Goal: Task Accomplishment & Management: Manage account settings

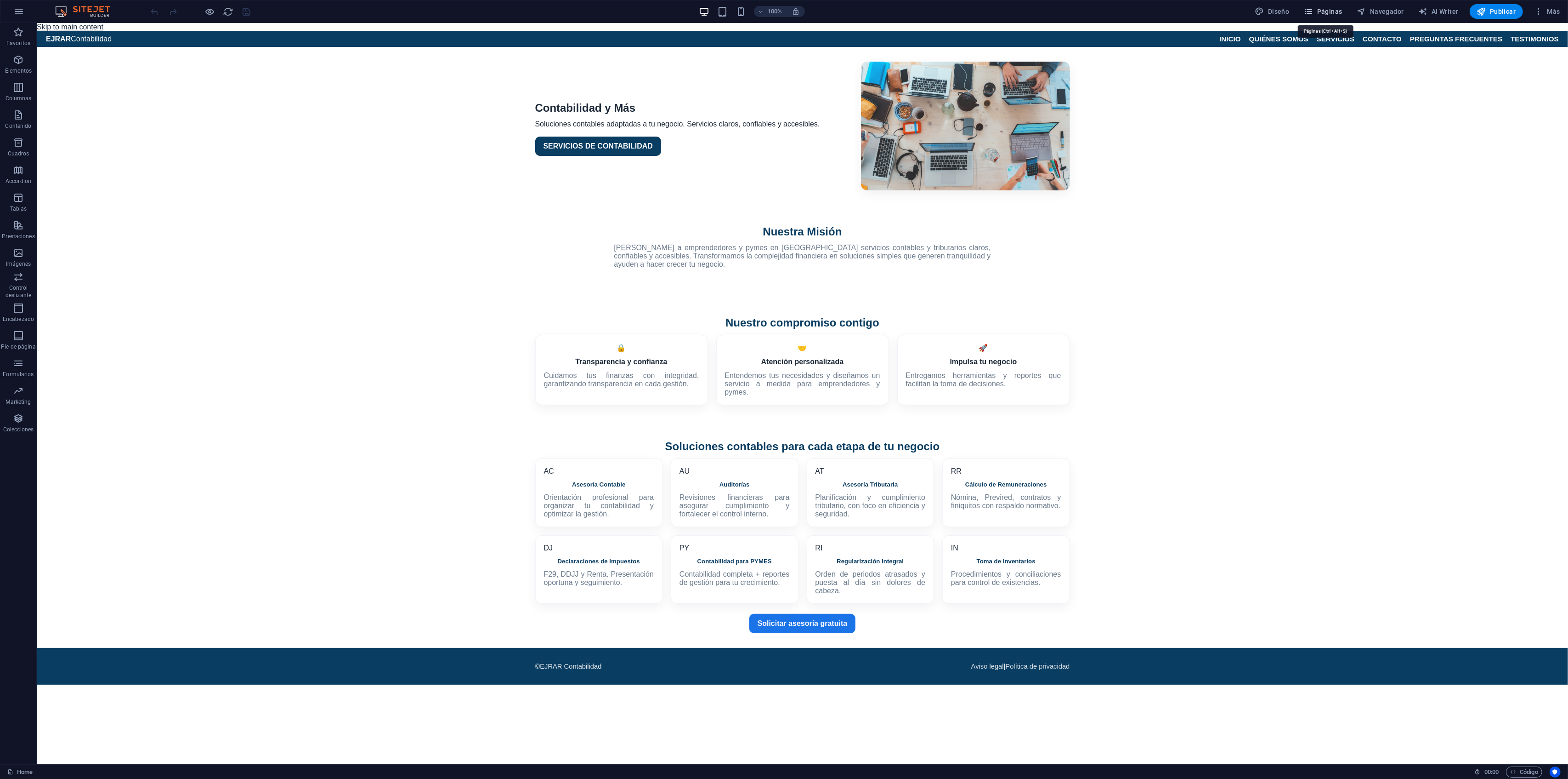
click at [1334, 12] on span "Páginas" at bounding box center [1323, 11] width 38 height 9
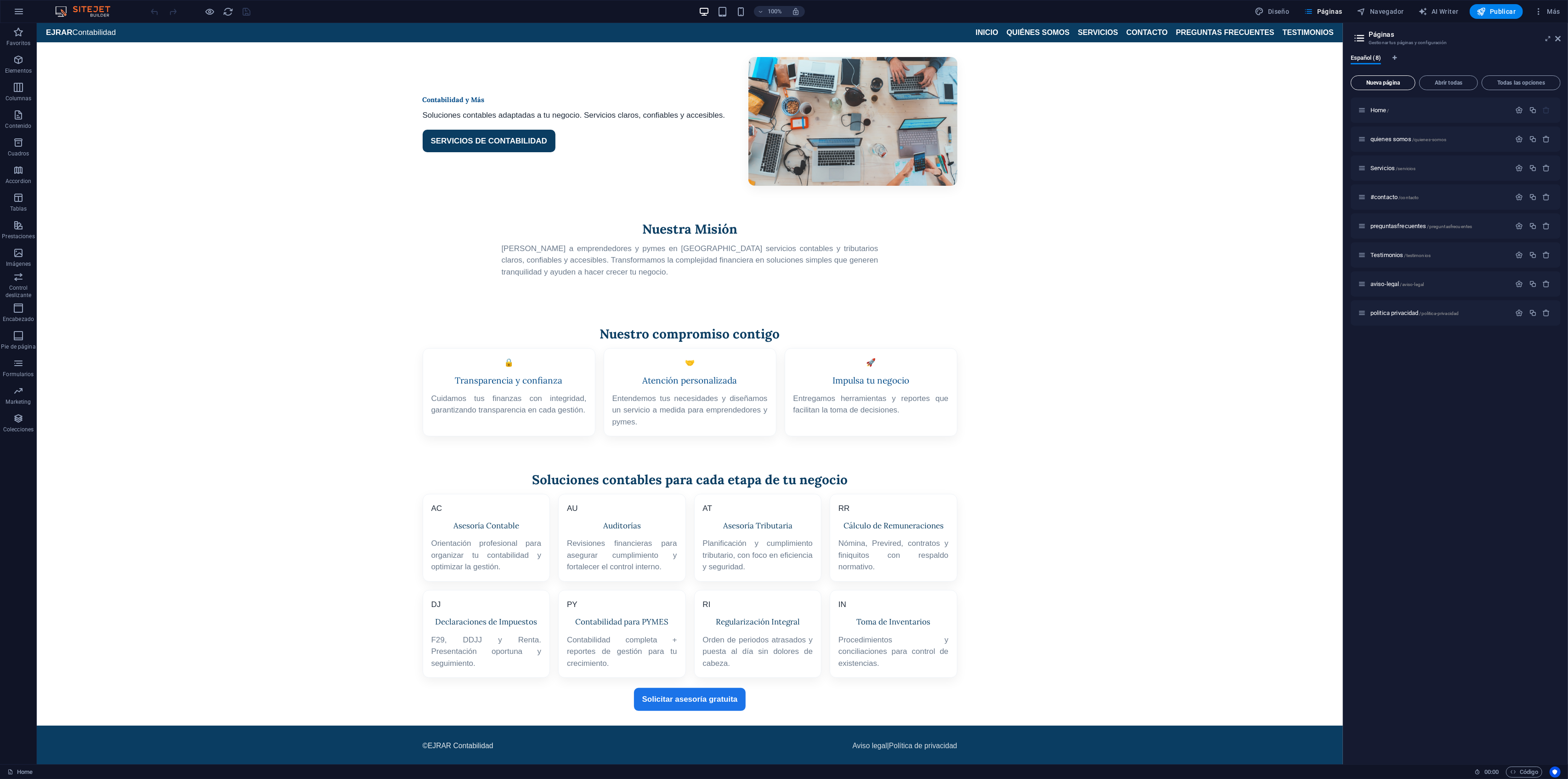
click at [1378, 84] on span "Nueva página" at bounding box center [1383, 83] width 57 height 6
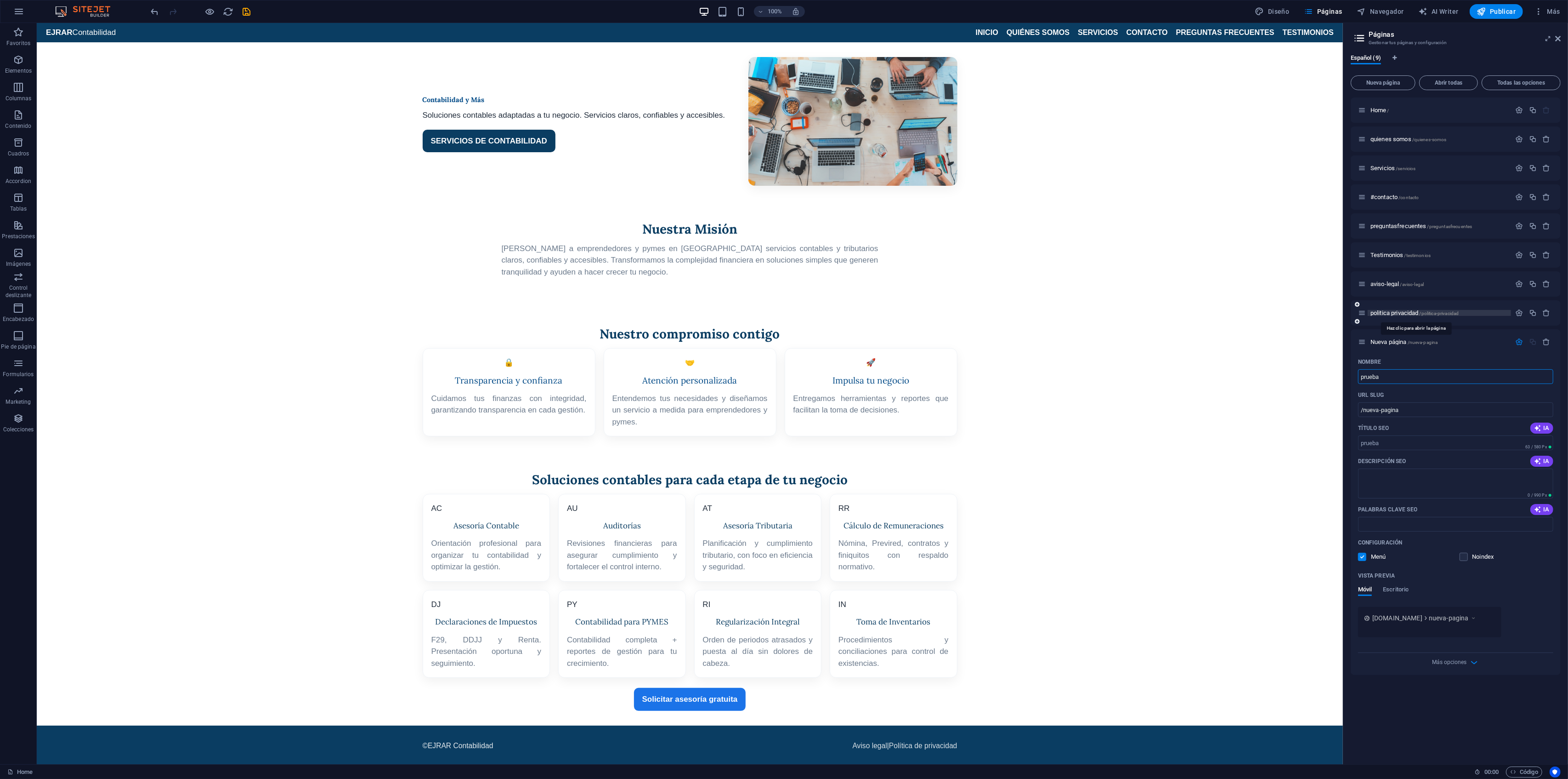
type input "prueba"
type input "/prueba"
type input "prueba"
click at [1382, 341] on span "prueba /prueba" at bounding box center [1388, 342] width 36 height 7
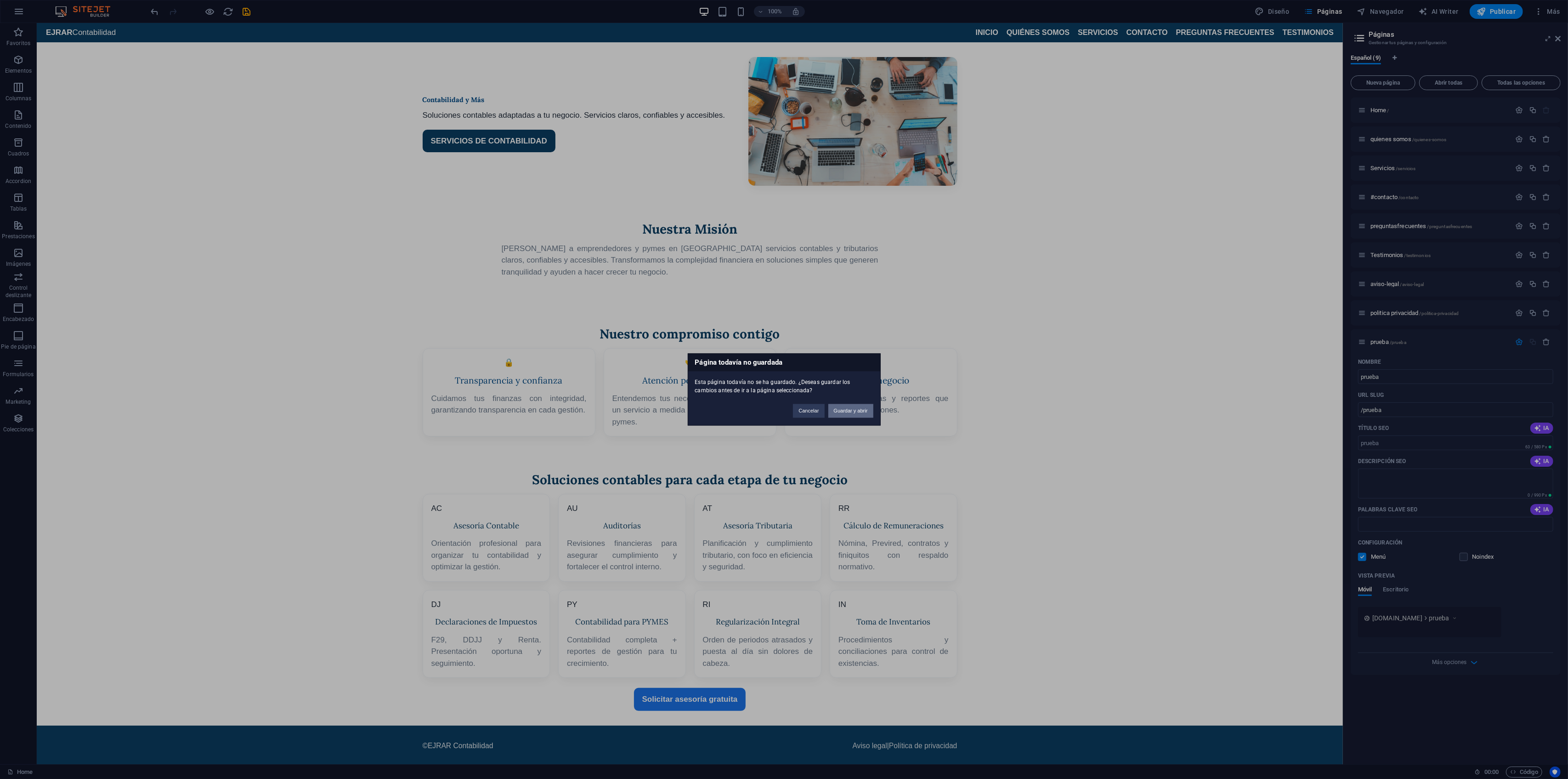
click at [836, 411] on button "Guardar y abrir" at bounding box center [850, 411] width 45 height 14
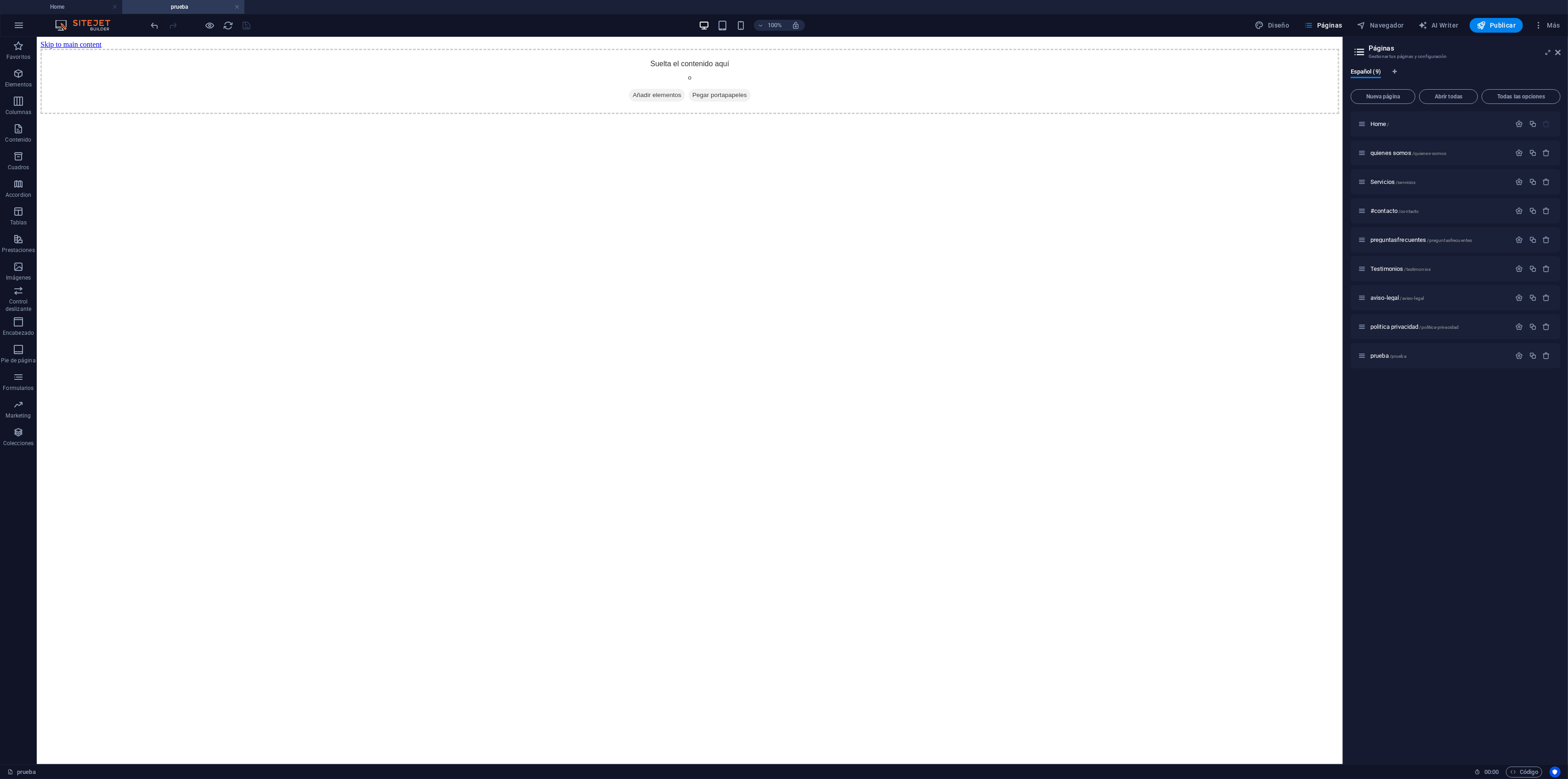
click at [1190, 118] on html "Skip to main content Suelta el contenido aquí o Añadir elementos Pegar portapap…" at bounding box center [690, 77] width 1306 height 81
click at [23, 76] on icon "button" at bounding box center [18, 73] width 11 height 11
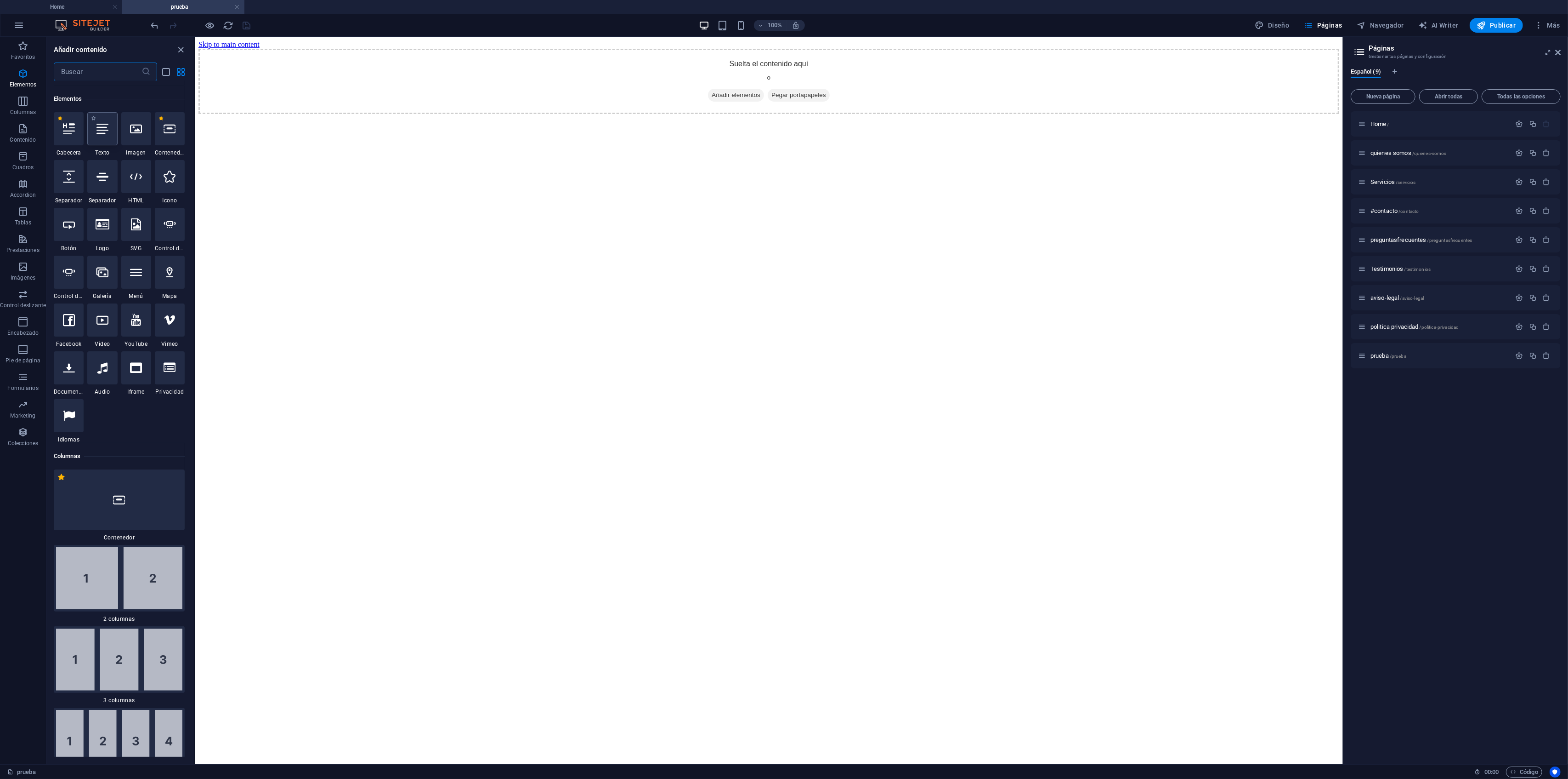
scroll to position [173, 0]
click at [138, 185] on div at bounding box center [136, 171] width 30 height 33
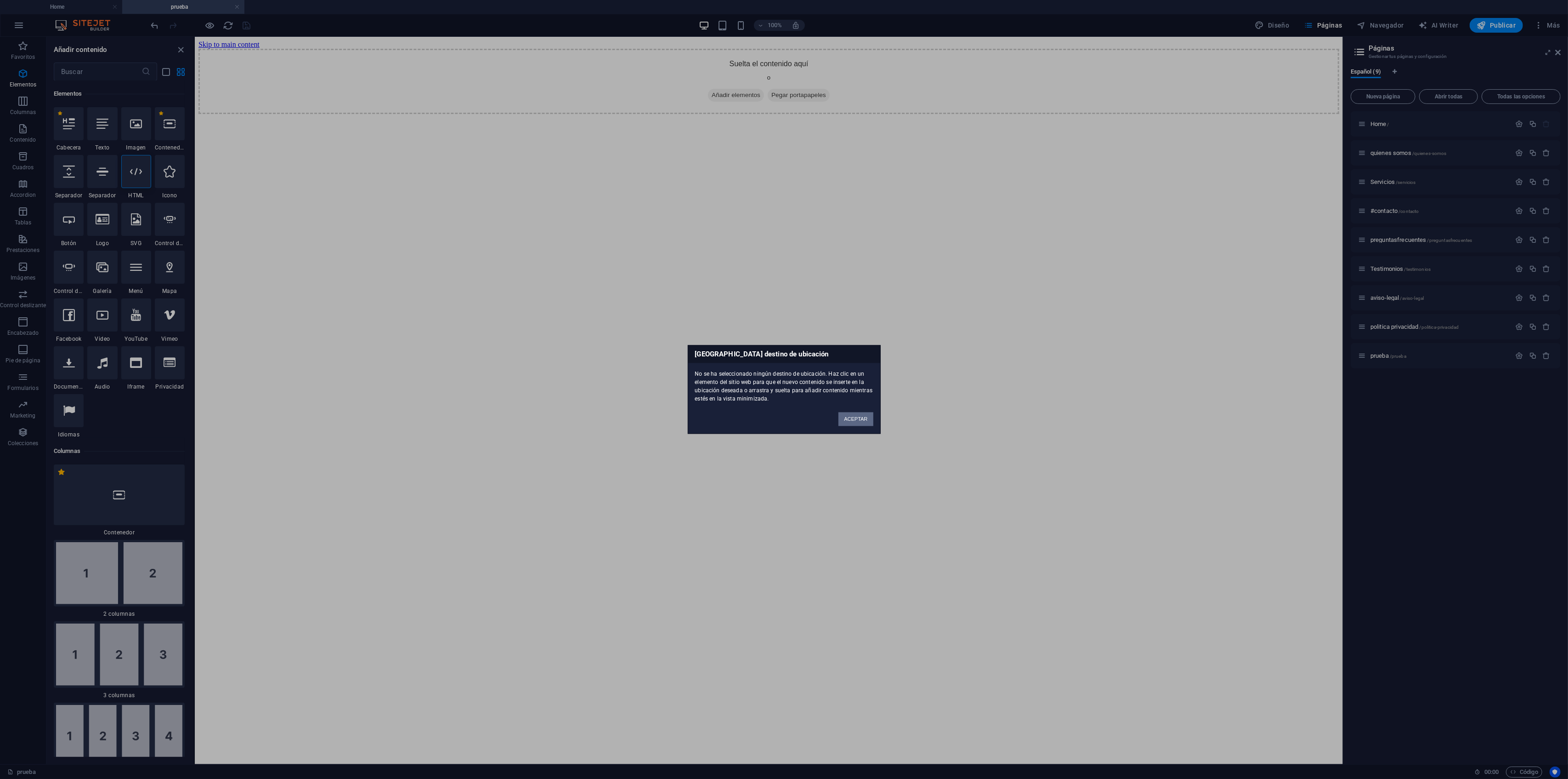
click at [850, 417] on button "ACEPTAR" at bounding box center [855, 419] width 35 height 14
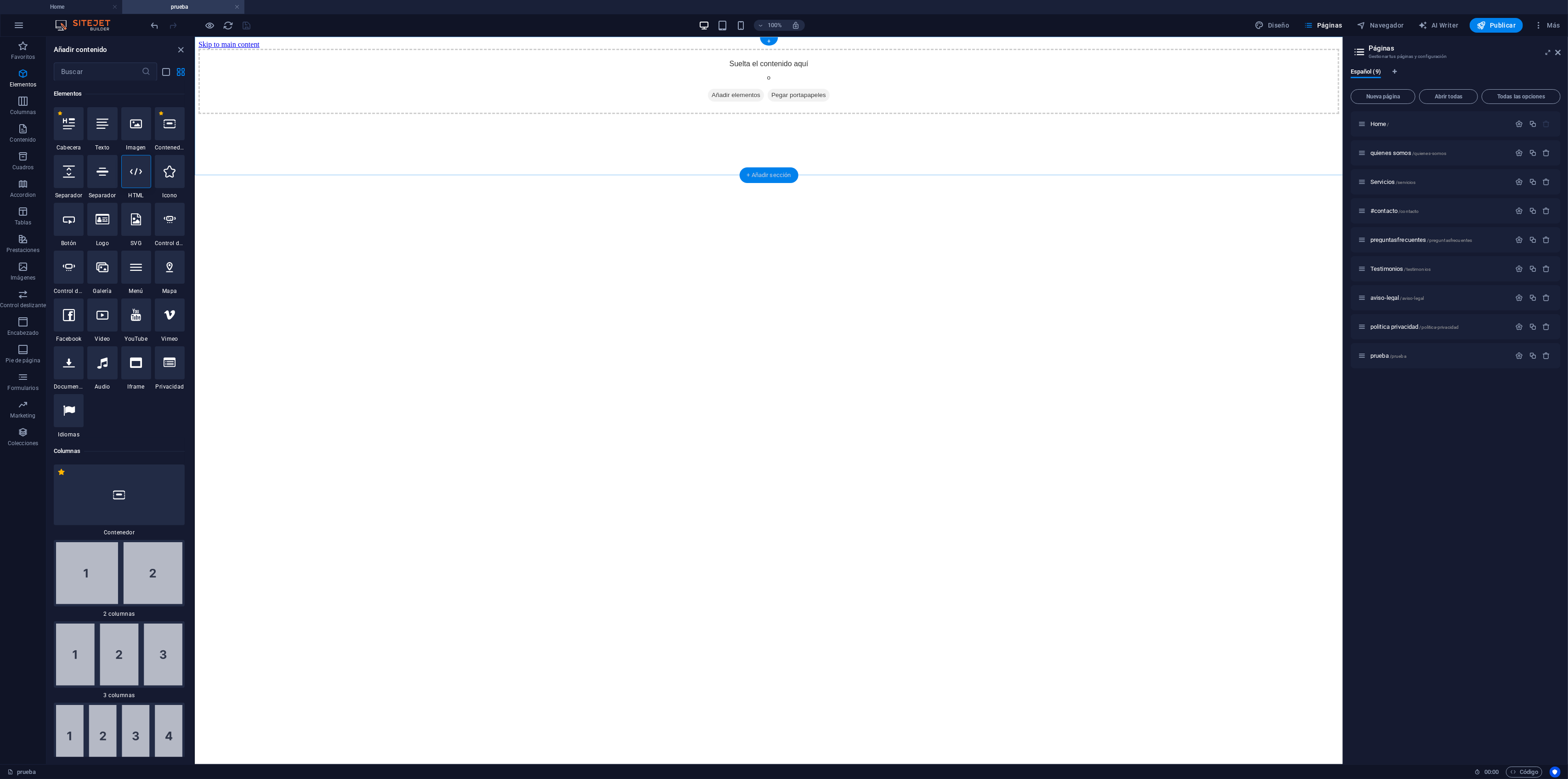
click at [766, 178] on div "+ Añadir sección" at bounding box center [768, 175] width 59 height 16
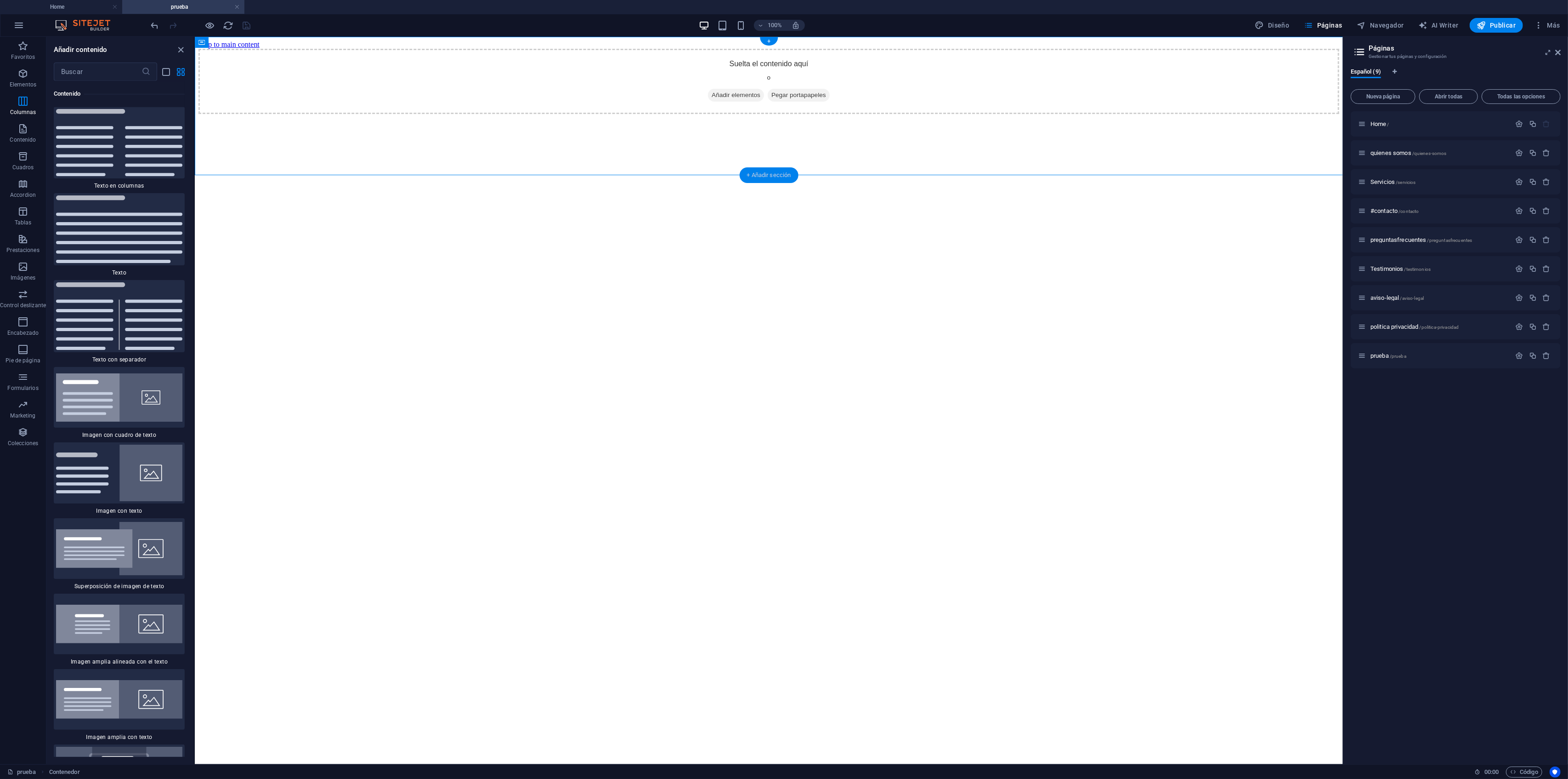
scroll to position [3122, 0]
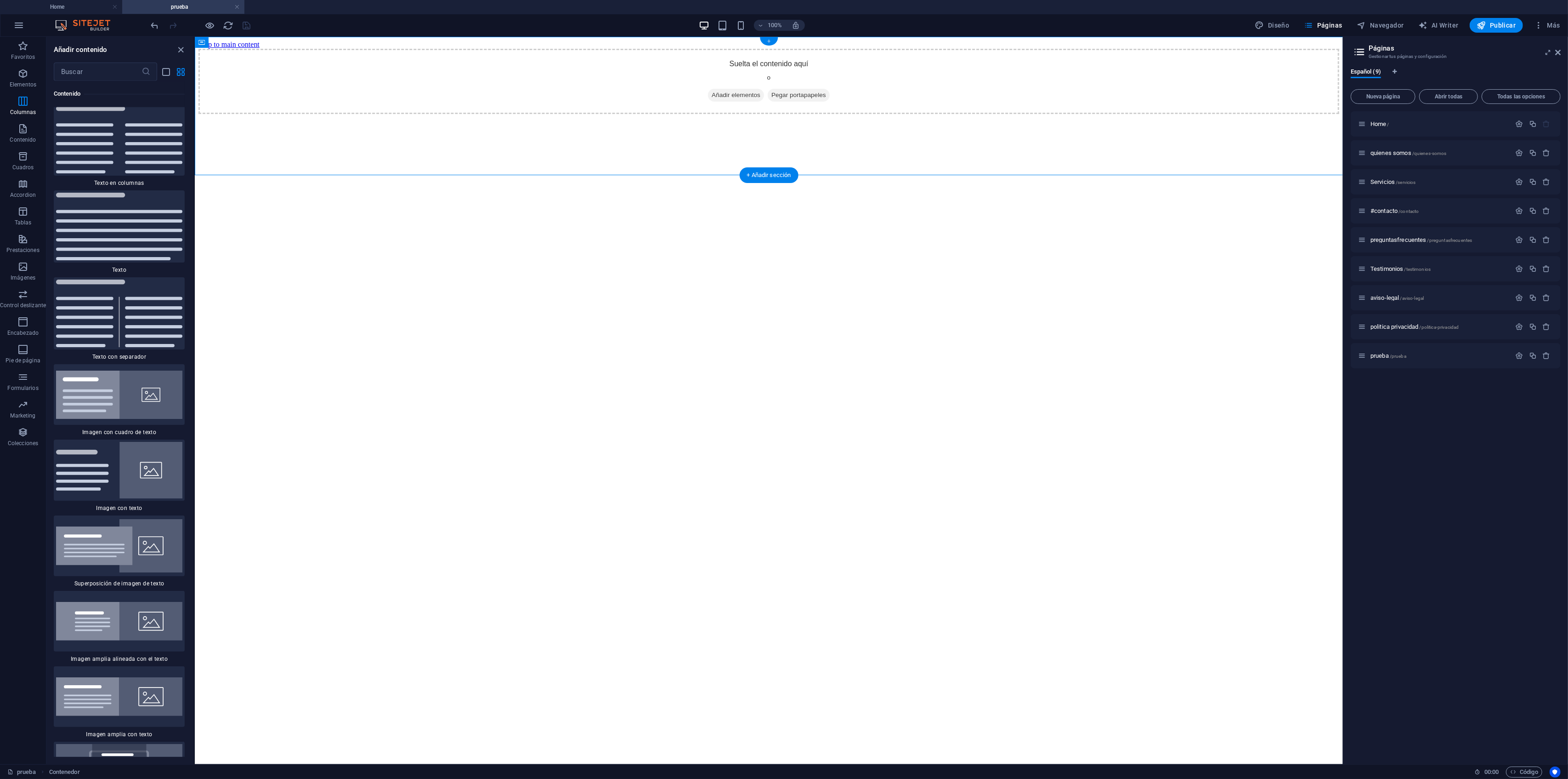
click at [768, 43] on div "+" at bounding box center [769, 41] width 18 height 8
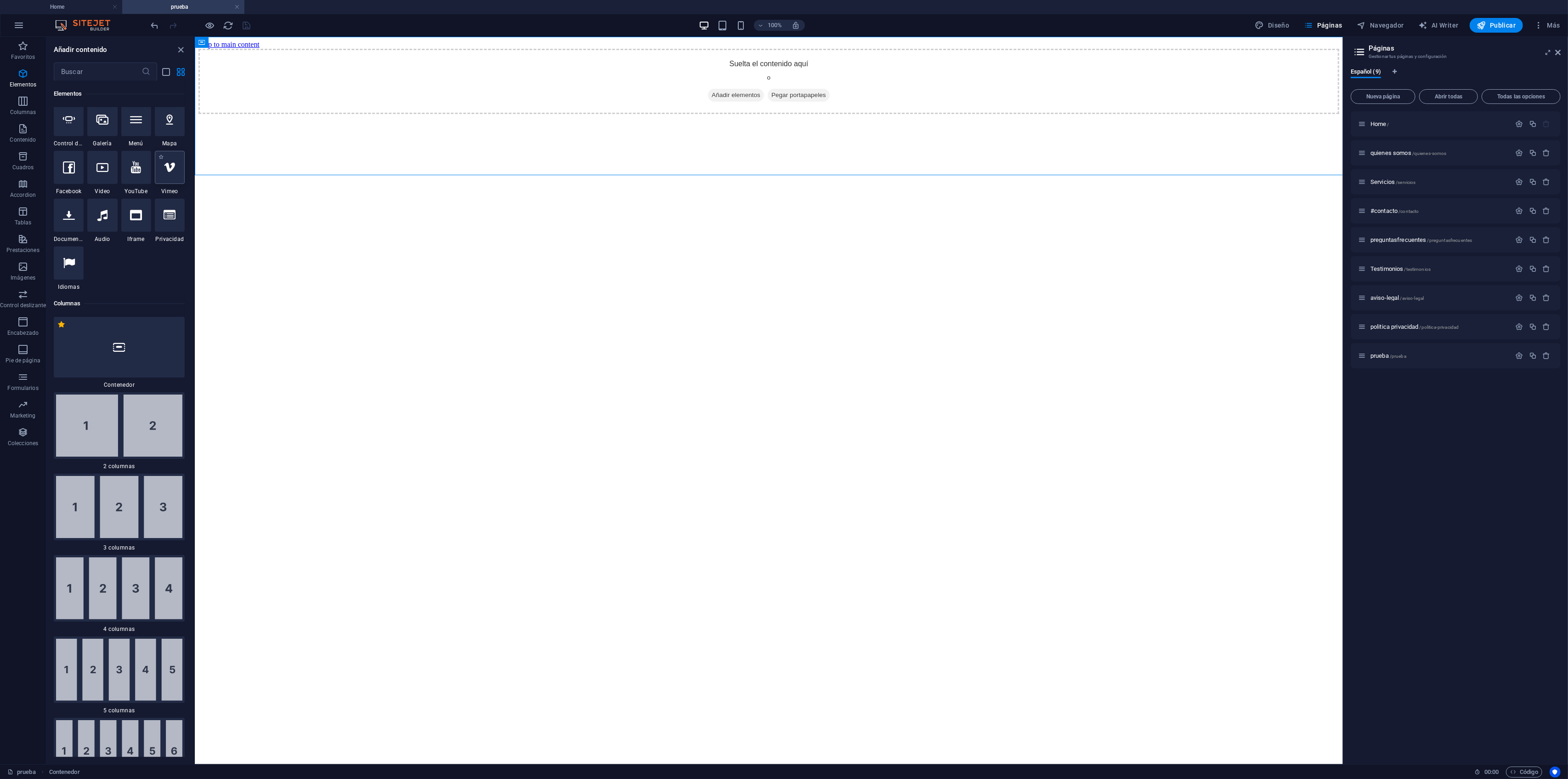
scroll to position [0, 0]
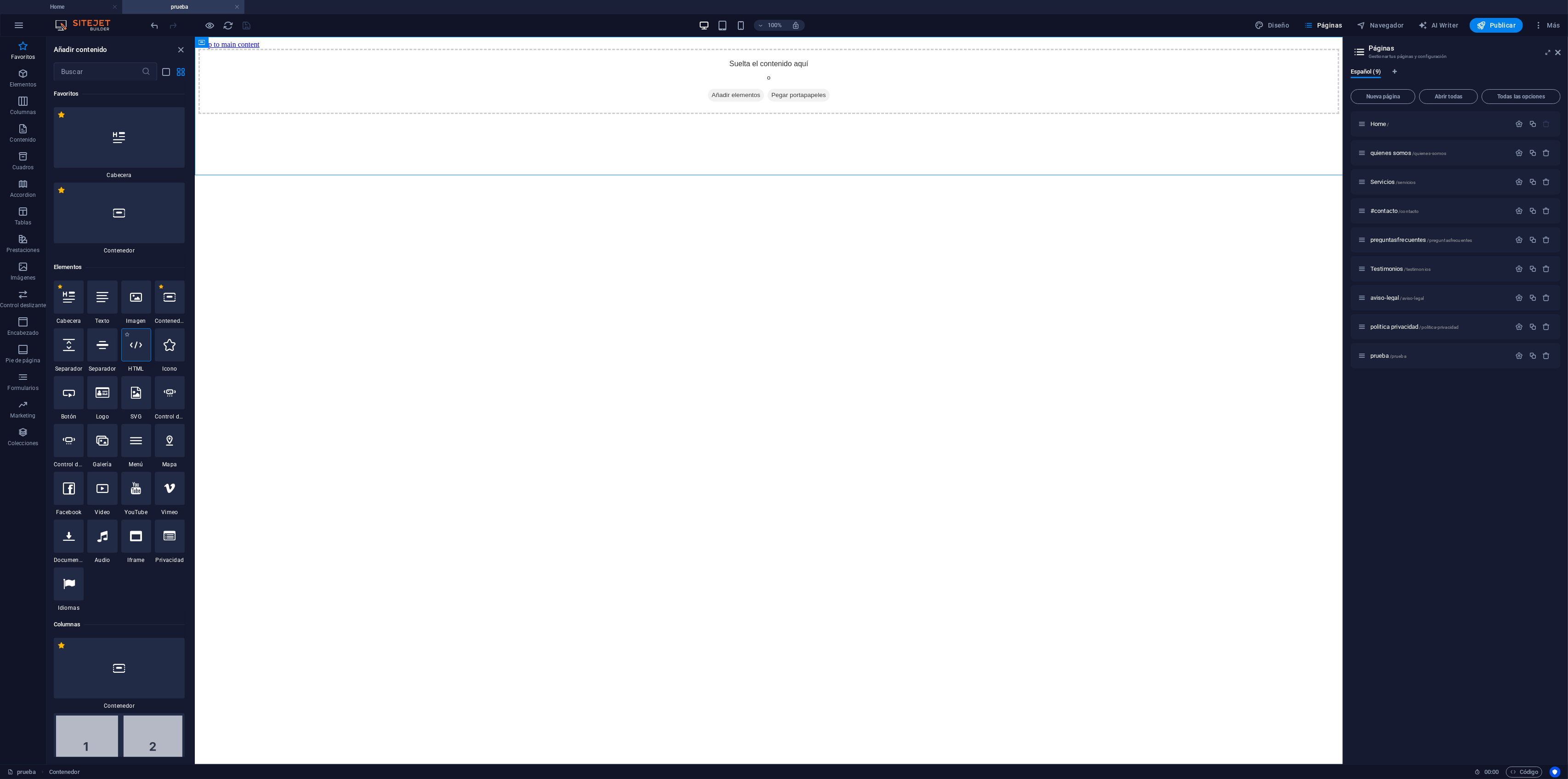
click at [130, 346] on icon at bounding box center [136, 345] width 12 height 12
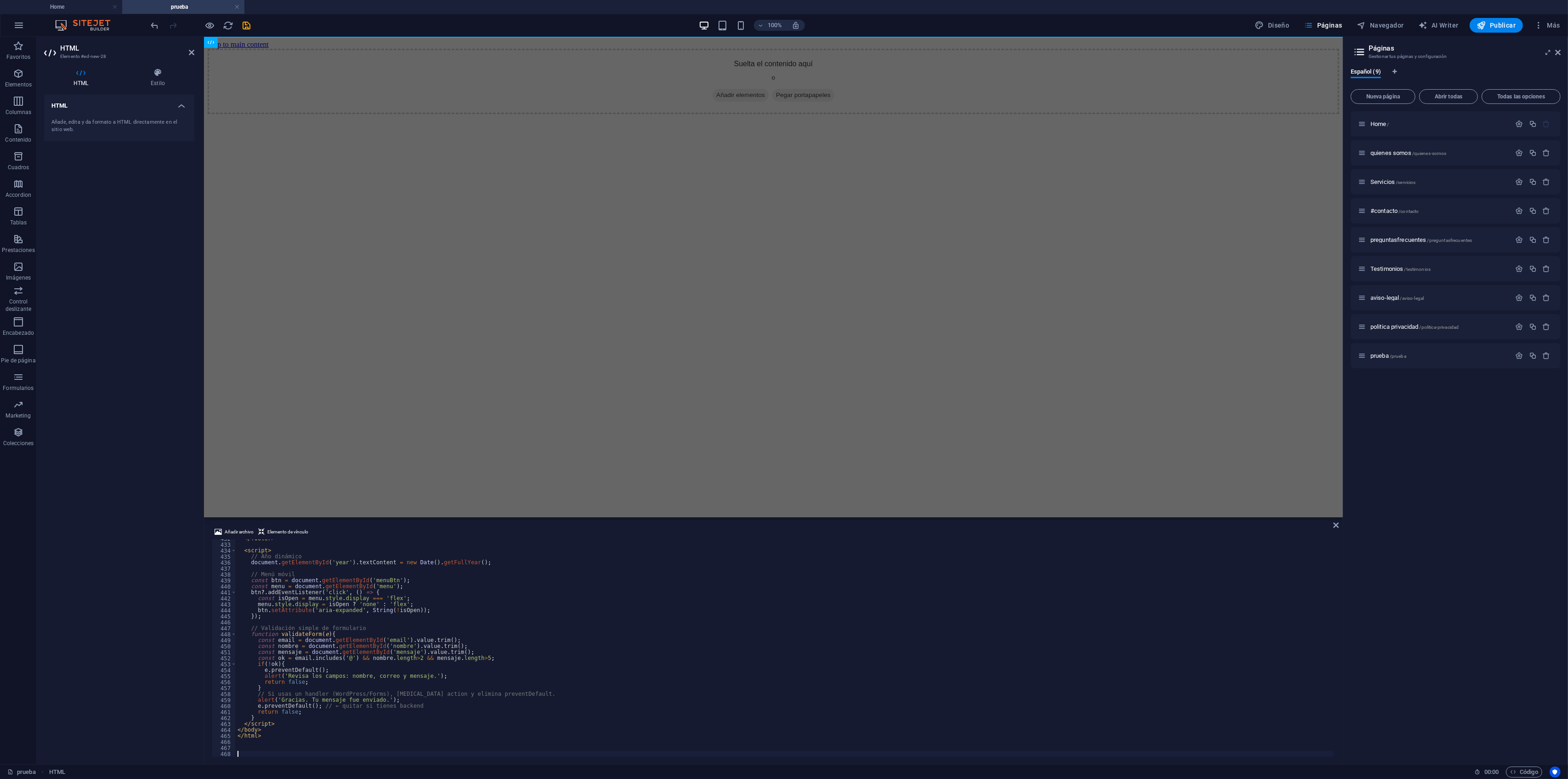
scroll to position [2579, 0]
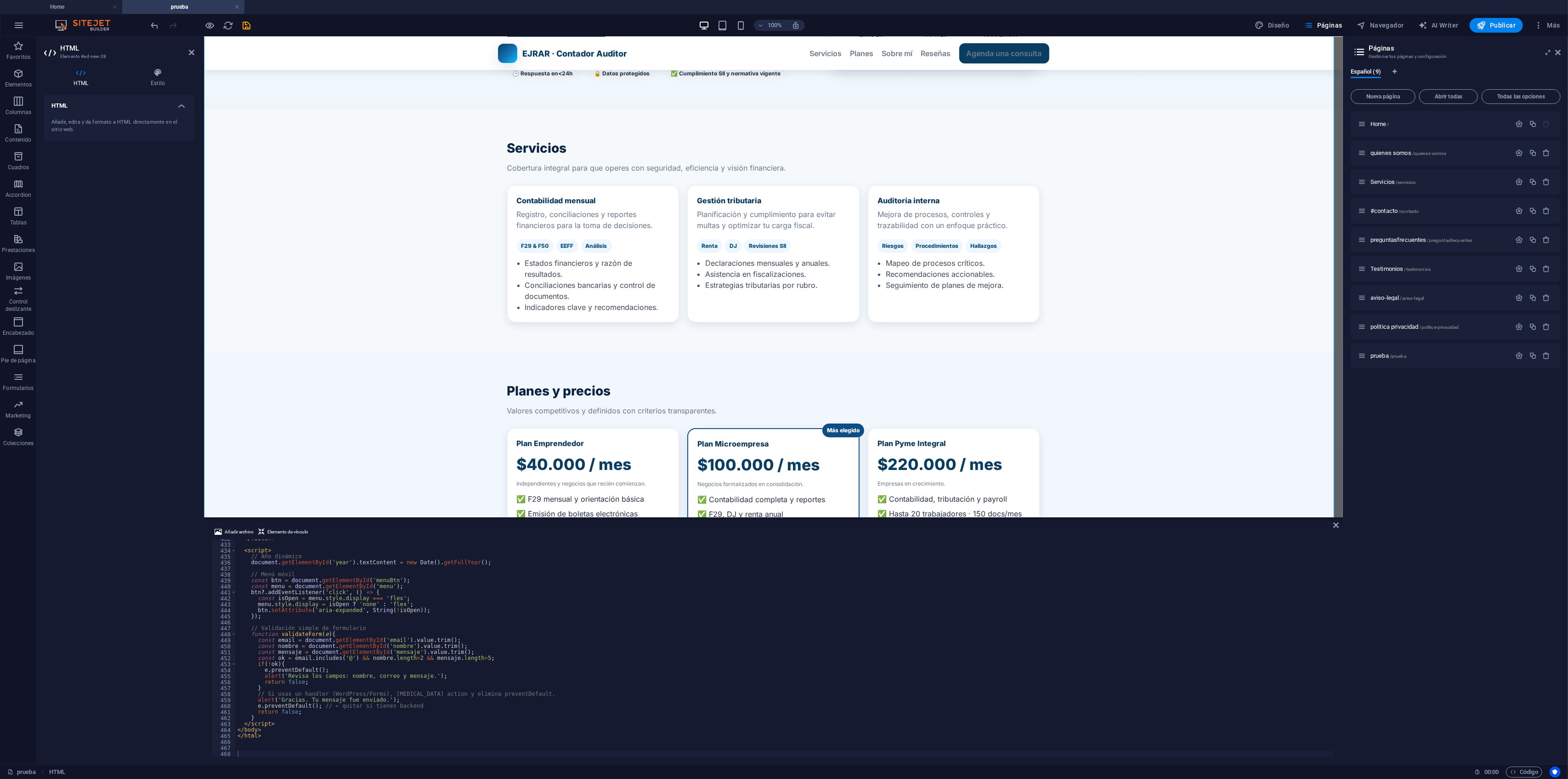
scroll to position [184, 0]
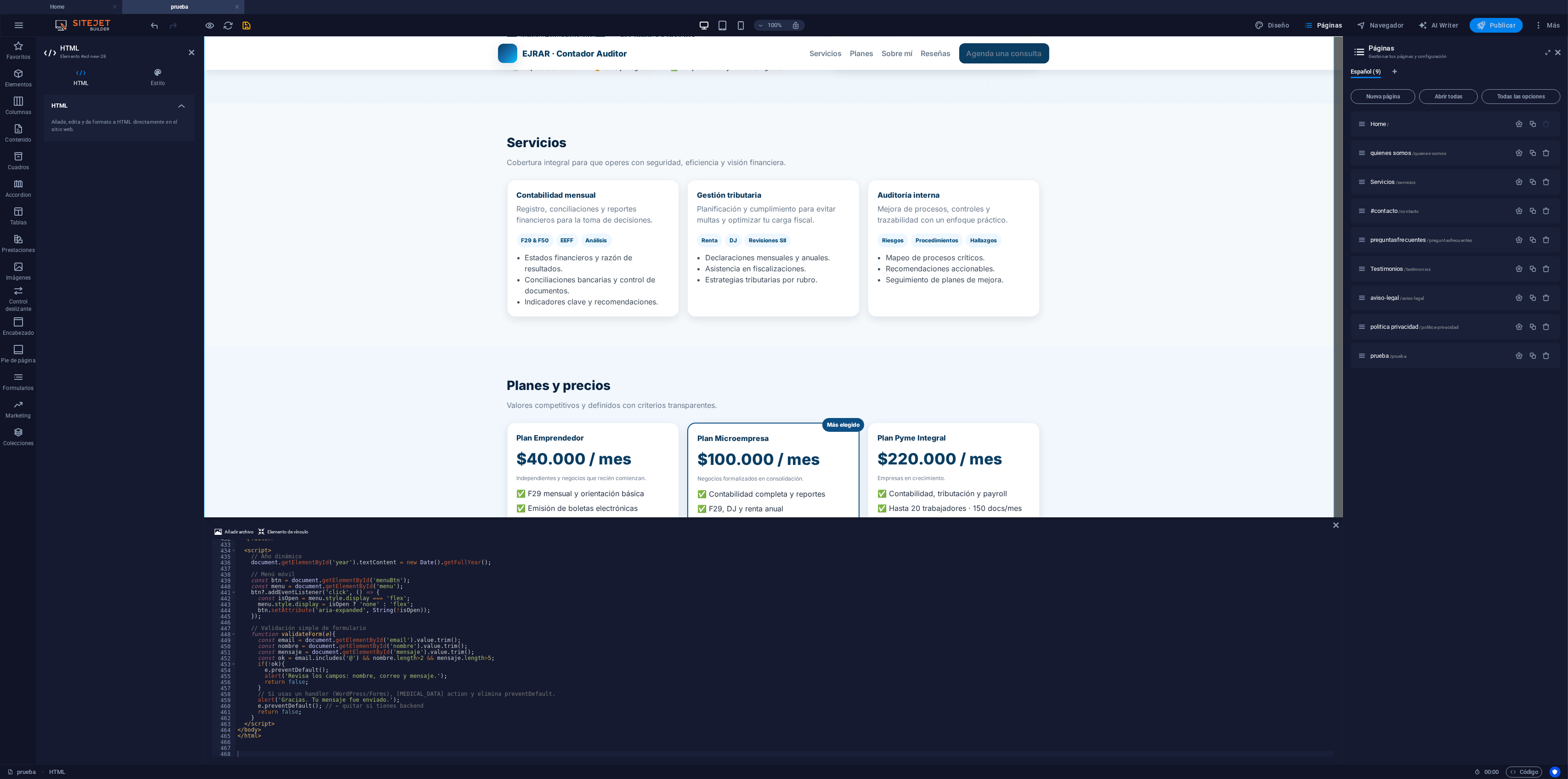
click at [1499, 24] on span "Publicar" at bounding box center [1496, 25] width 39 height 9
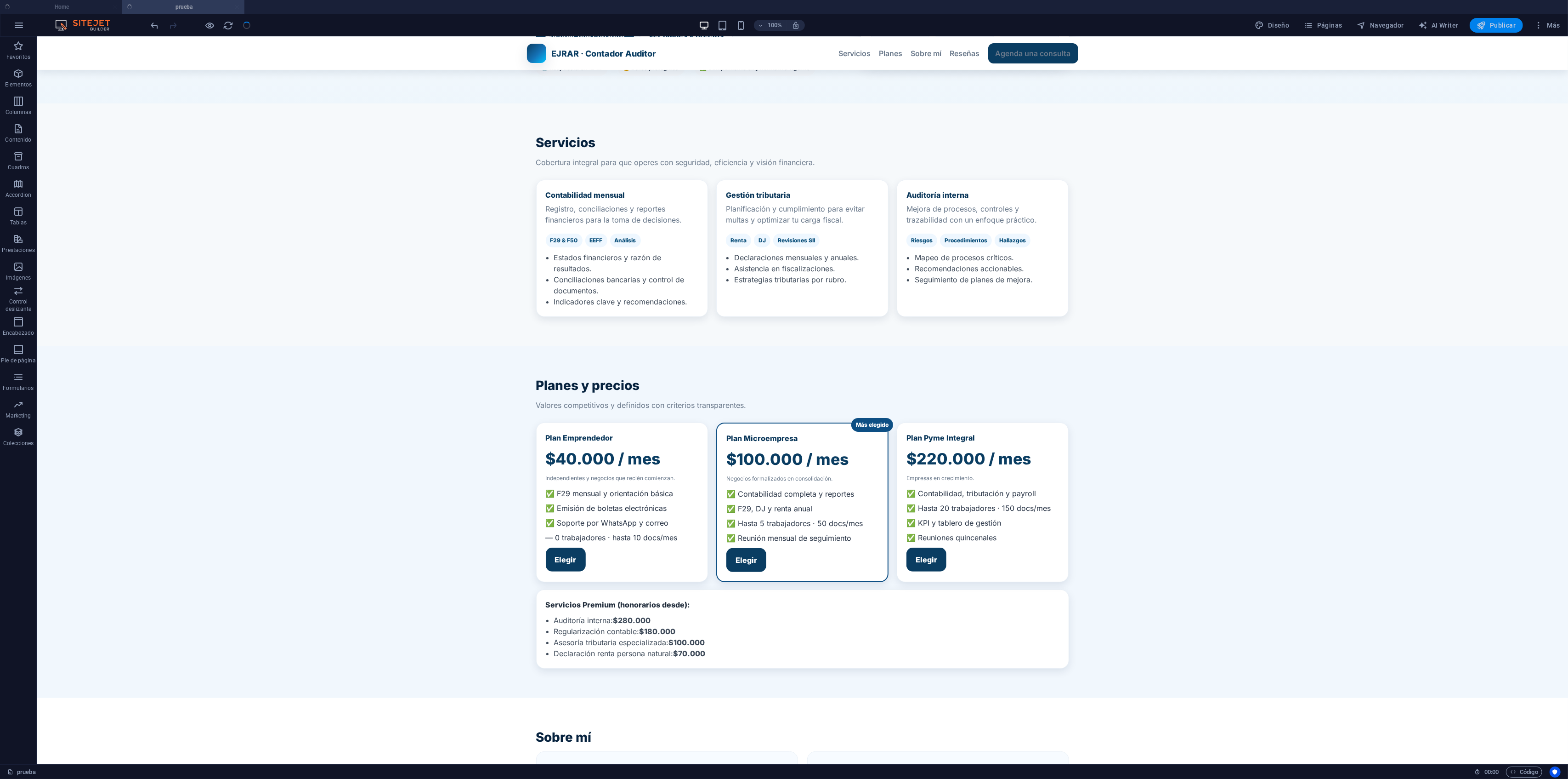
click at [1499, 24] on span "Publicar" at bounding box center [1496, 25] width 39 height 9
click at [1507, 26] on span "Publicar" at bounding box center [1496, 25] width 39 height 9
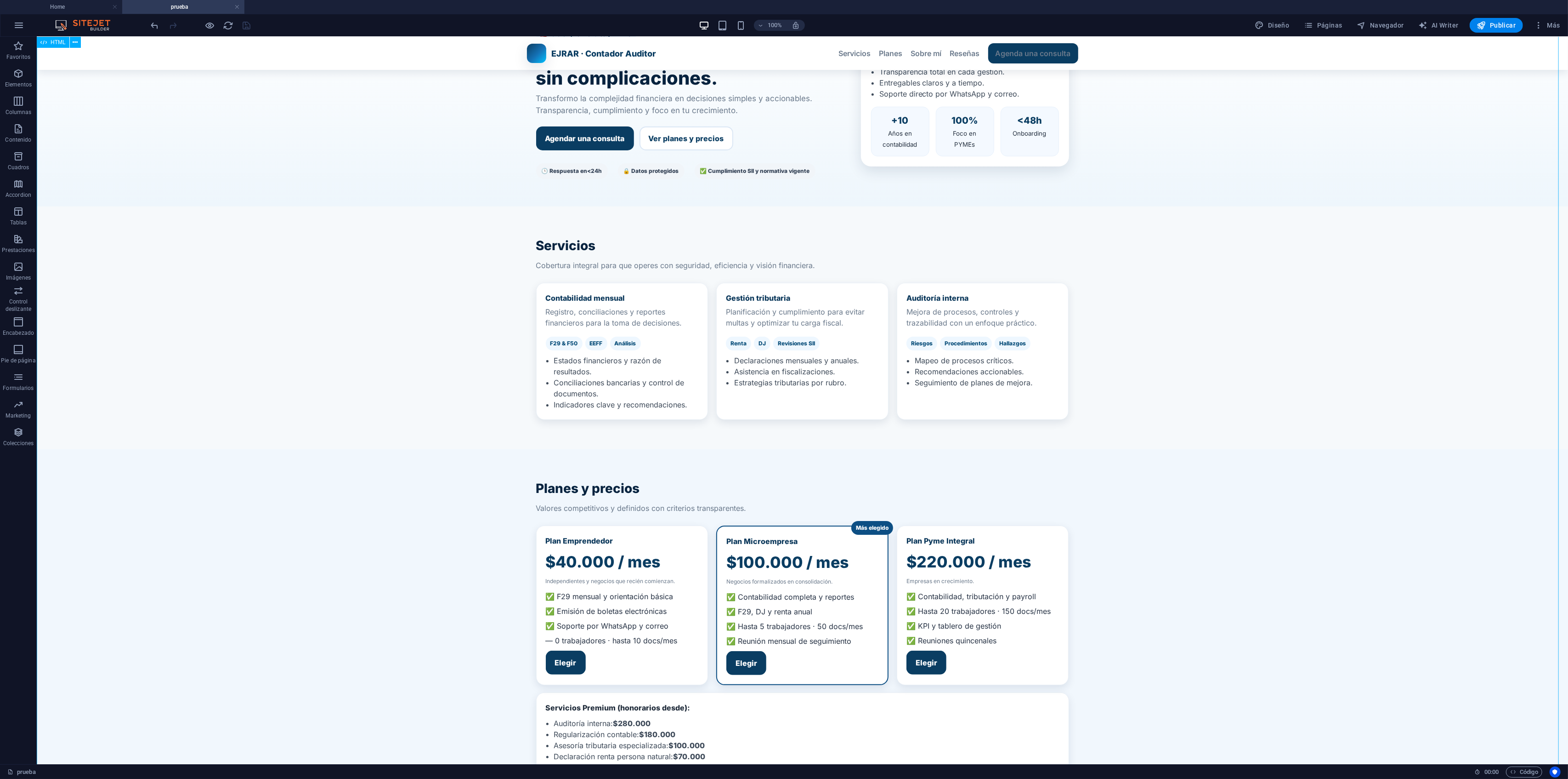
scroll to position [0, 0]
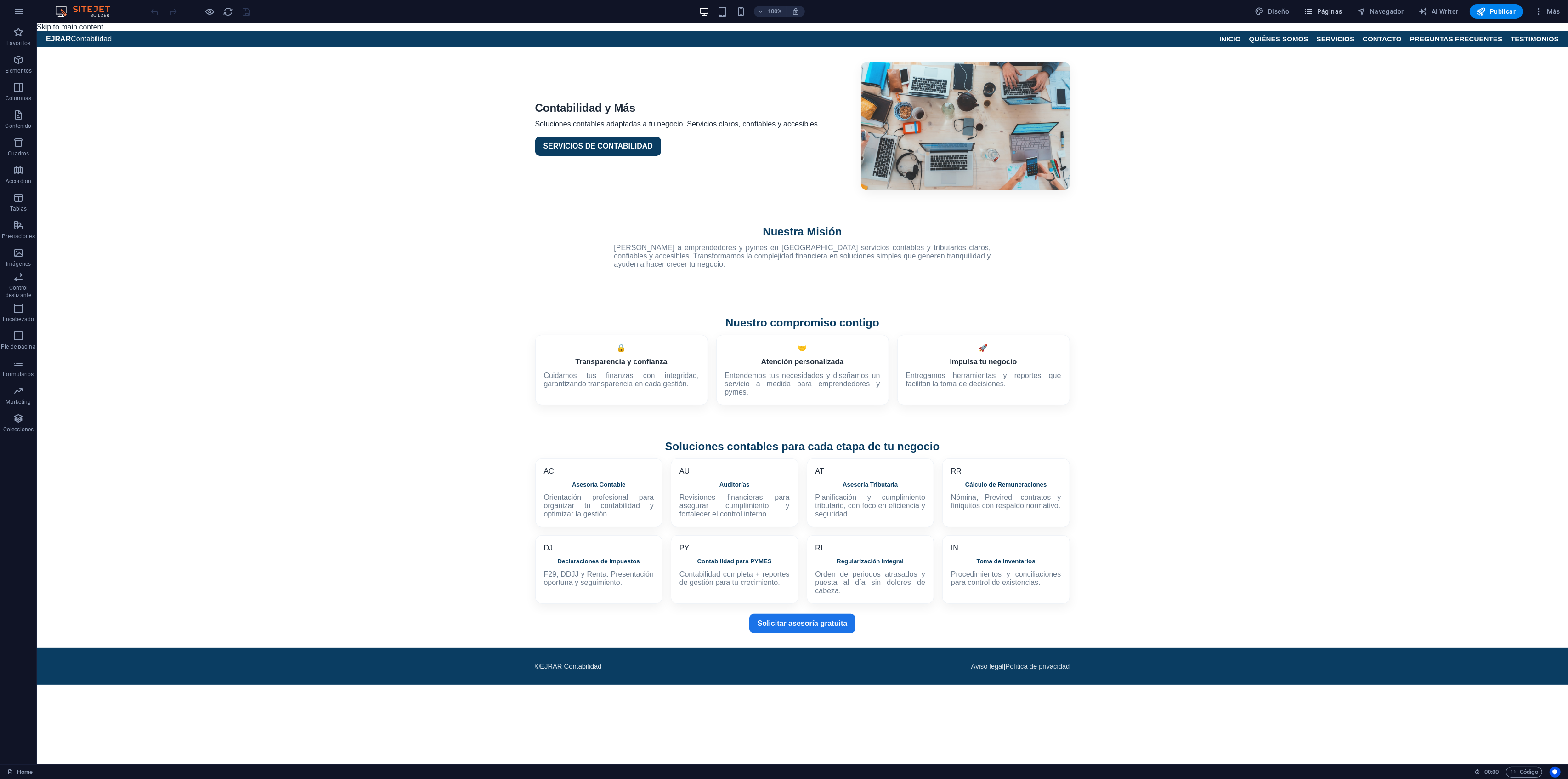
click at [1329, 9] on span "Páginas" at bounding box center [1323, 11] width 38 height 9
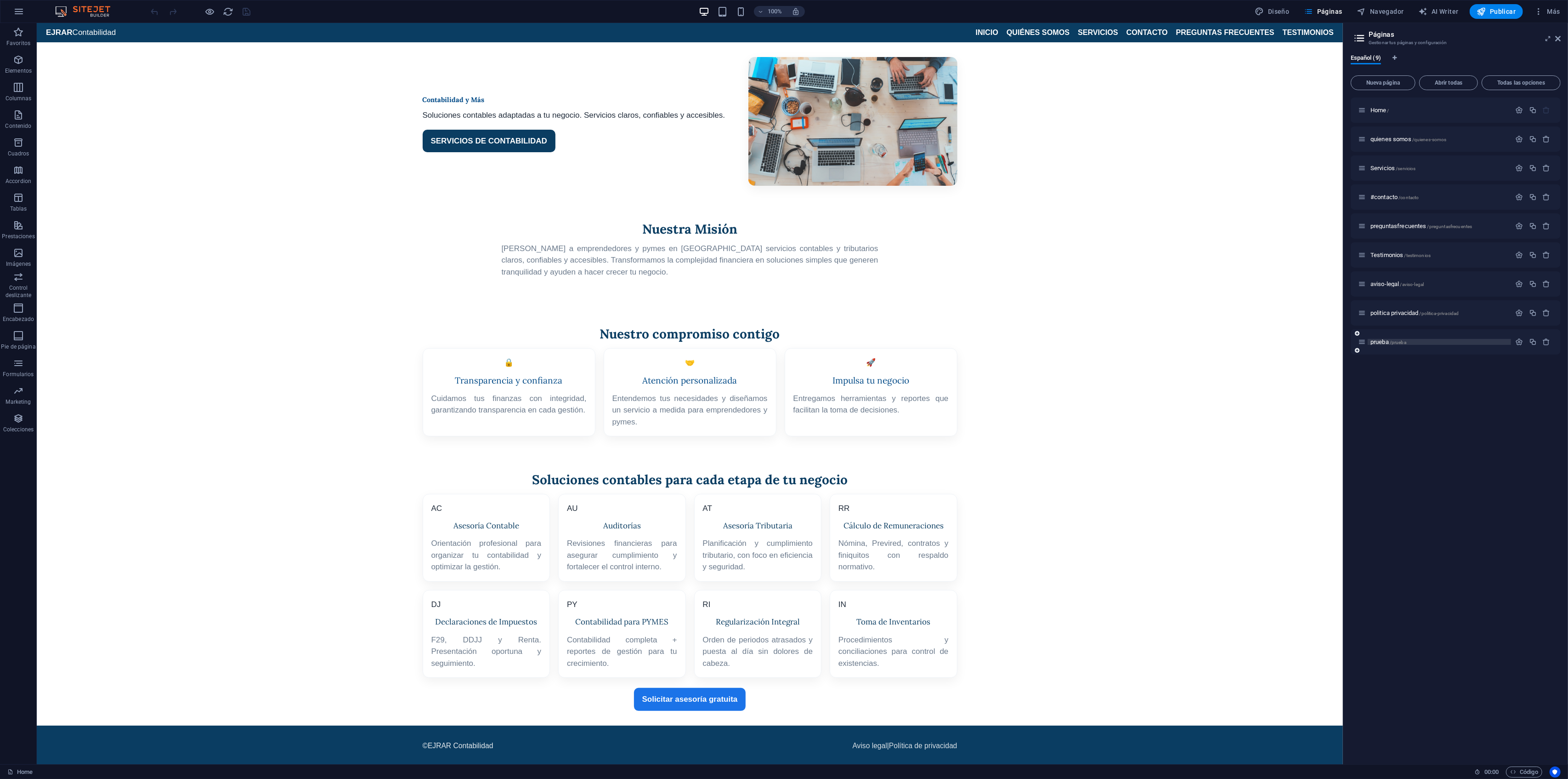
click at [1388, 340] on span "prueba /prueba" at bounding box center [1388, 342] width 36 height 7
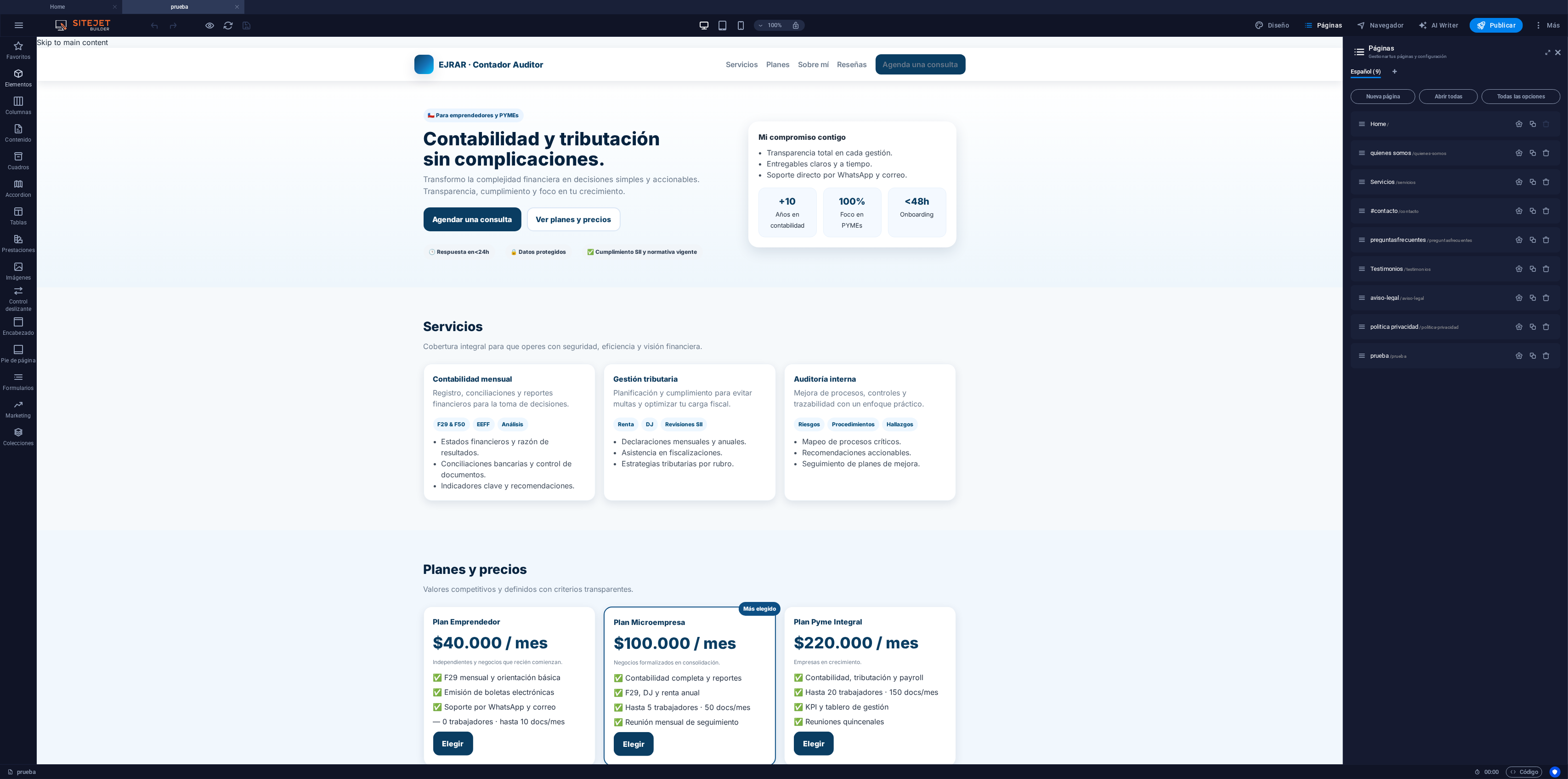
click at [18, 76] on icon "button" at bounding box center [18, 73] width 11 height 11
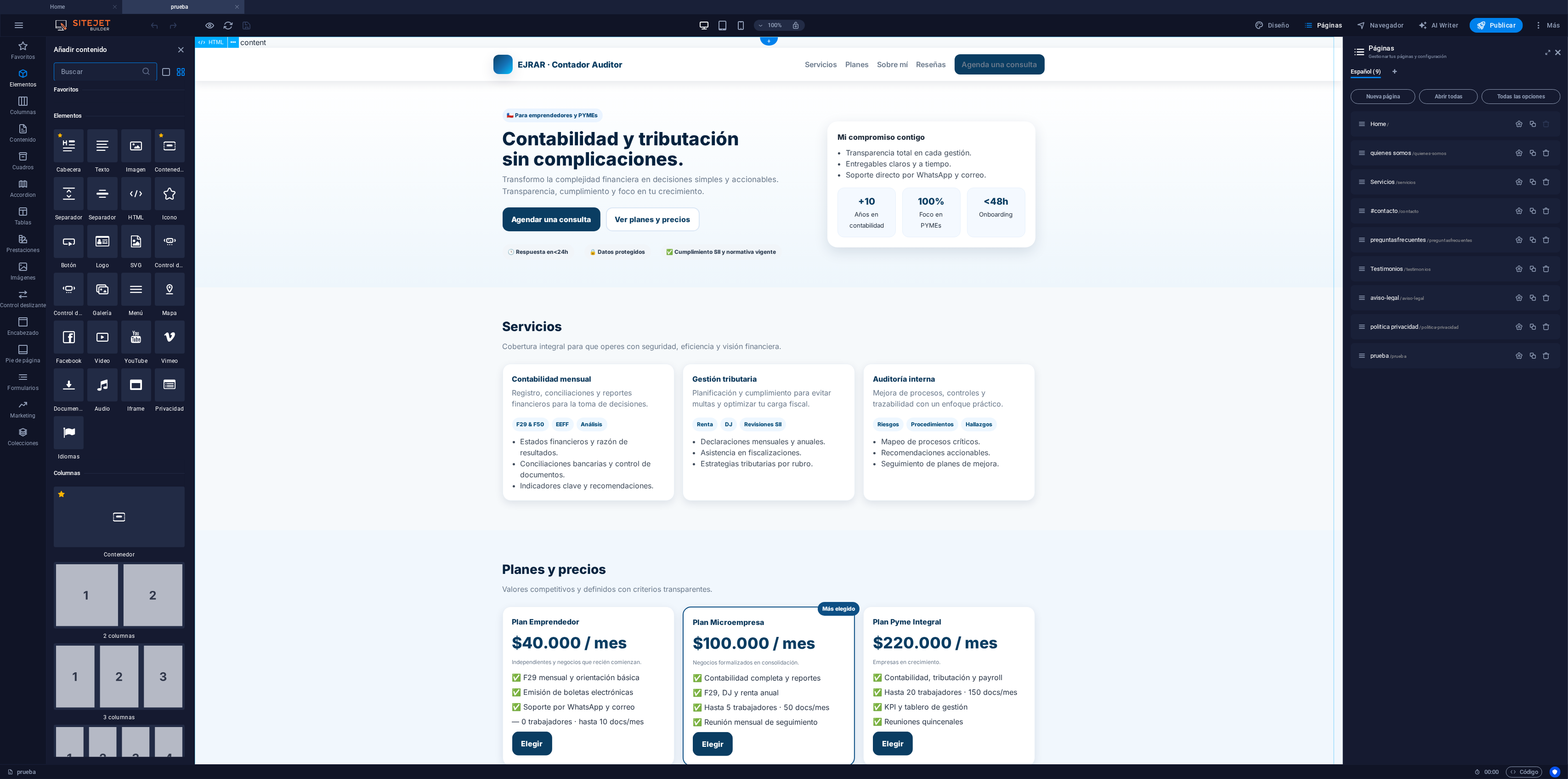
scroll to position [173, 0]
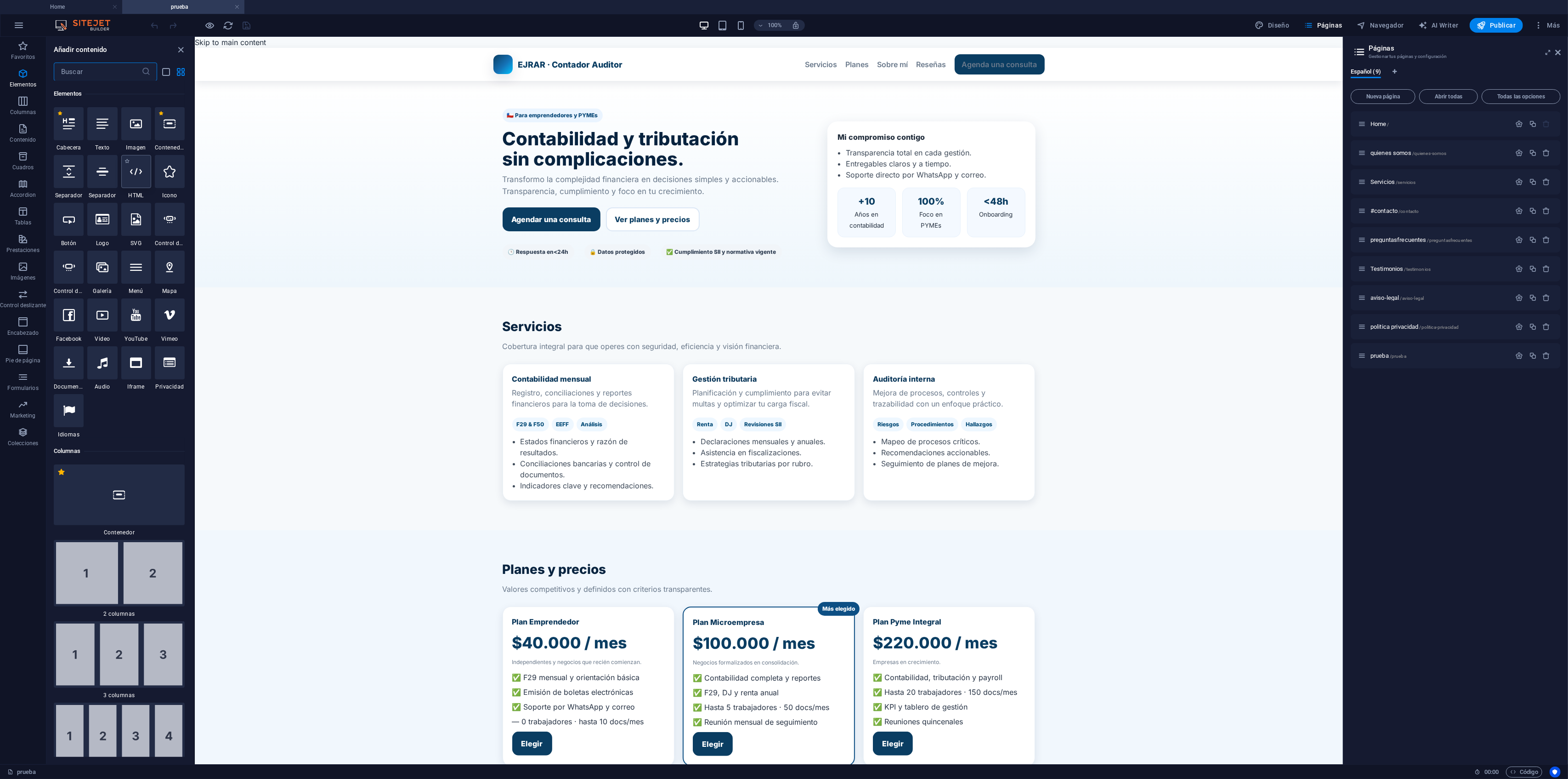
click at [127, 172] on div at bounding box center [136, 171] width 30 height 33
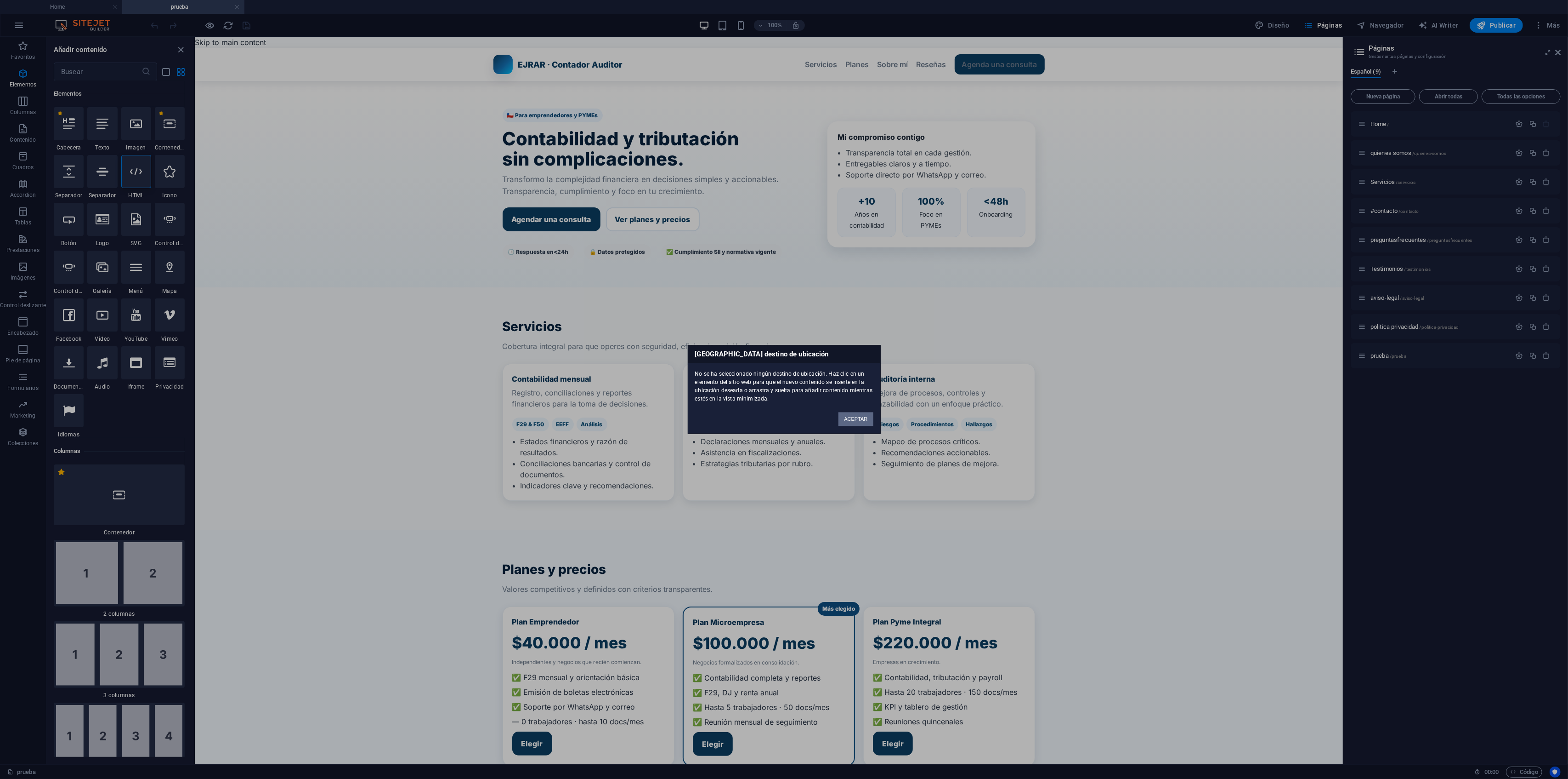
drag, startPoint x: 849, startPoint y: 417, endPoint x: 643, endPoint y: 373, distance: 210.6
click at [849, 417] on button "ACEPTAR" at bounding box center [855, 419] width 35 height 14
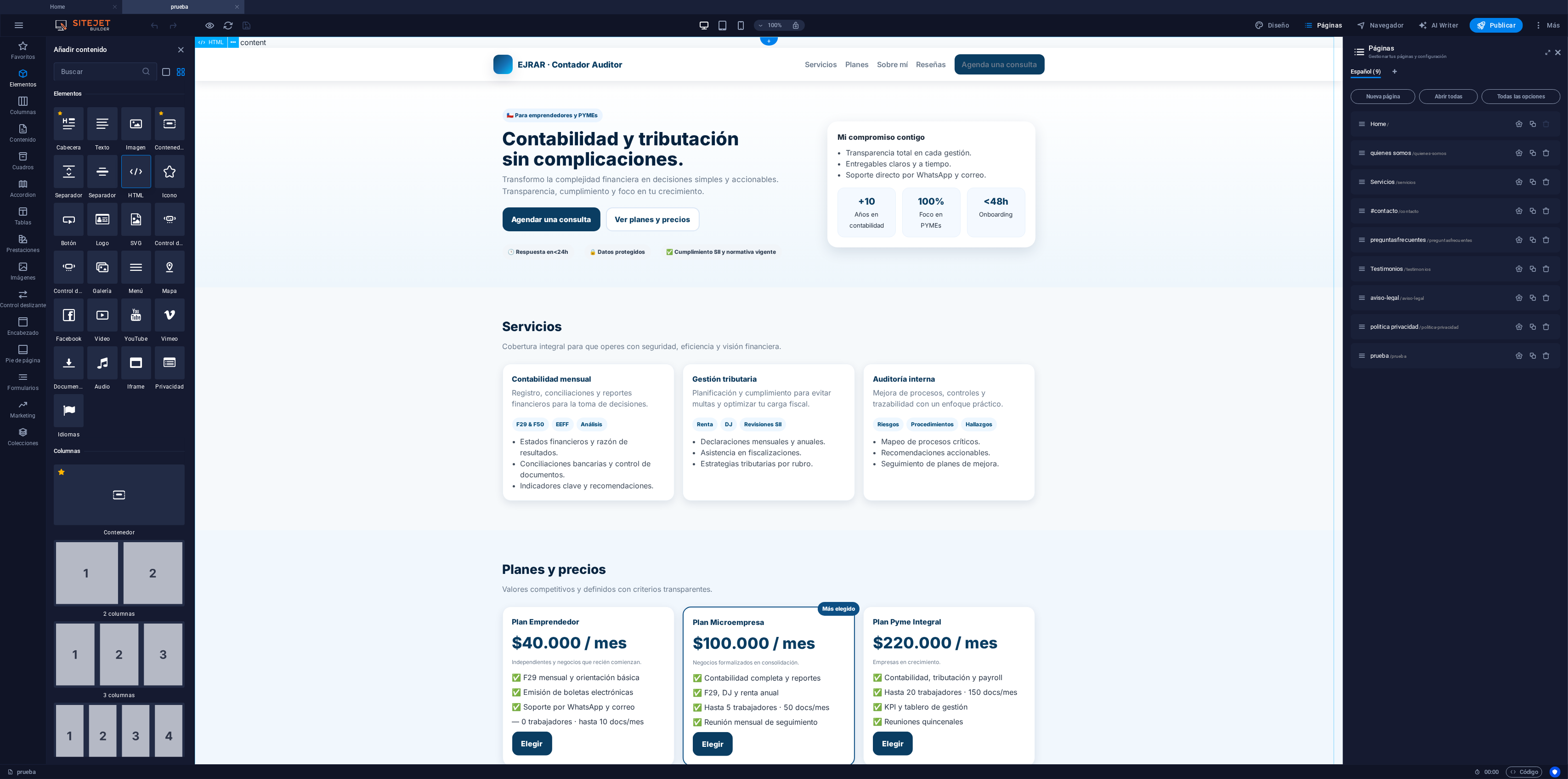
drag, startPoint x: 705, startPoint y: 296, endPoint x: 696, endPoint y: 295, distance: 9.1
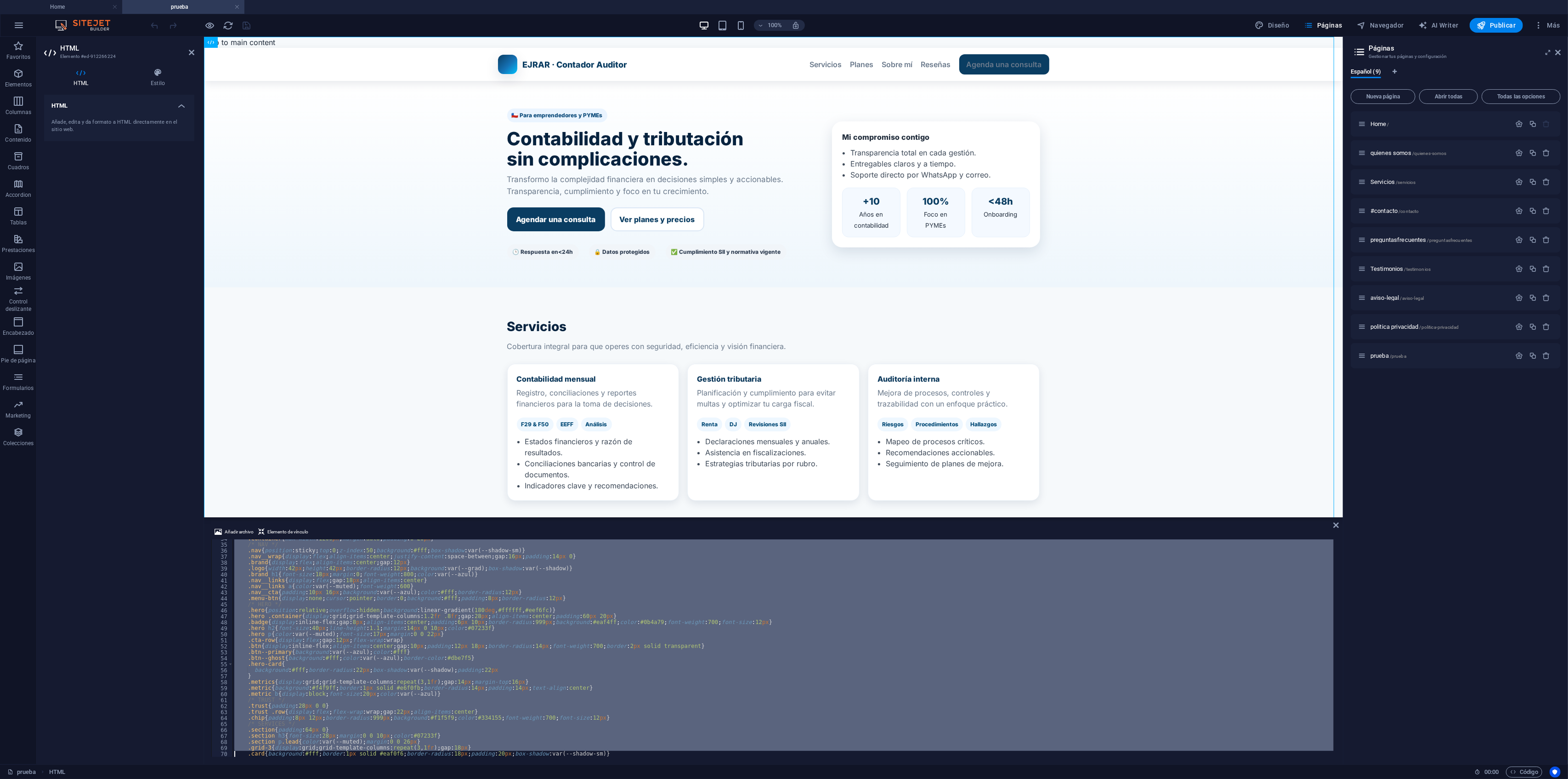
scroll to position [225, 0]
type textarea ".list{margin:10px 0 0;padding:0 0 0 18px;color:#3f4b5a}"
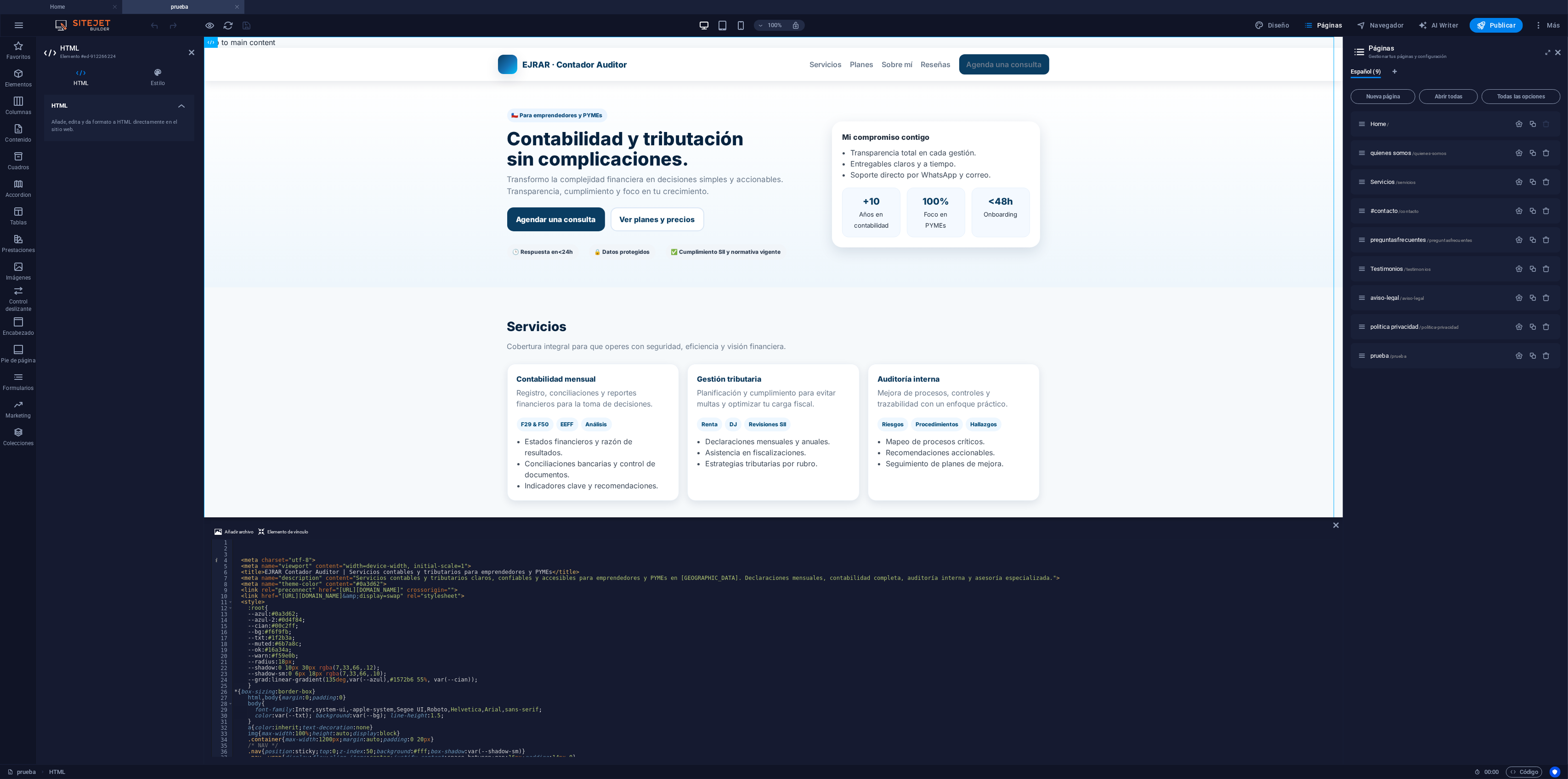
scroll to position [0, 0]
click at [245, 43] on button at bounding box center [242, 42] width 11 height 11
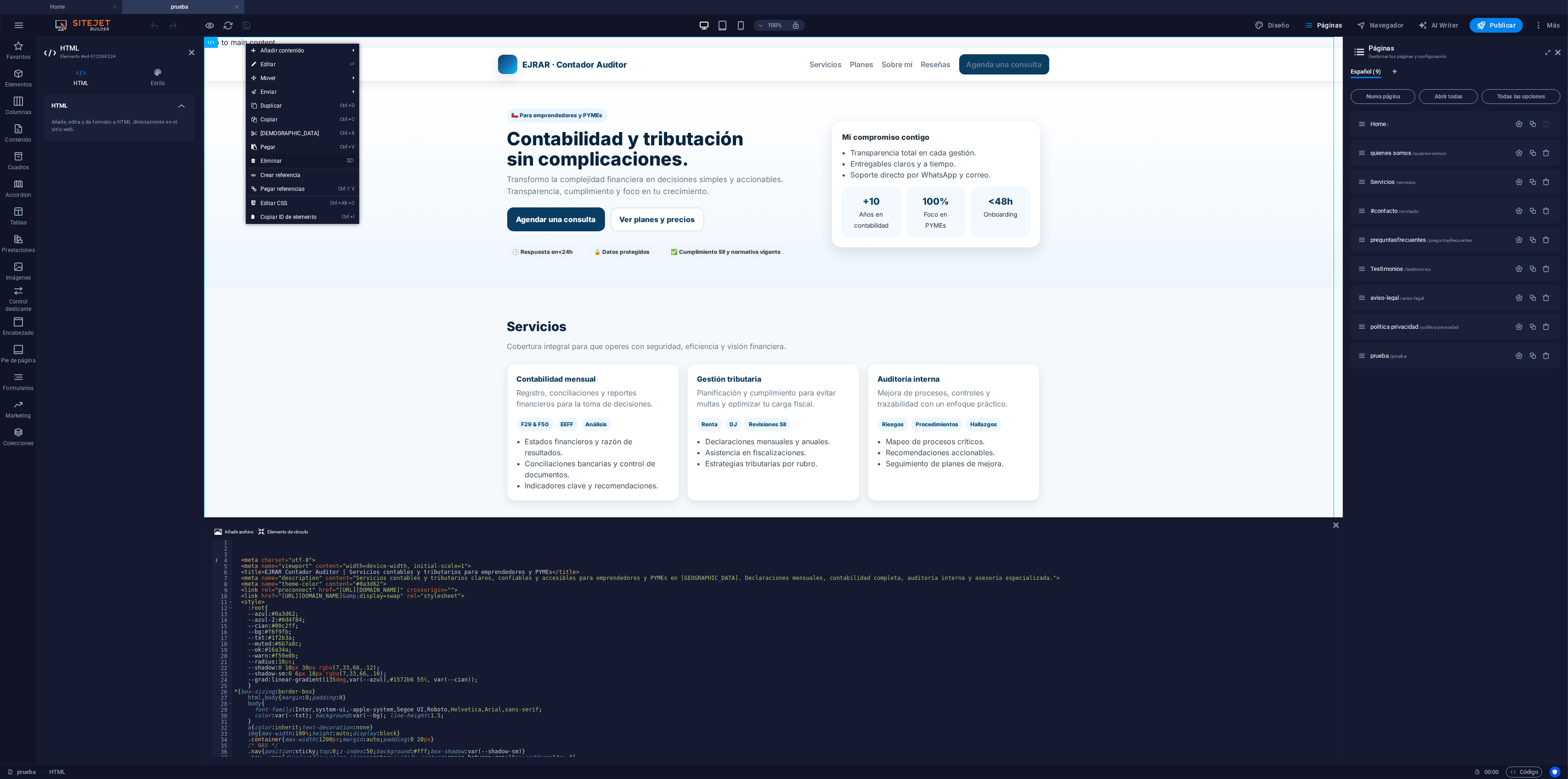
click at [305, 158] on link "⌦ Eliminar" at bounding box center [285, 161] width 79 height 14
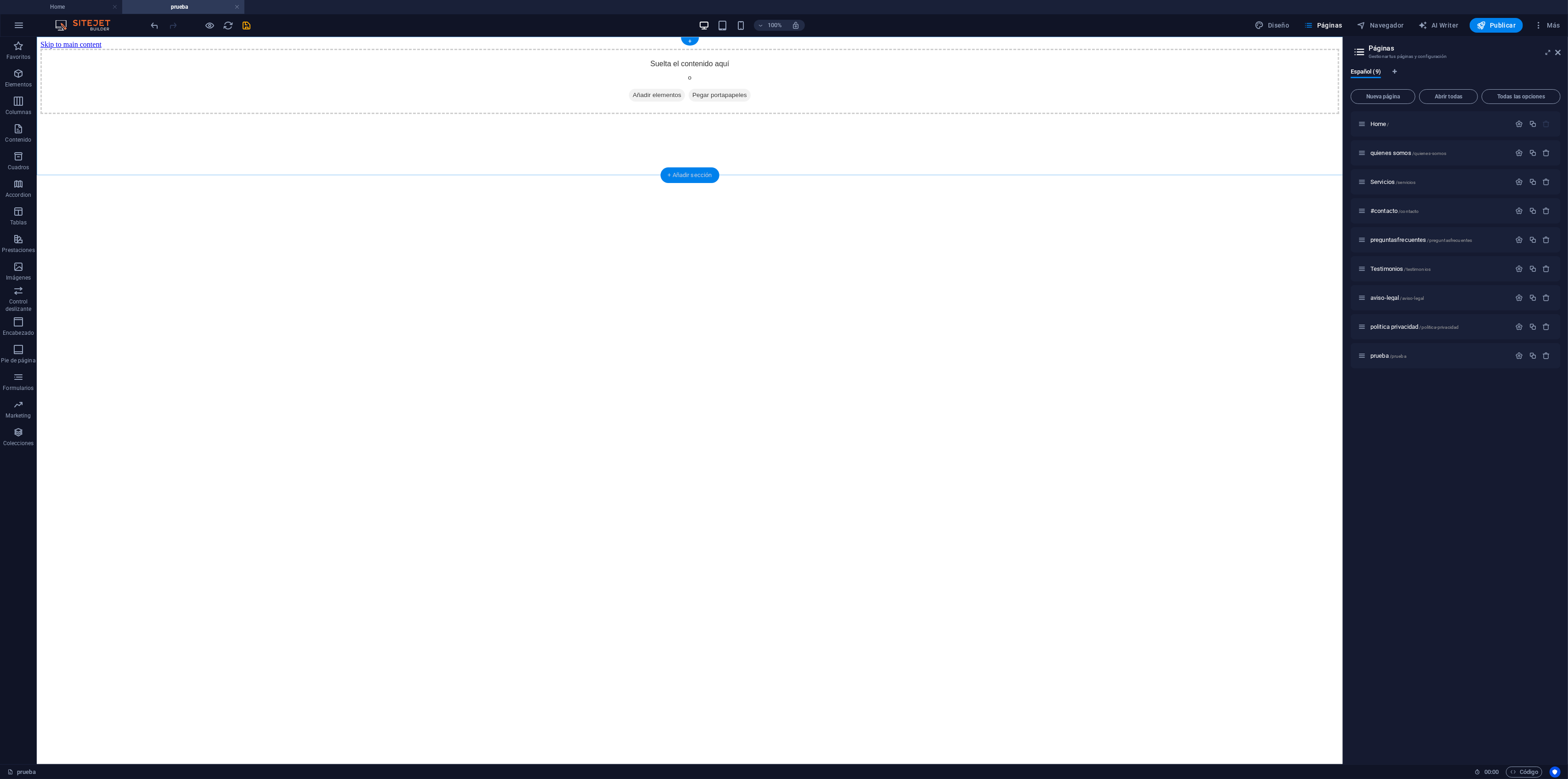
click at [715, 169] on div "+ Añadir sección" at bounding box center [689, 175] width 59 height 16
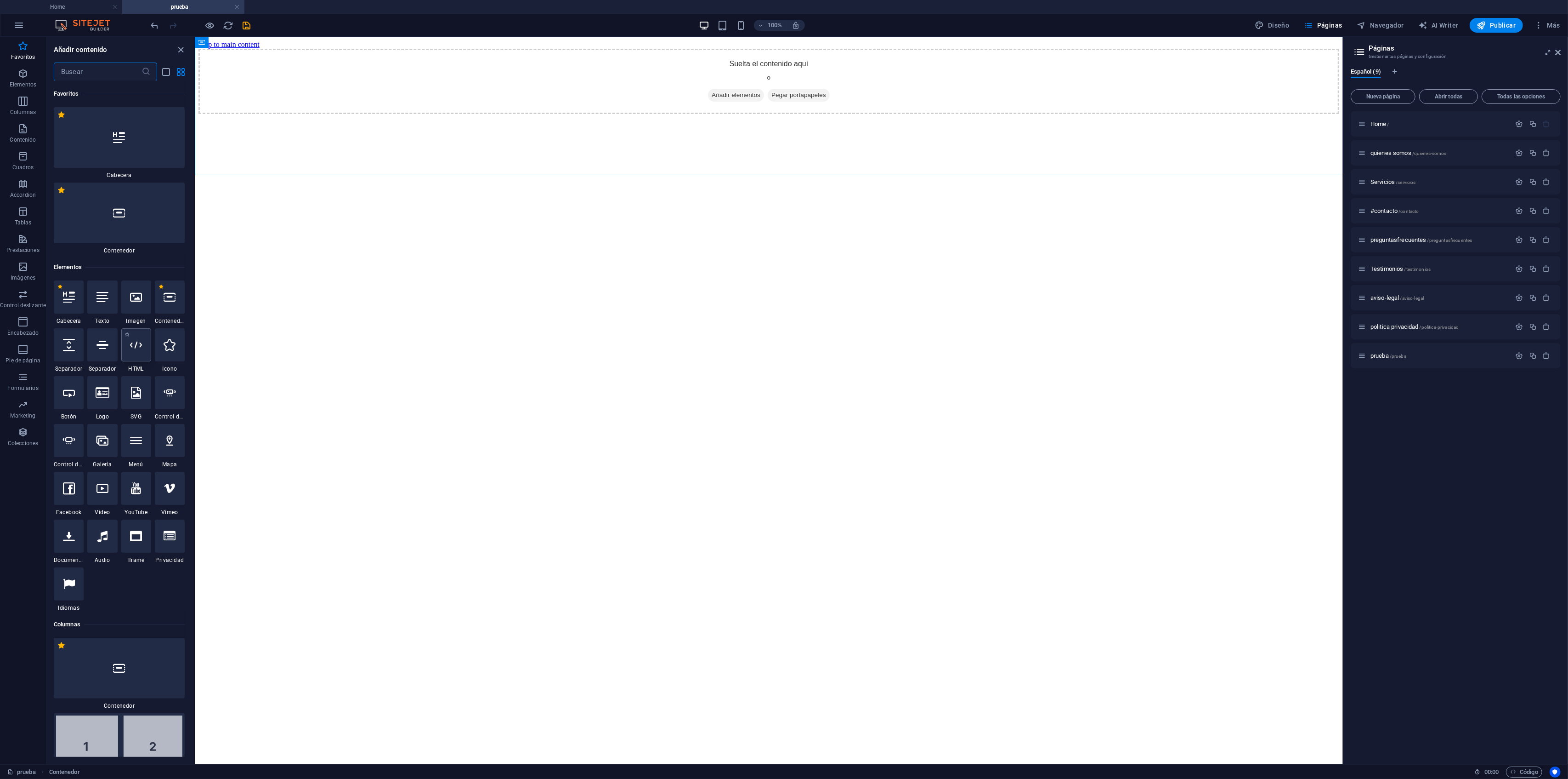
click at [132, 352] on div at bounding box center [136, 344] width 30 height 33
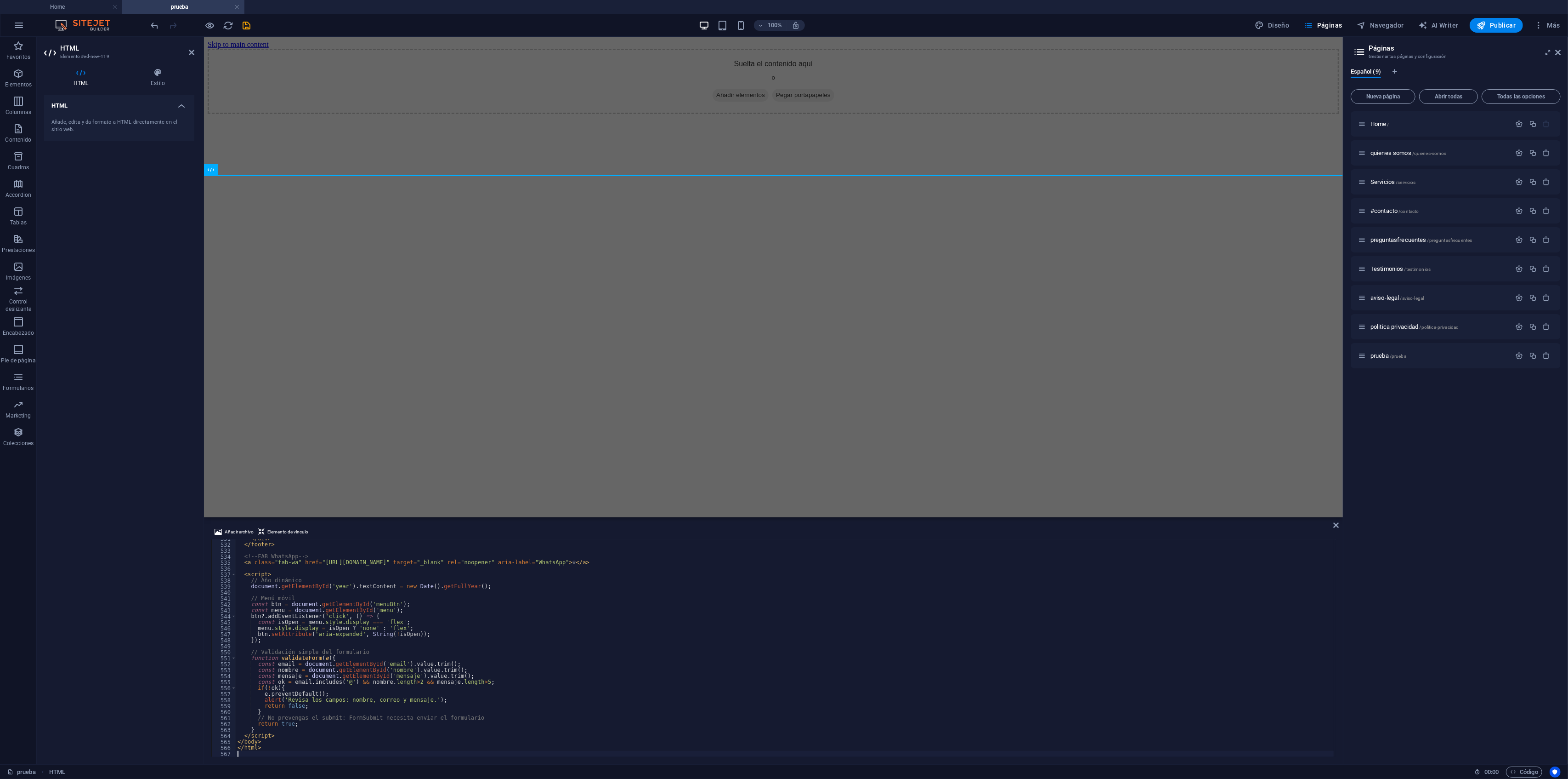
scroll to position [3171, 0]
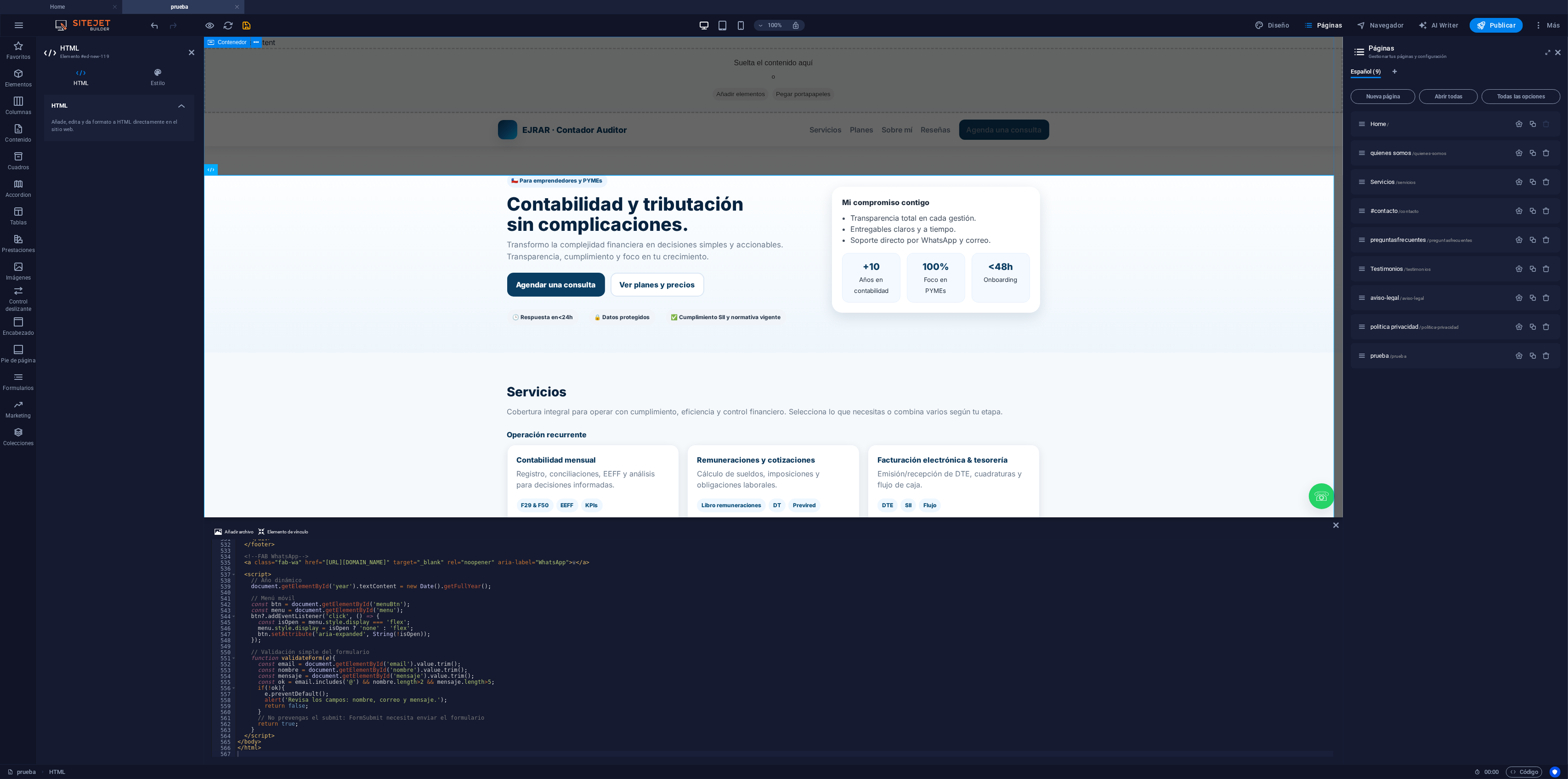
click at [753, 54] on div "Suelta el contenido aquí o Añadir elementos Pegar portapapeles" at bounding box center [773, 81] width 1139 height 66
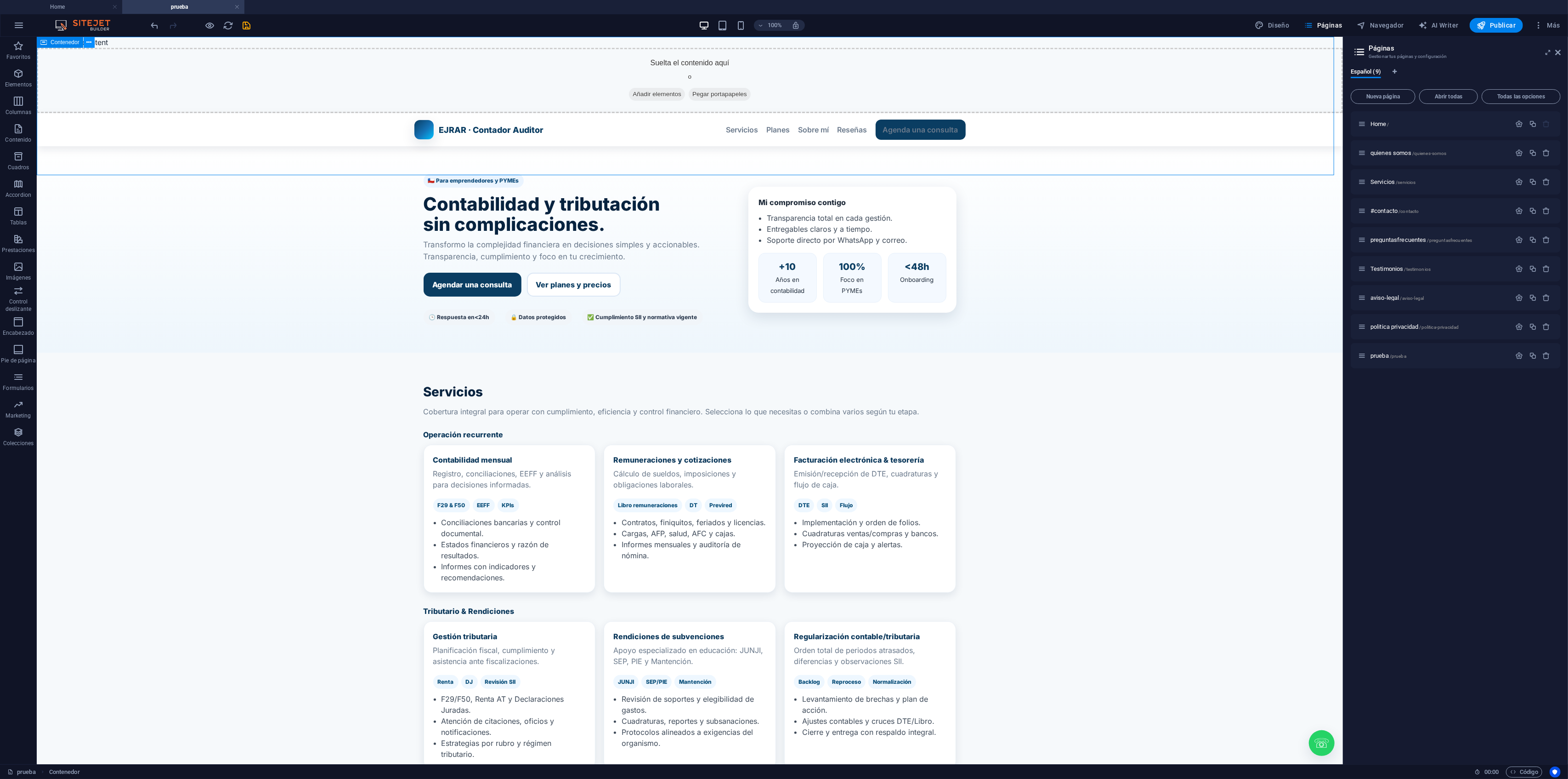
click at [87, 45] on icon at bounding box center [89, 43] width 5 height 10
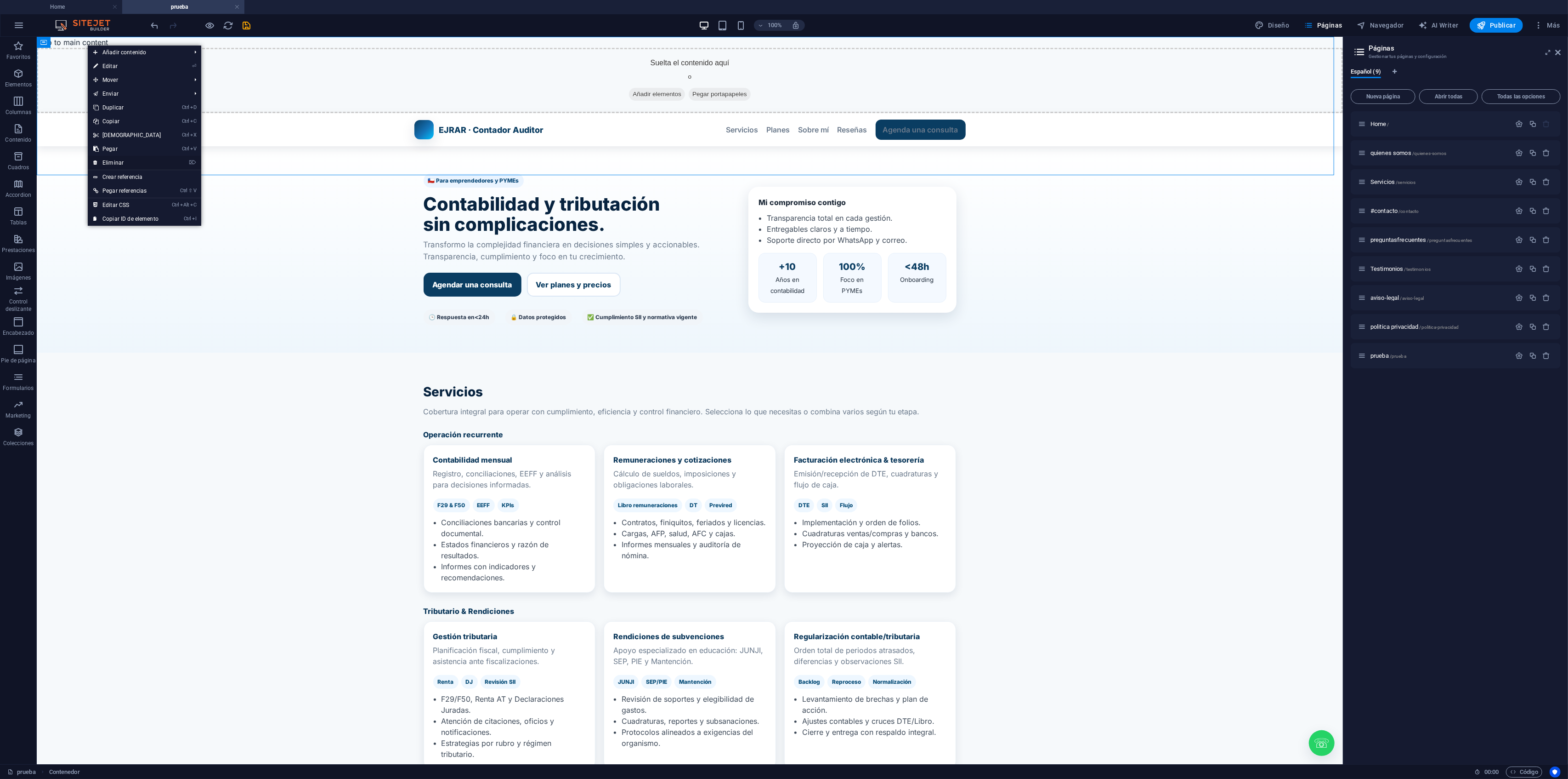
click at [138, 157] on link "⌦ Eliminar" at bounding box center [126, 162] width 79 height 14
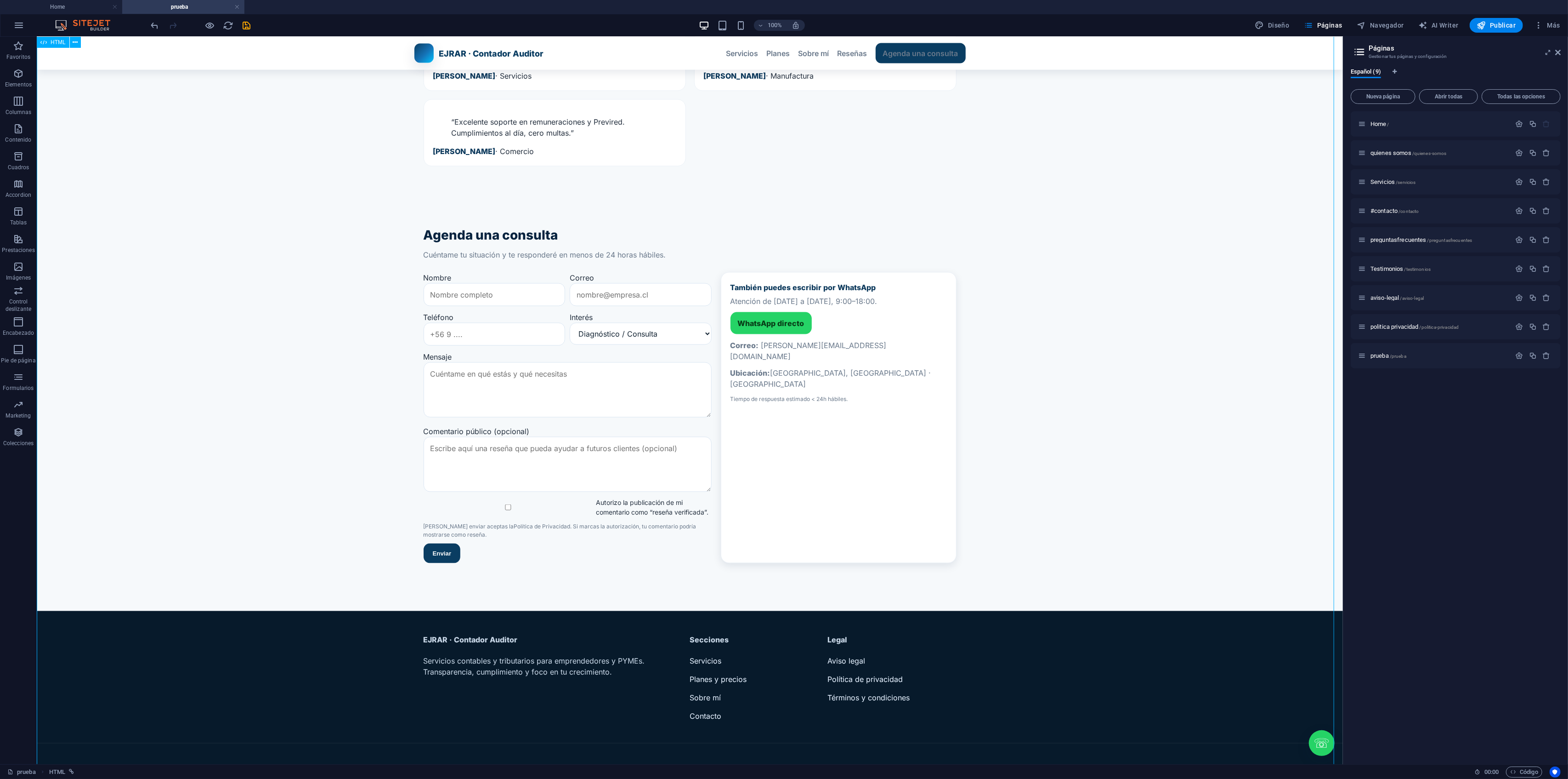
scroll to position [1896, 0]
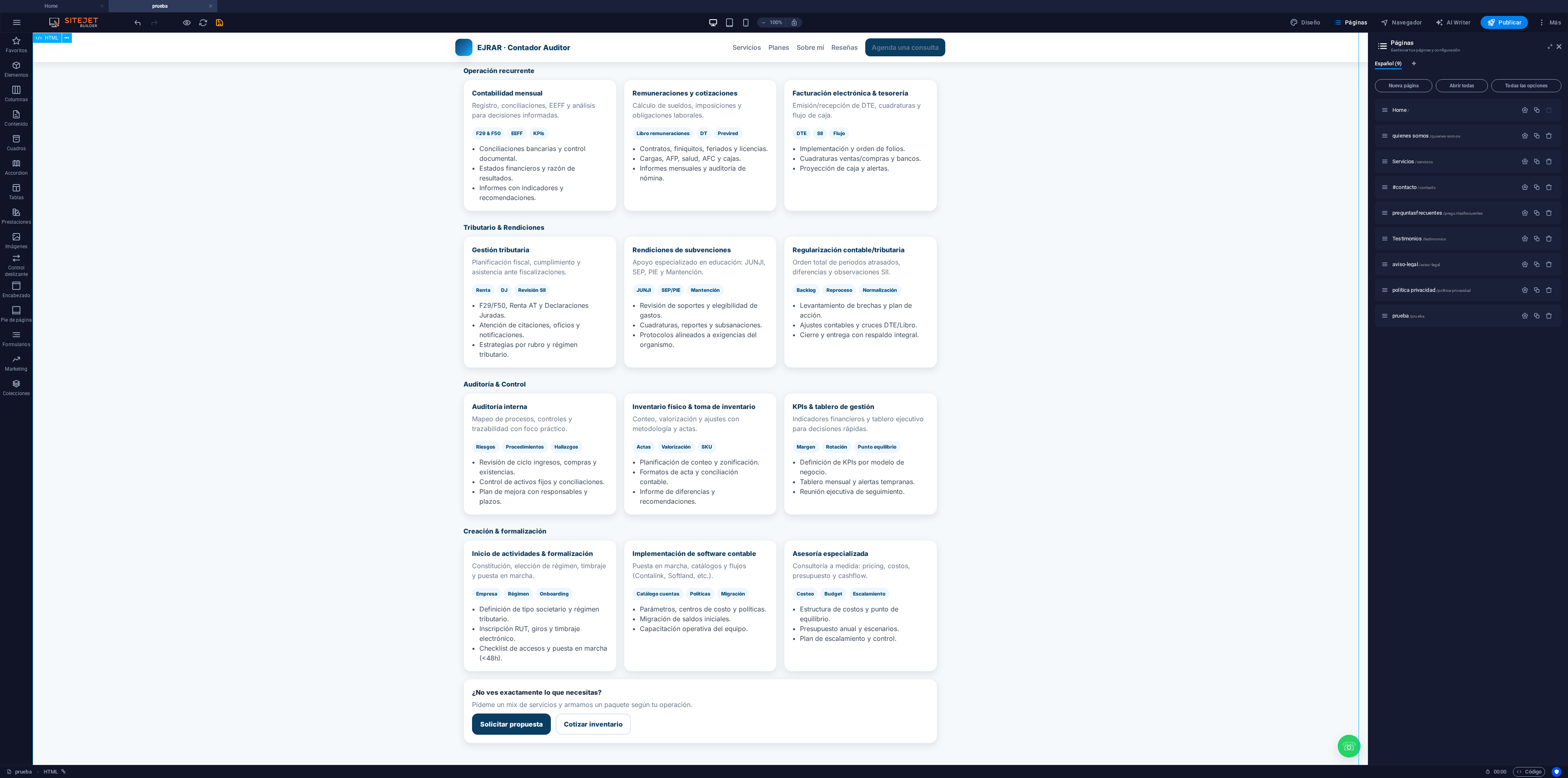
scroll to position [262, 0]
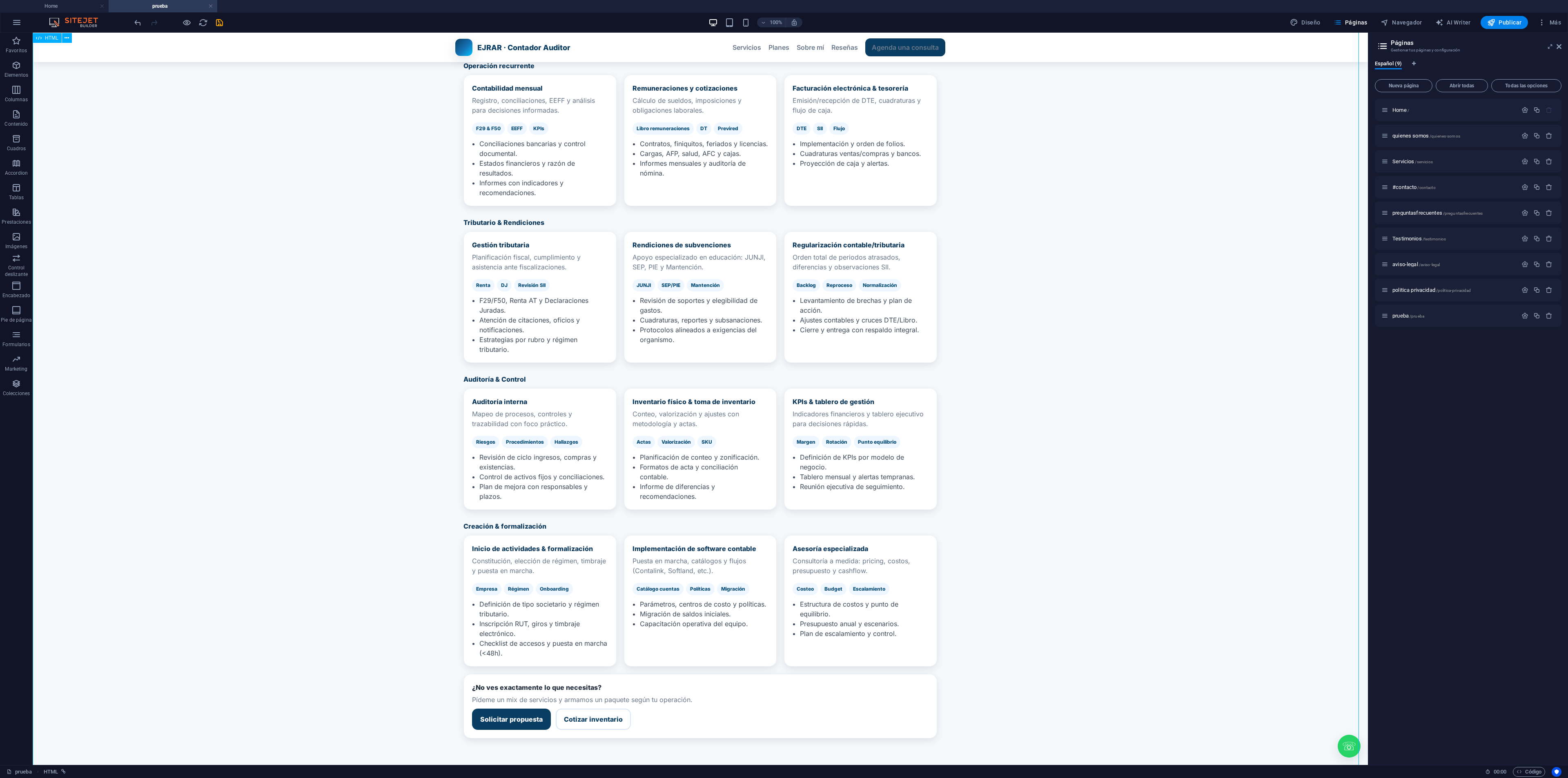
click at [63, 37] on button at bounding box center [66, 37] width 10 height 10
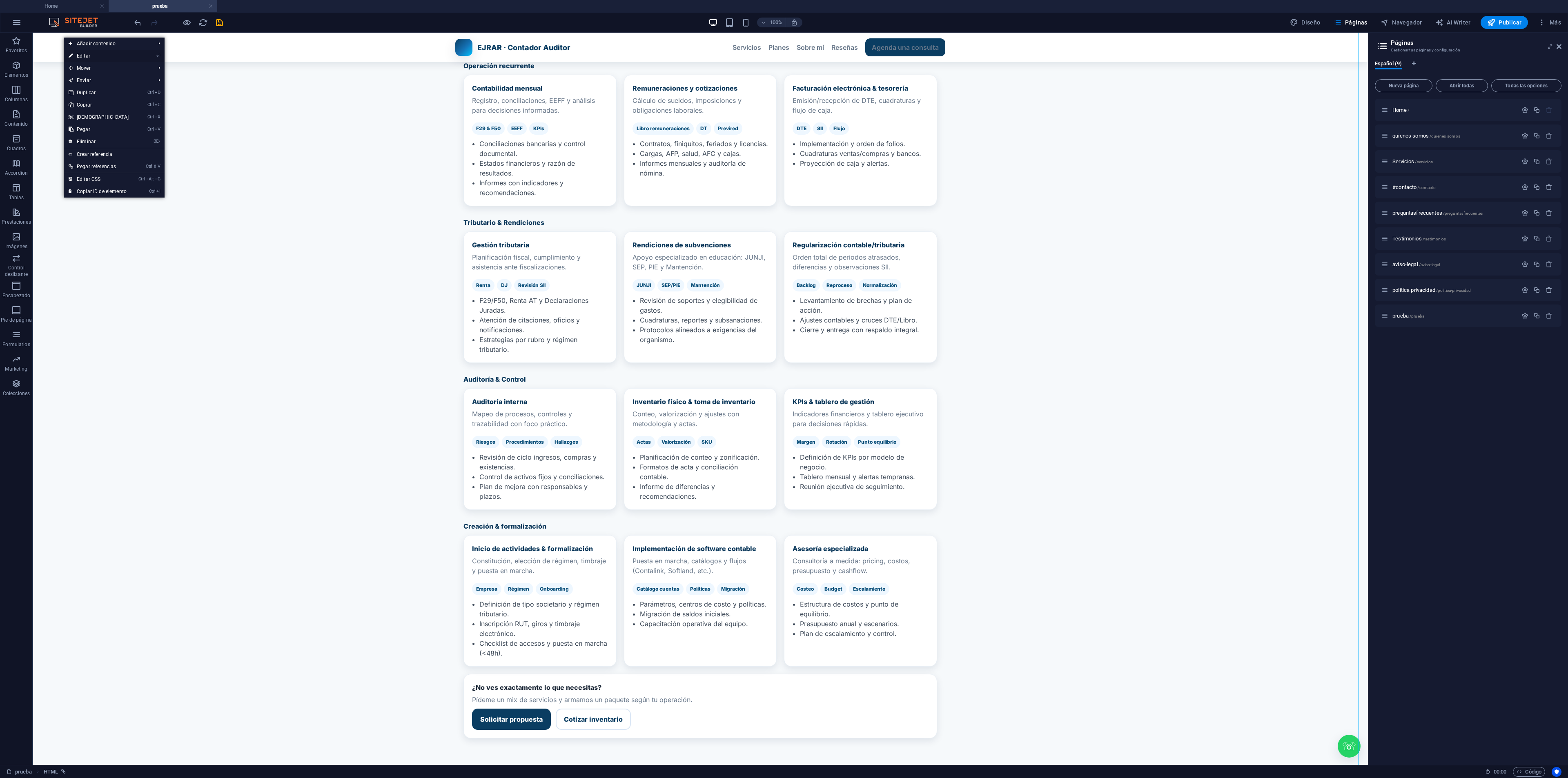
click at [96, 58] on link "⏎ Editar" at bounding box center [98, 56] width 70 height 12
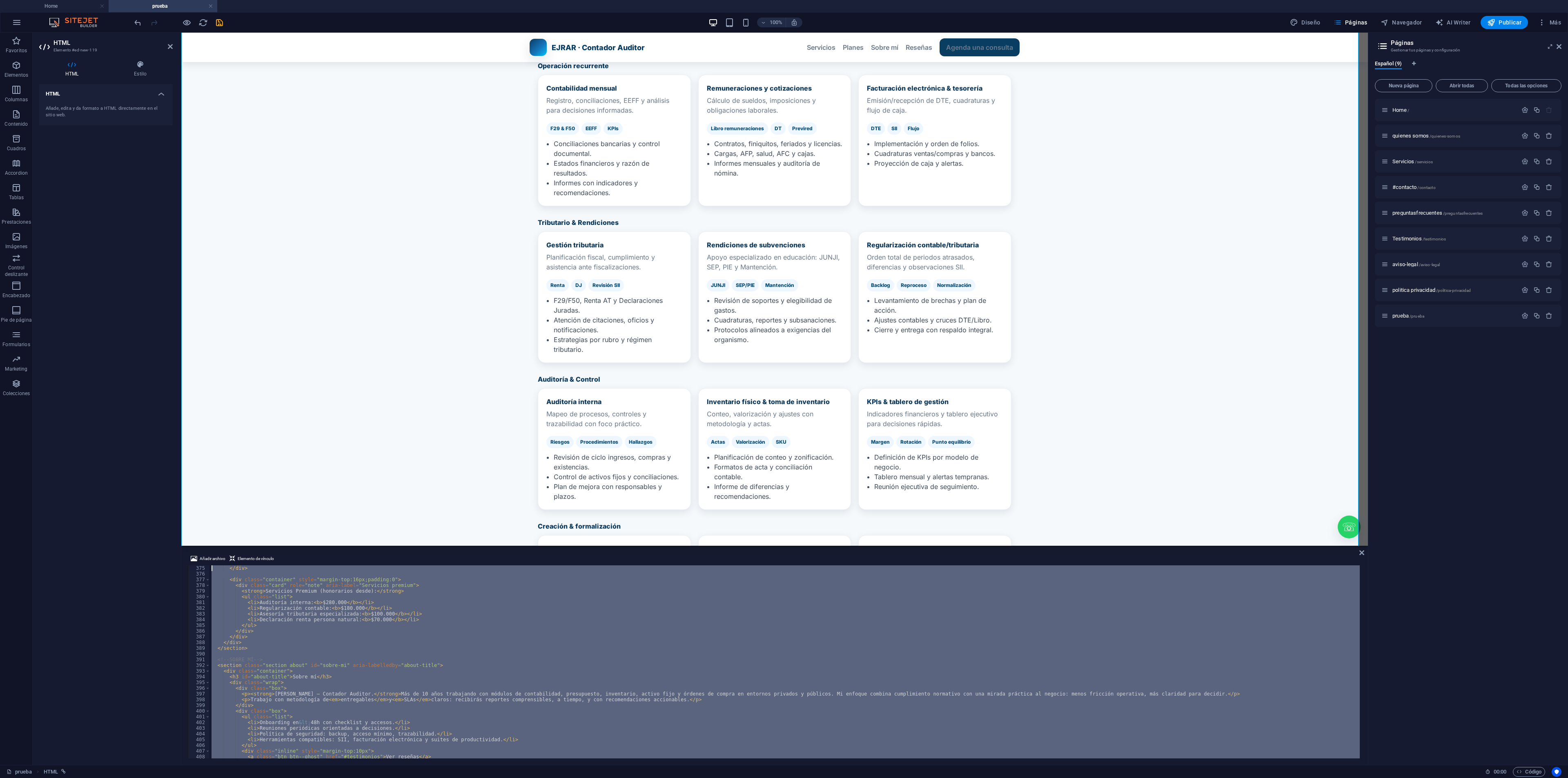
scroll to position [0, 0]
drag, startPoint x: 397, startPoint y: 712, endPoint x: -117, endPoint y: 238, distance: 699.2
click at [0, 238] on html "Esteban Jara-Contador Auditor Home prueba Favoritos Elementos Columnas Contenid…" at bounding box center [784, 389] width 1568 height 778
type textarea "<!doctype html> <html lang="es-CL">"
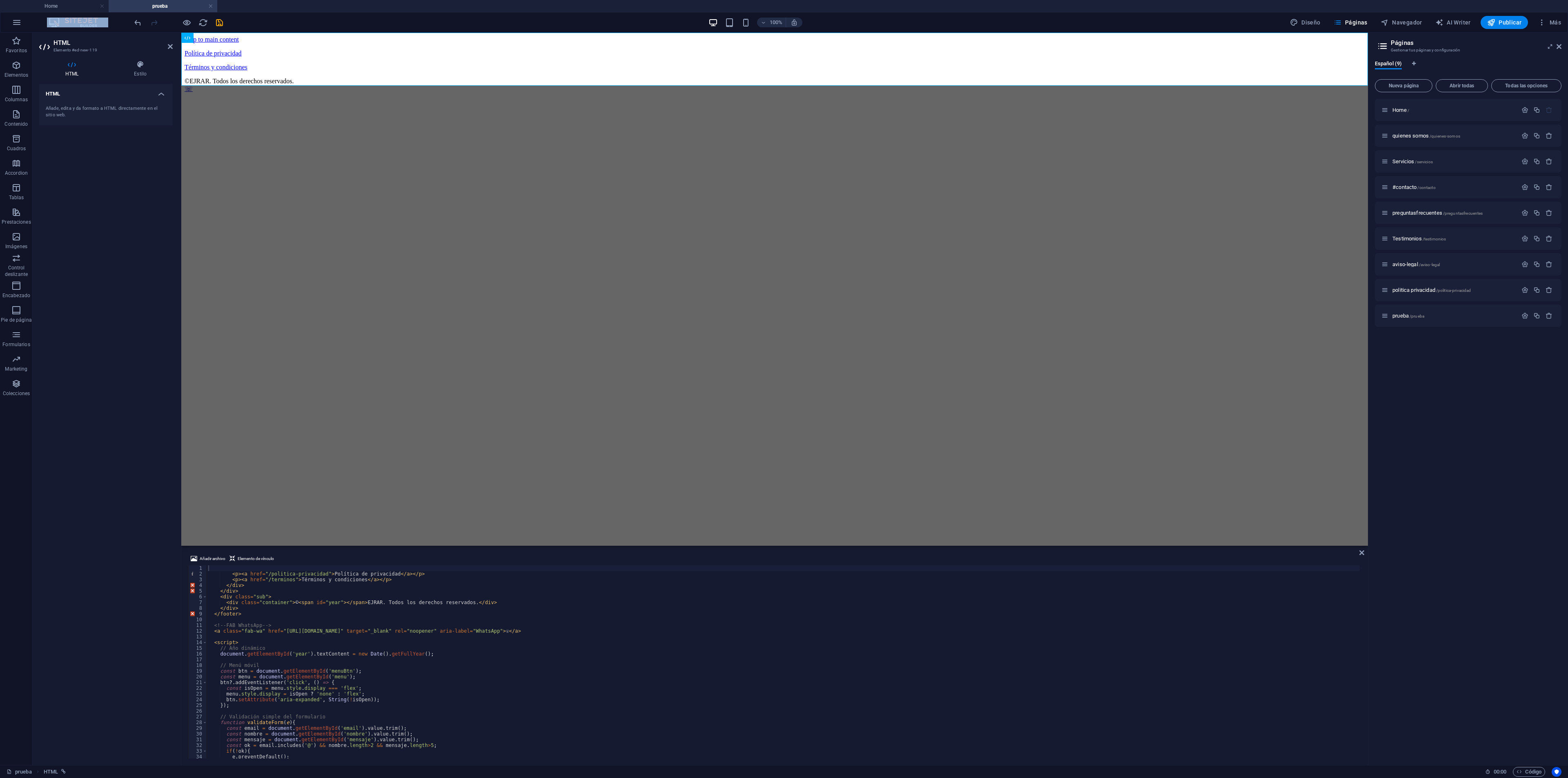
drag, startPoint x: 491, startPoint y: 757, endPoint x: 473, endPoint y: 745, distance: 21.6
click at [473, 691] on section "Favoritos Elementos Columnas Contenido Cuadros Accordion Tablas Prestaciones Im…" at bounding box center [684, 399] width 1368 height 733
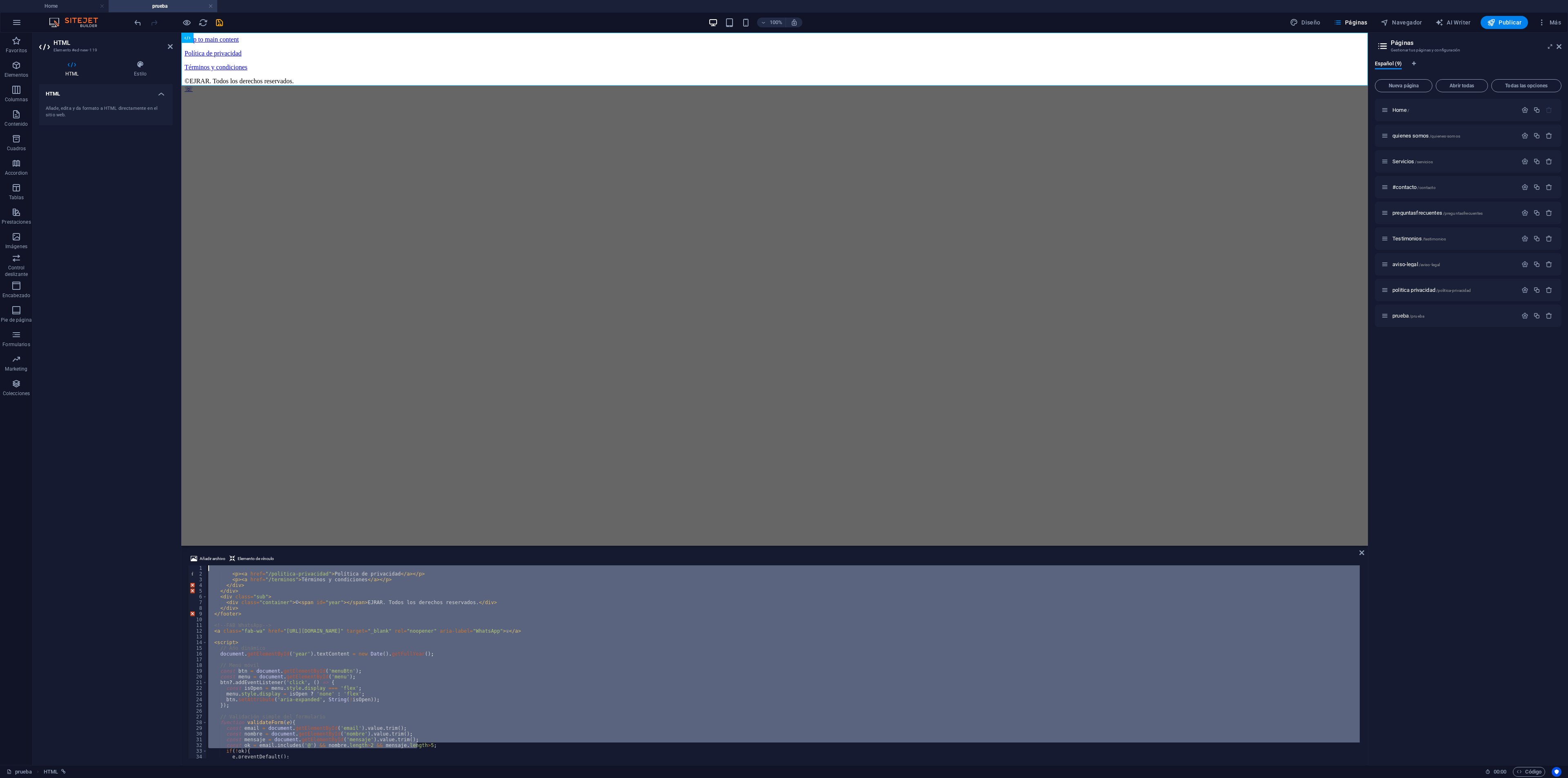
drag, startPoint x: 473, startPoint y: 745, endPoint x: -288, endPoint y: 257, distance: 904.0
click at [0, 257] on html "Esteban Jara-Contador Auditor Home prueba Favoritos Elementos Columnas Contenid…" at bounding box center [784, 389] width 1568 height 778
type textarea "<p><a href="/politica-privacidad">Política de privacidad</a></p>"
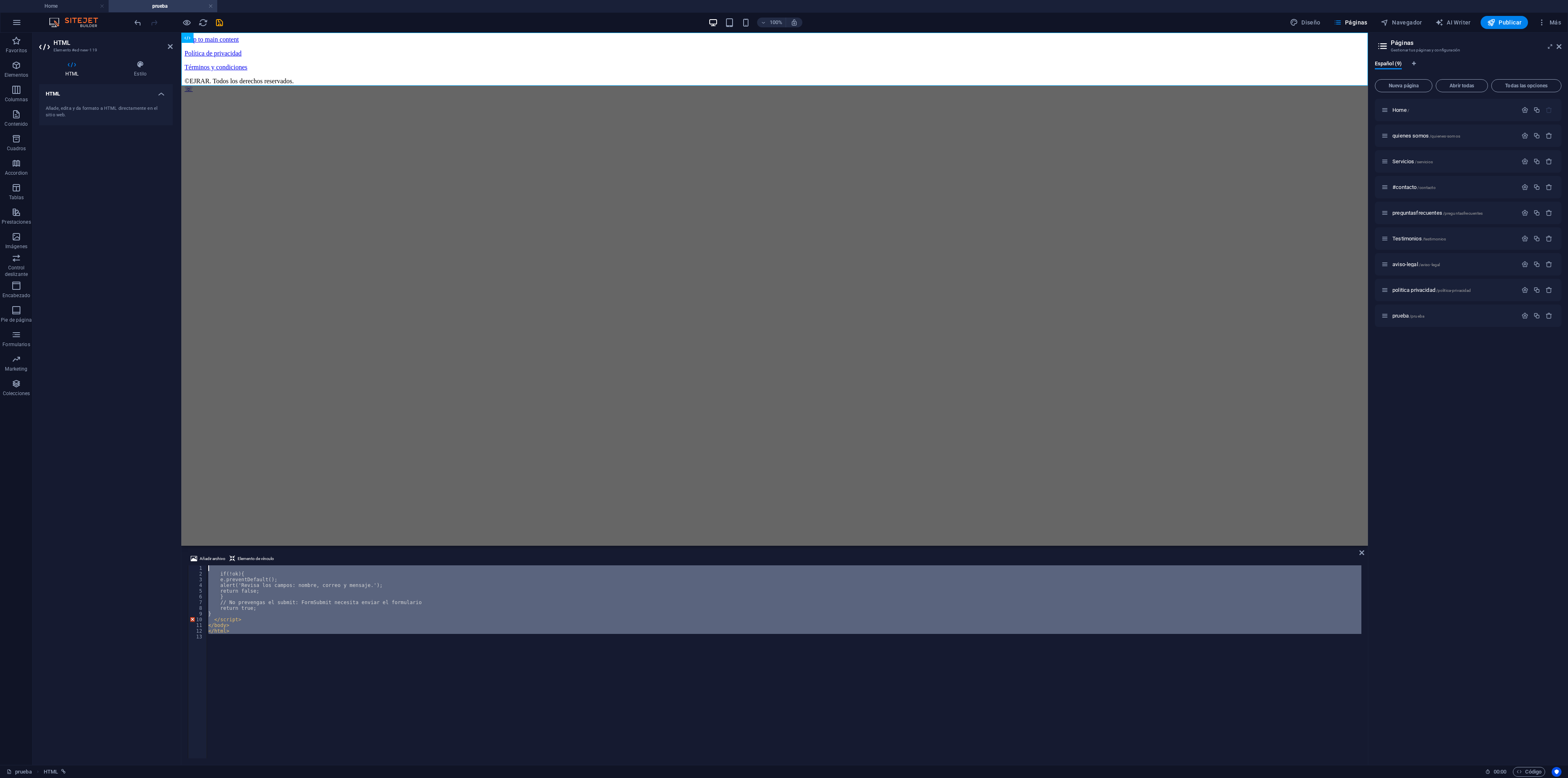
drag, startPoint x: 327, startPoint y: 659, endPoint x: -29, endPoint y: 468, distance: 404.0
click at [0, 468] on html "Esteban Jara-Contador Auditor Home prueba Favoritos Elementos Columnas Contenid…" at bounding box center [784, 389] width 1568 height 778
type textarea "if(!ok){"
paste textarea
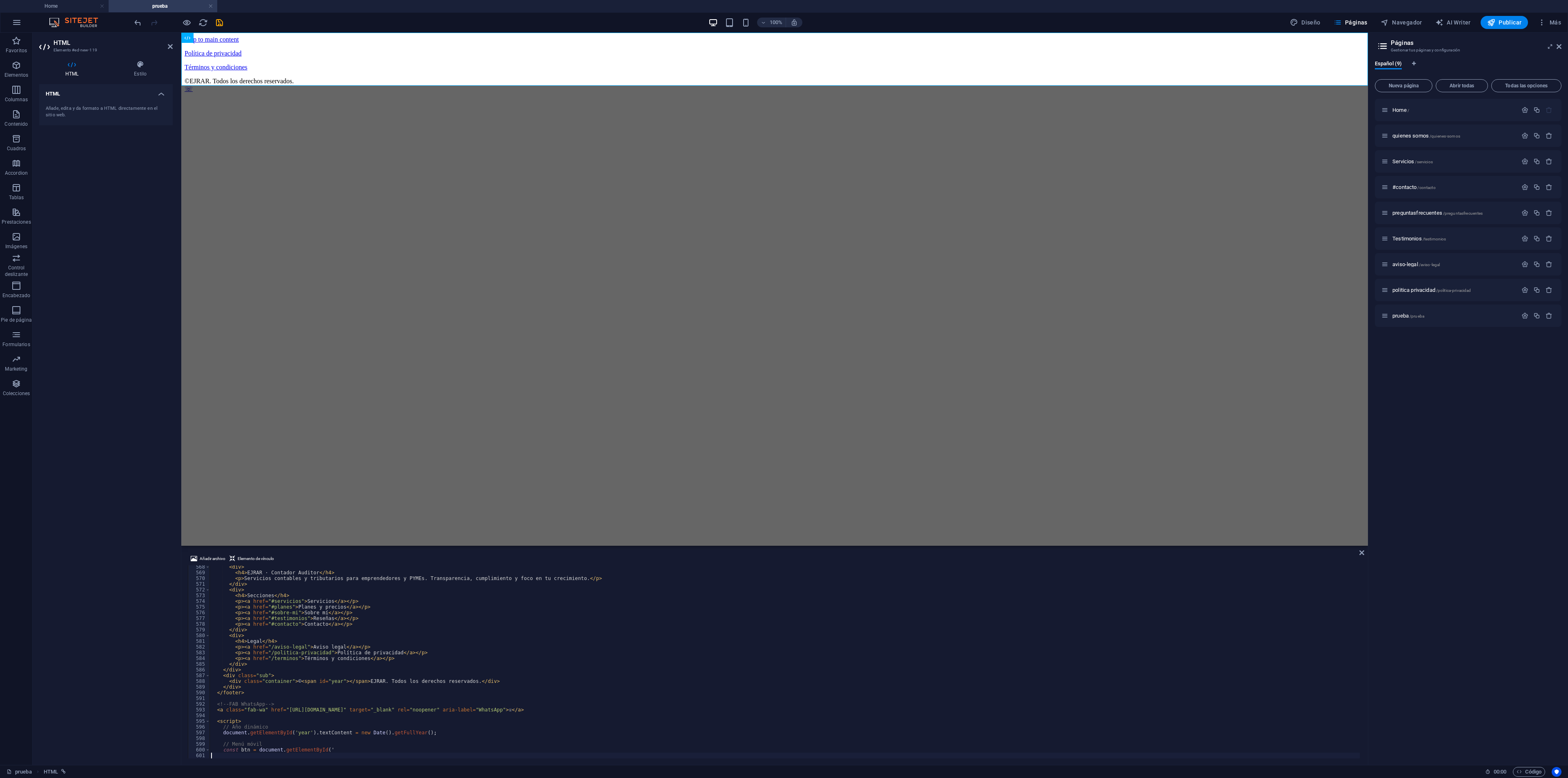
scroll to position [3243, 0]
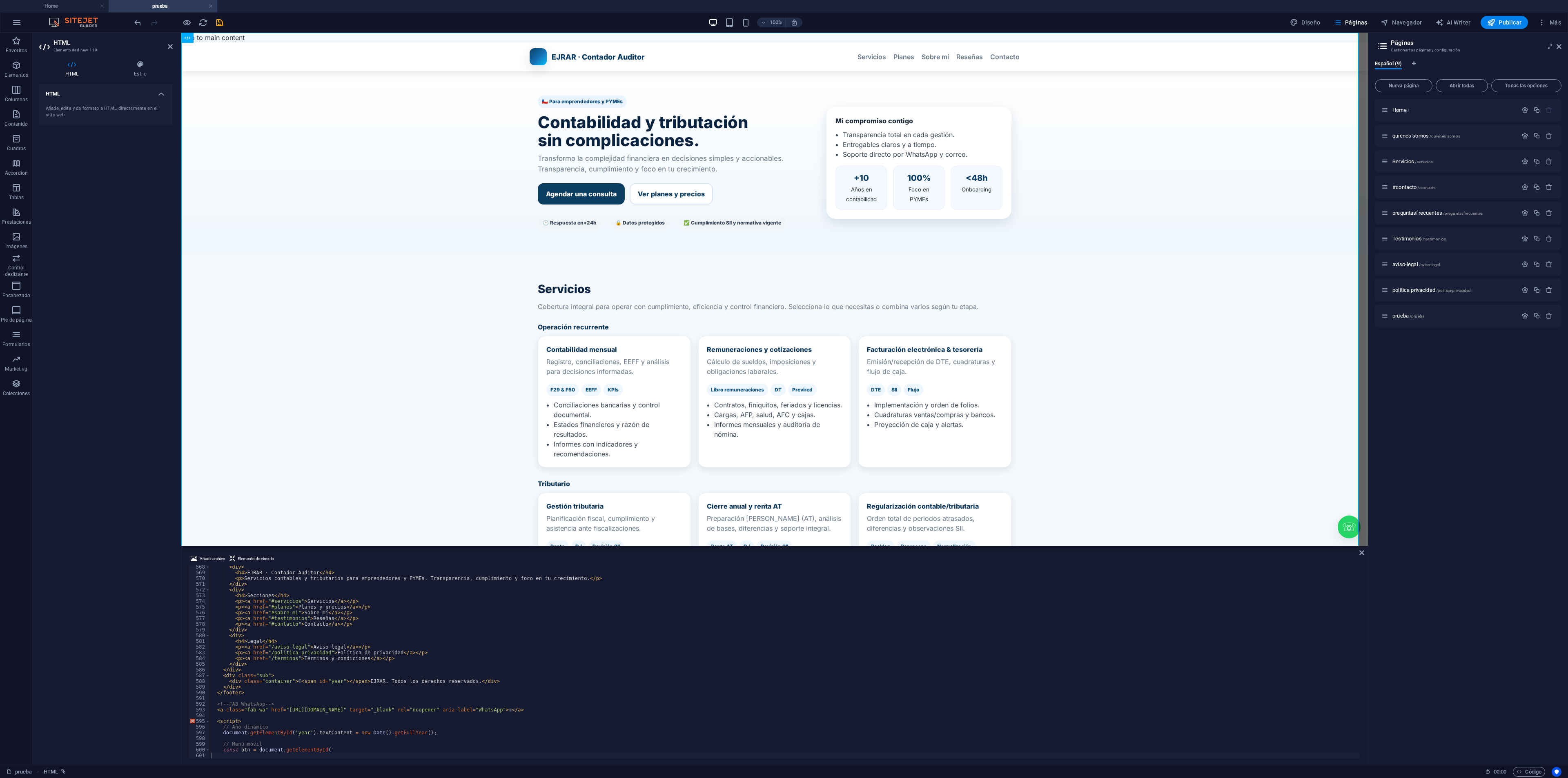
click at [1393, 573] on div "Home / quienes somos /quienes-somos Servicios /servicios #contacto /contacto pr…" at bounding box center [1468, 429] width 187 height 660
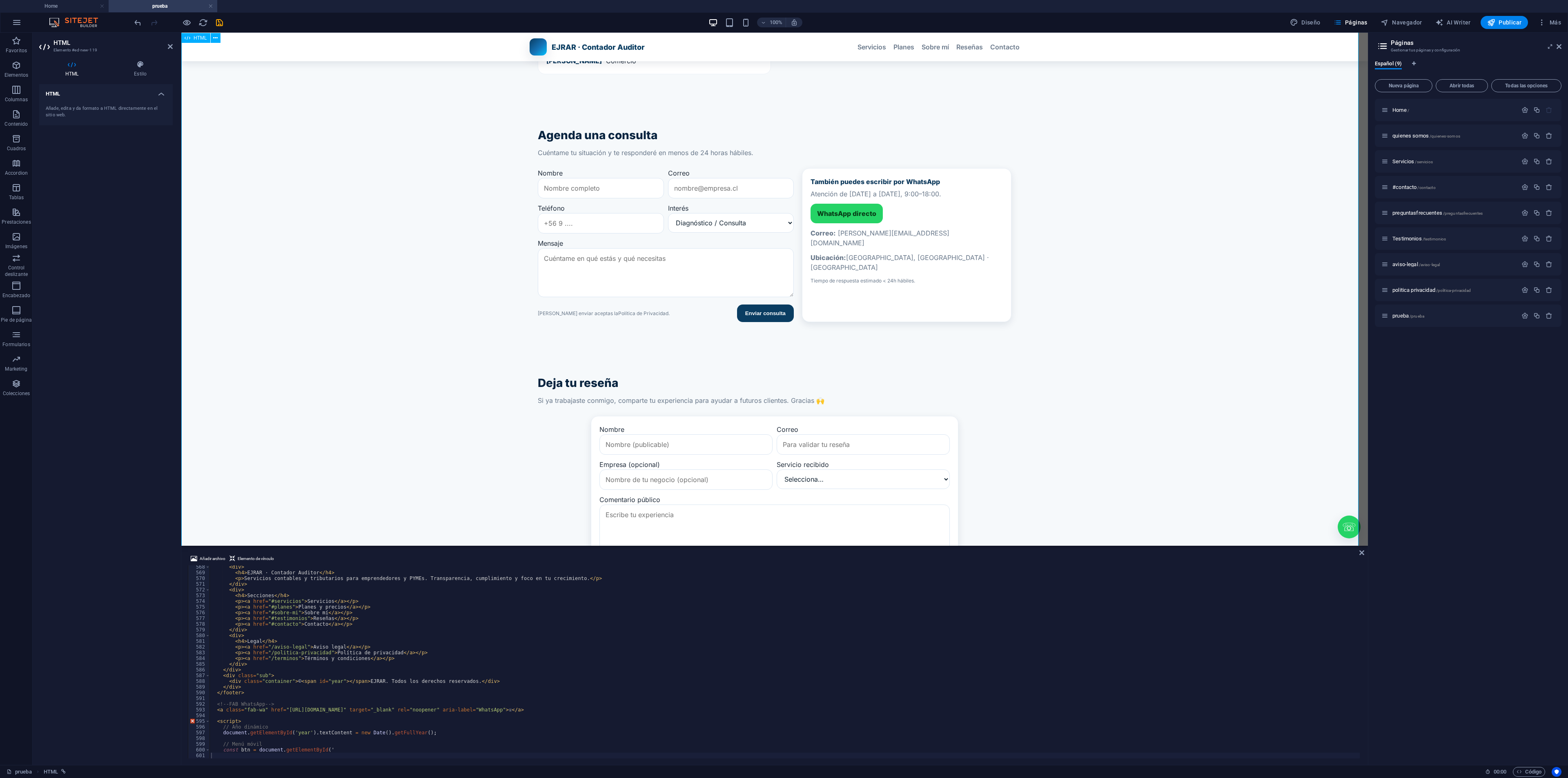
scroll to position [1592, 0]
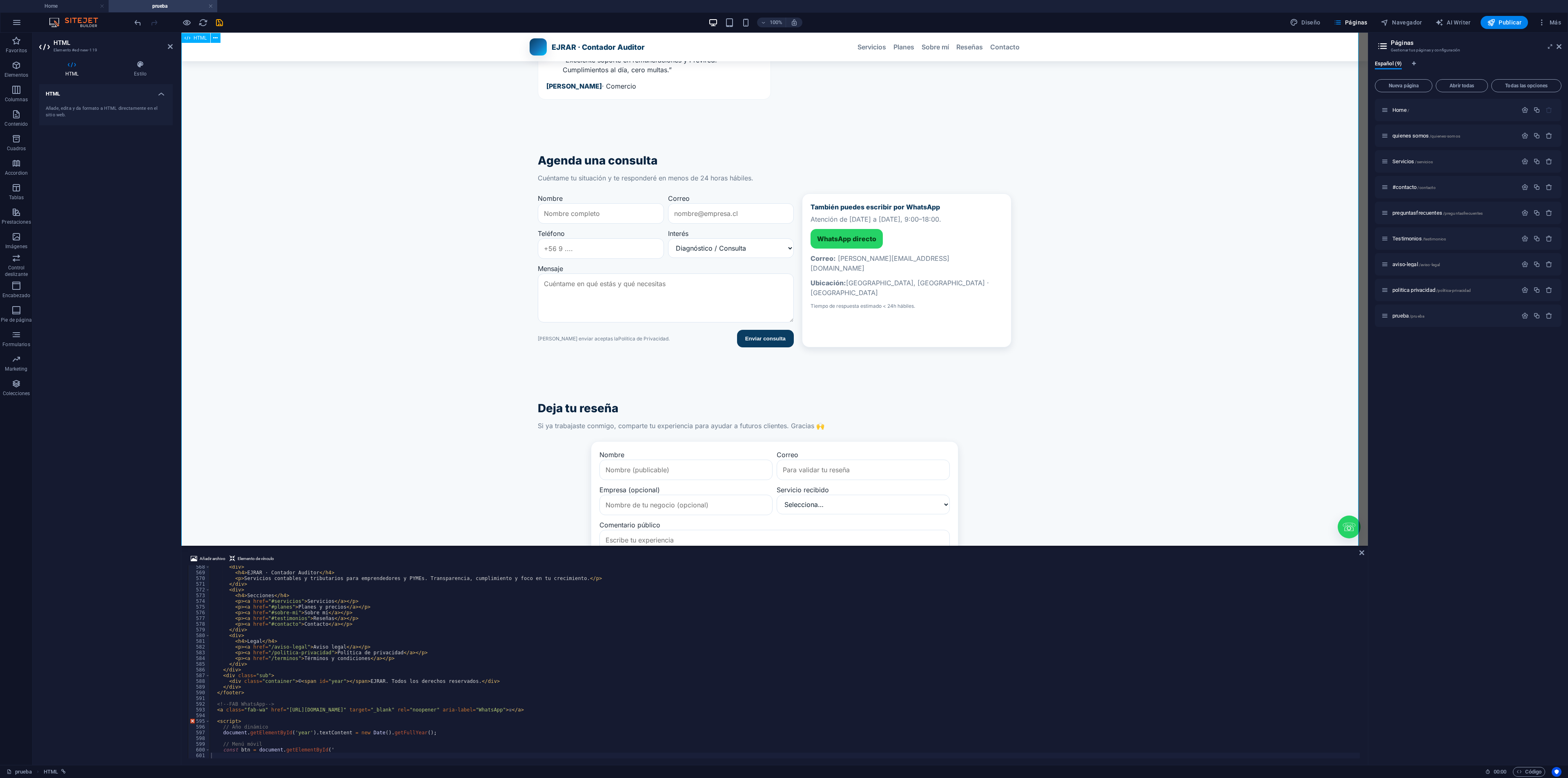
drag, startPoint x: 1099, startPoint y: 455, endPoint x: 1120, endPoint y: 154, distance: 301.7
click at [1393, 18] on button "Publicar" at bounding box center [1504, 22] width 48 height 13
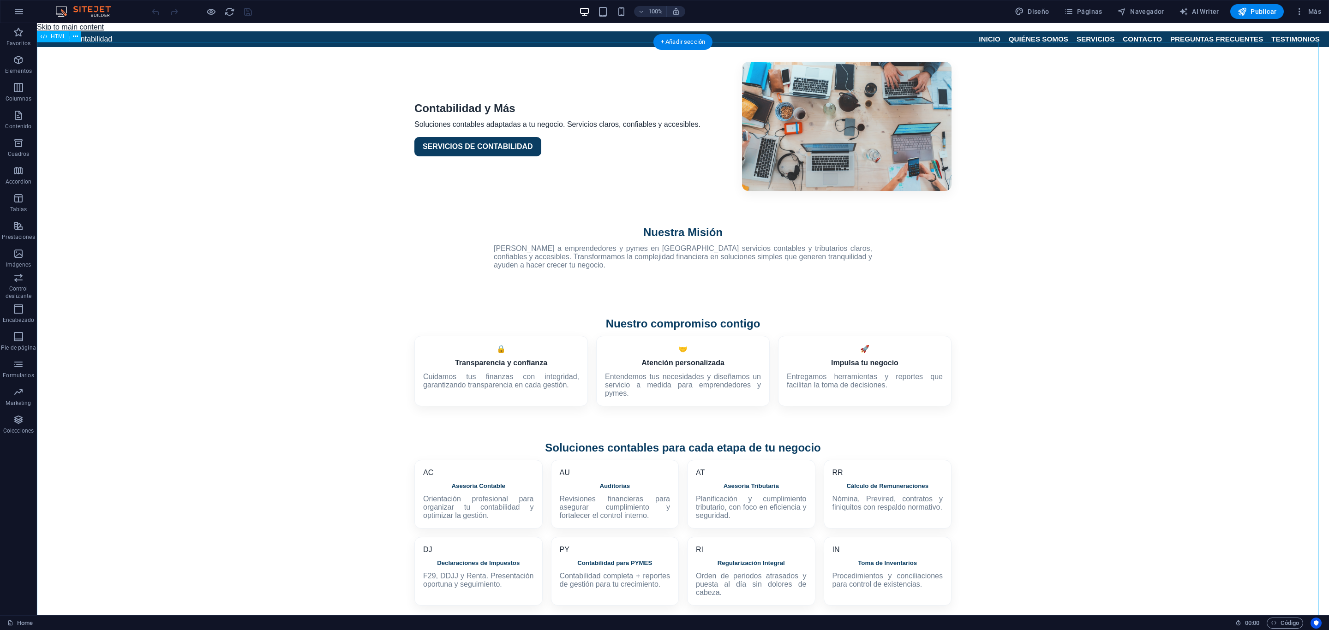
click at [1282, 147] on div "Contabilidad y Más Soluciones contables adaptadas a tu negocio. Servicios claro…" at bounding box center [683, 367] width 1292 height 640
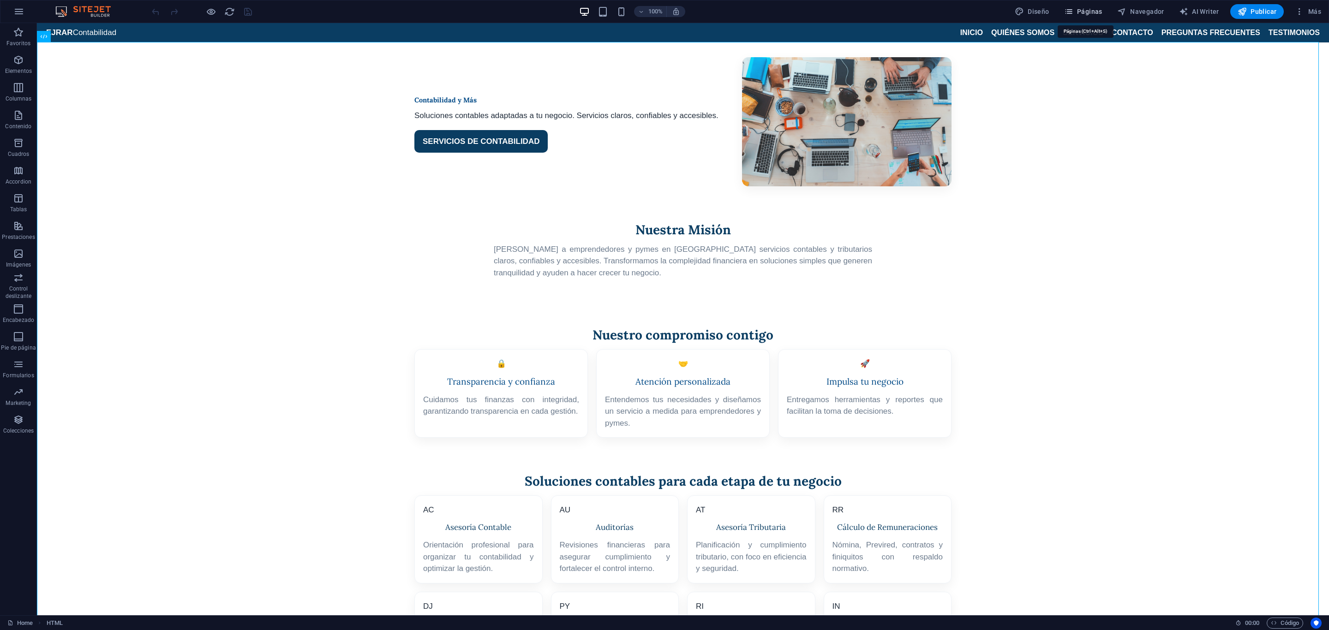
click at [1073, 7] on icon "button" at bounding box center [1068, 11] width 9 height 9
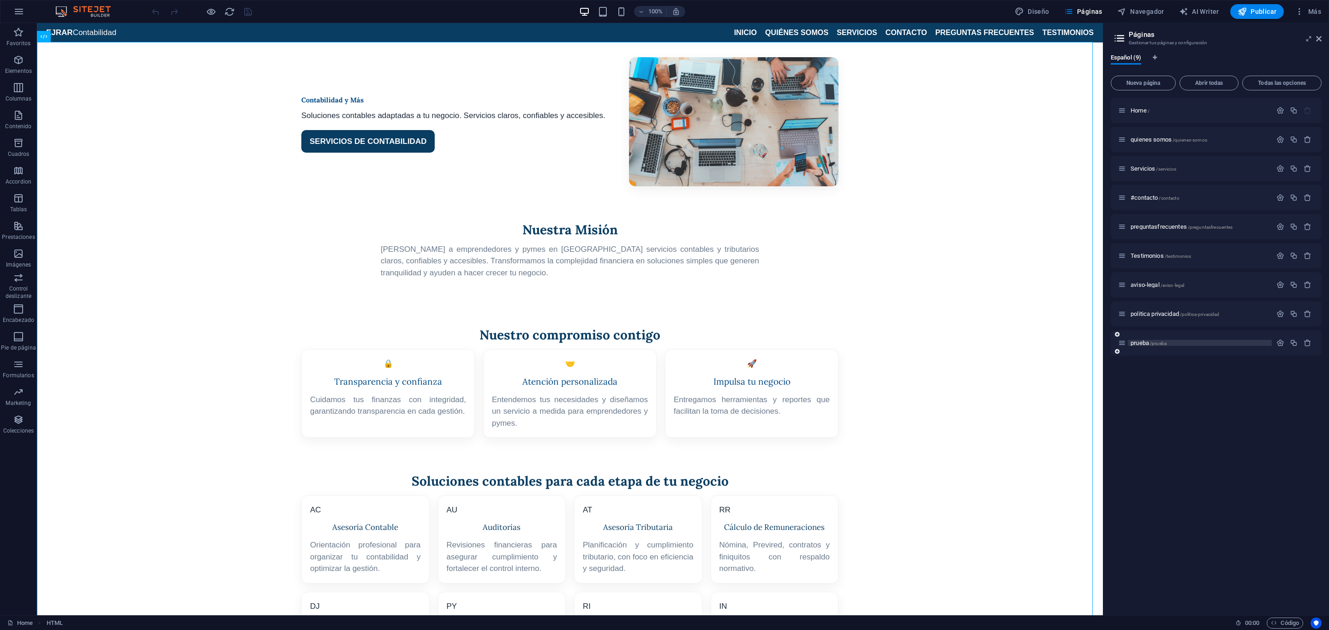
click at [1199, 340] on p "prueba /prueba" at bounding box center [1200, 343] width 138 height 6
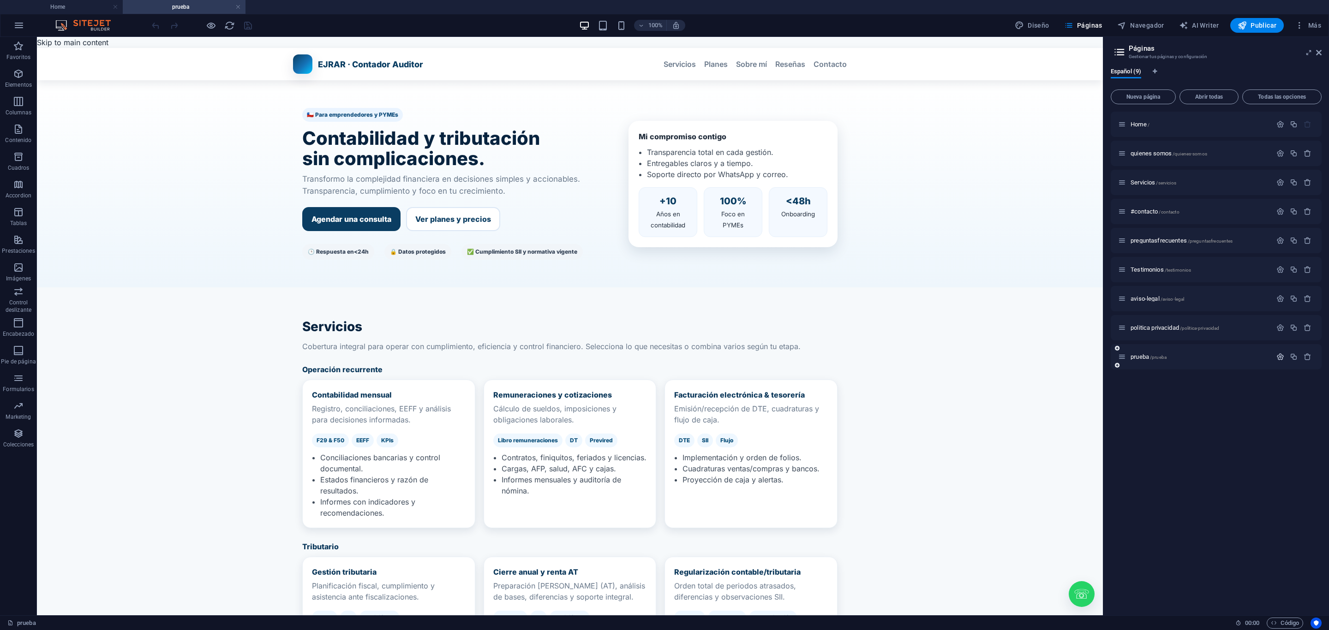
click at [0, 0] on icon "button" at bounding box center [0, 0] width 0 height 0
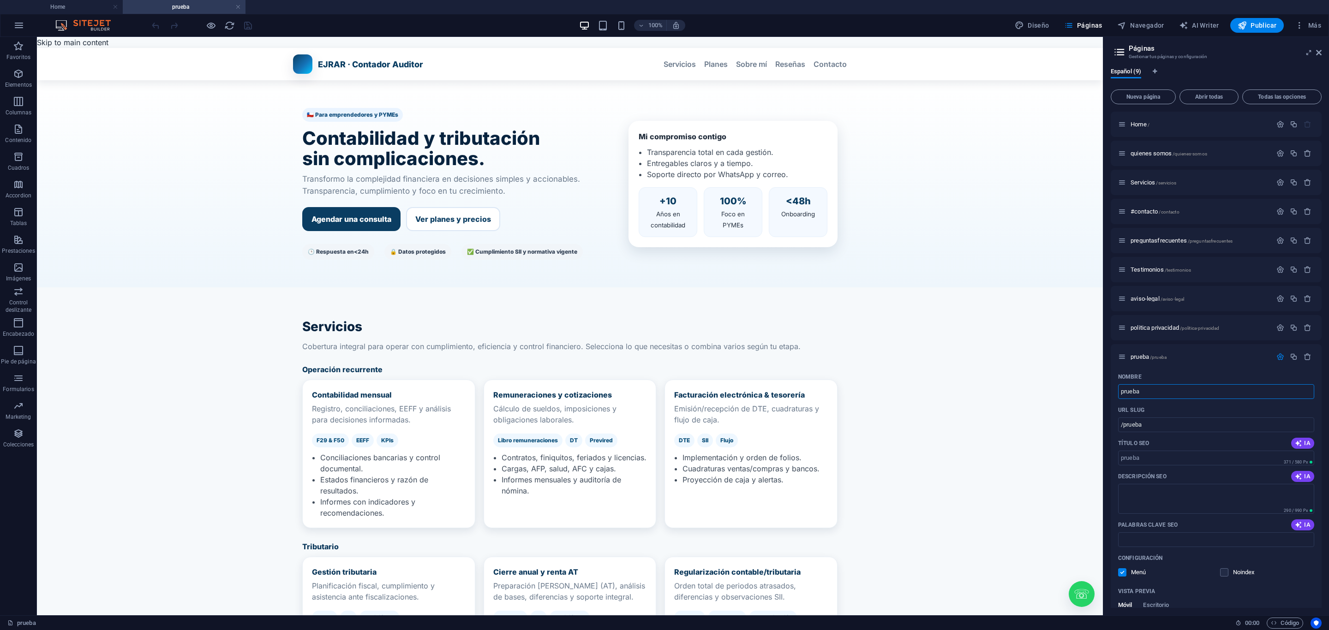
drag, startPoint x: 1204, startPoint y: 429, endPoint x: 1089, endPoint y: 398, distance: 120.0
type input "Home"
type input "/home"
type input "Home"
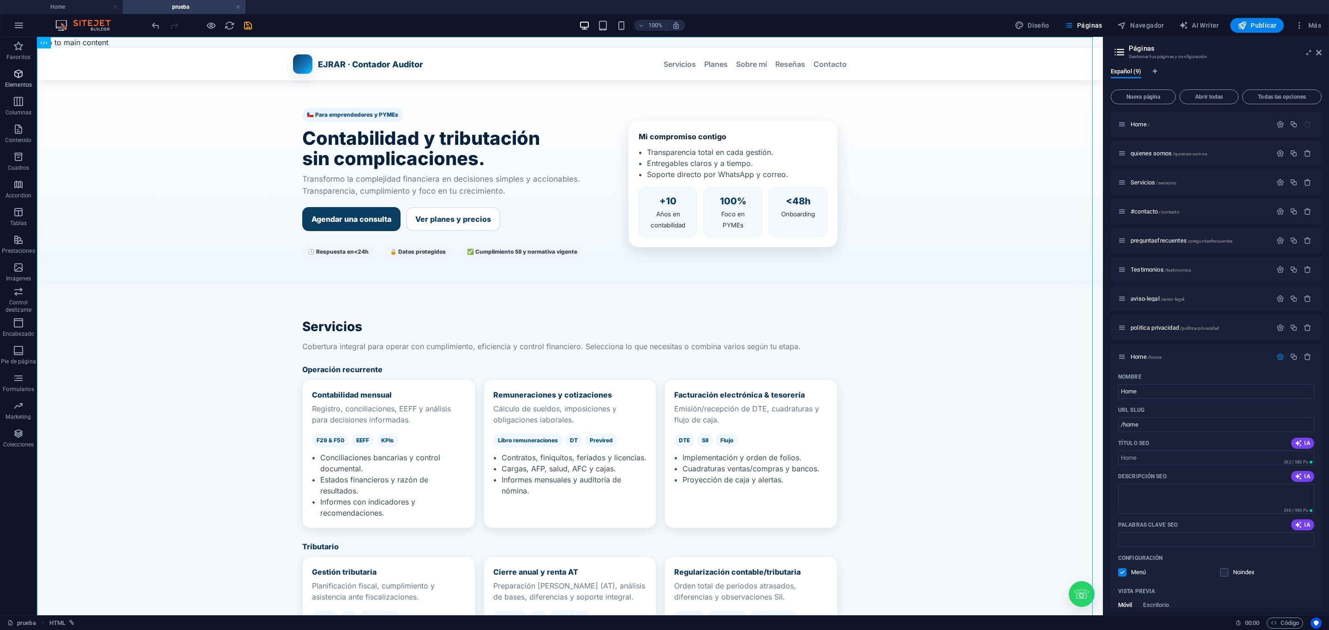
click at [15, 70] on icon "button" at bounding box center [18, 73] width 11 height 11
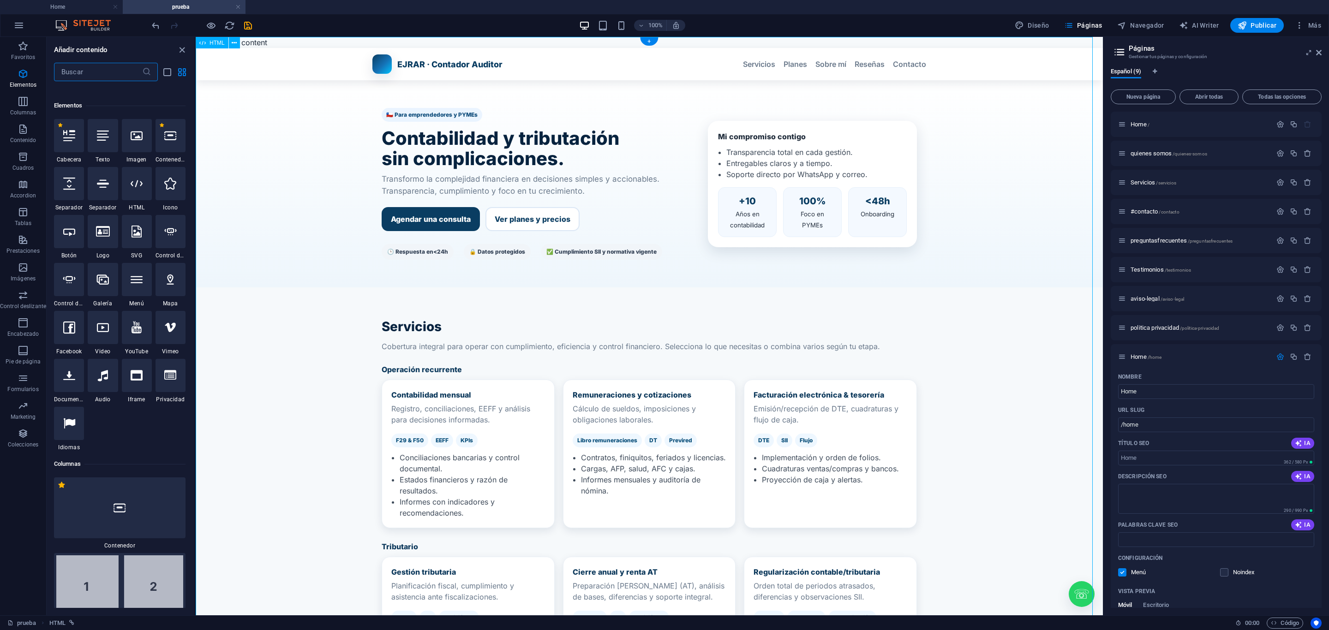
scroll to position [173, 0]
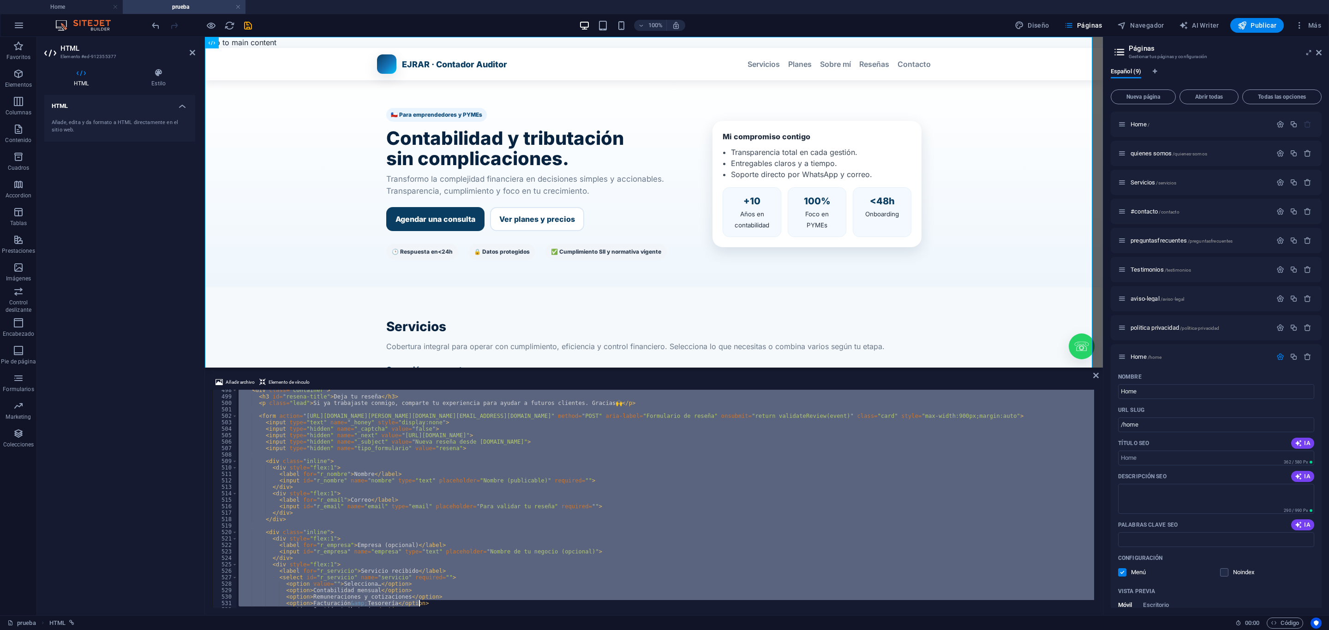
scroll to position [3679, 0]
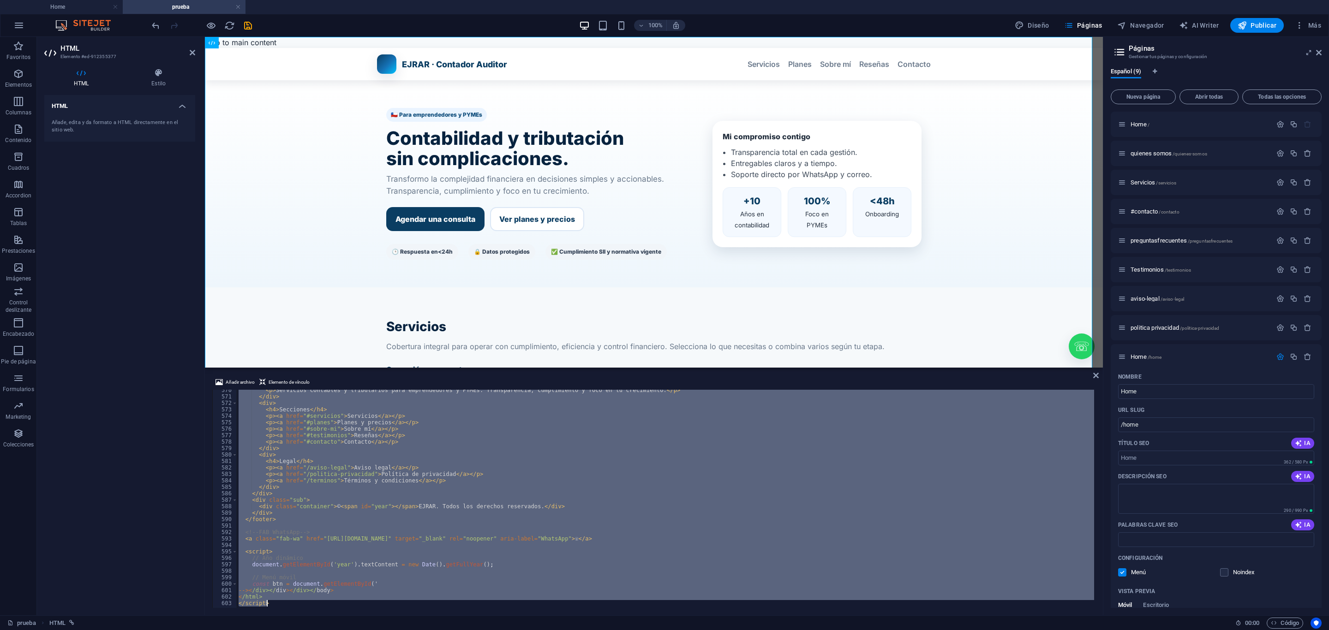
drag, startPoint x: 237, startPoint y: 394, endPoint x: 464, endPoint y: 661, distance: 350.3
click at [464, 630] on html "Esteban Jara-Contador Auditor Home prueba Favoritos Elementos Columnas Contenid…" at bounding box center [664, 315] width 1329 height 630
type textarea "</html> </script>"
click at [1145, 119] on div "Home /" at bounding box center [1195, 124] width 154 height 11
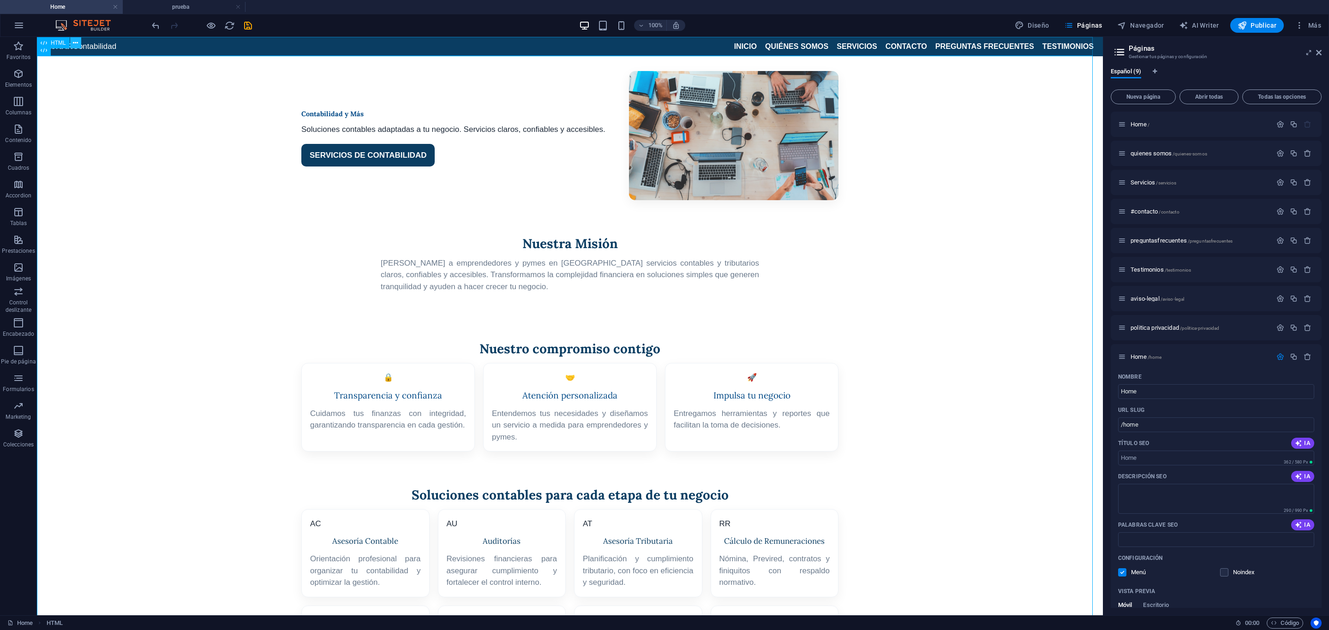
click at [80, 46] on button at bounding box center [75, 42] width 11 height 11
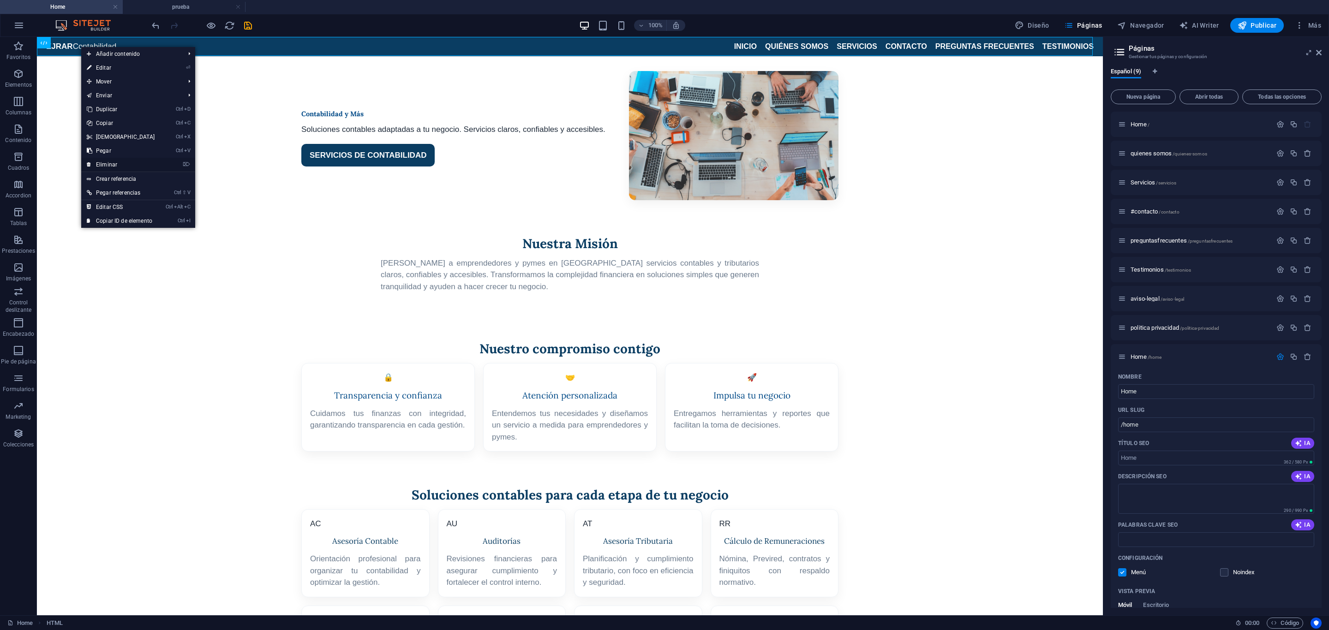
click at [138, 165] on link "⌦ Eliminar" at bounding box center [120, 165] width 79 height 14
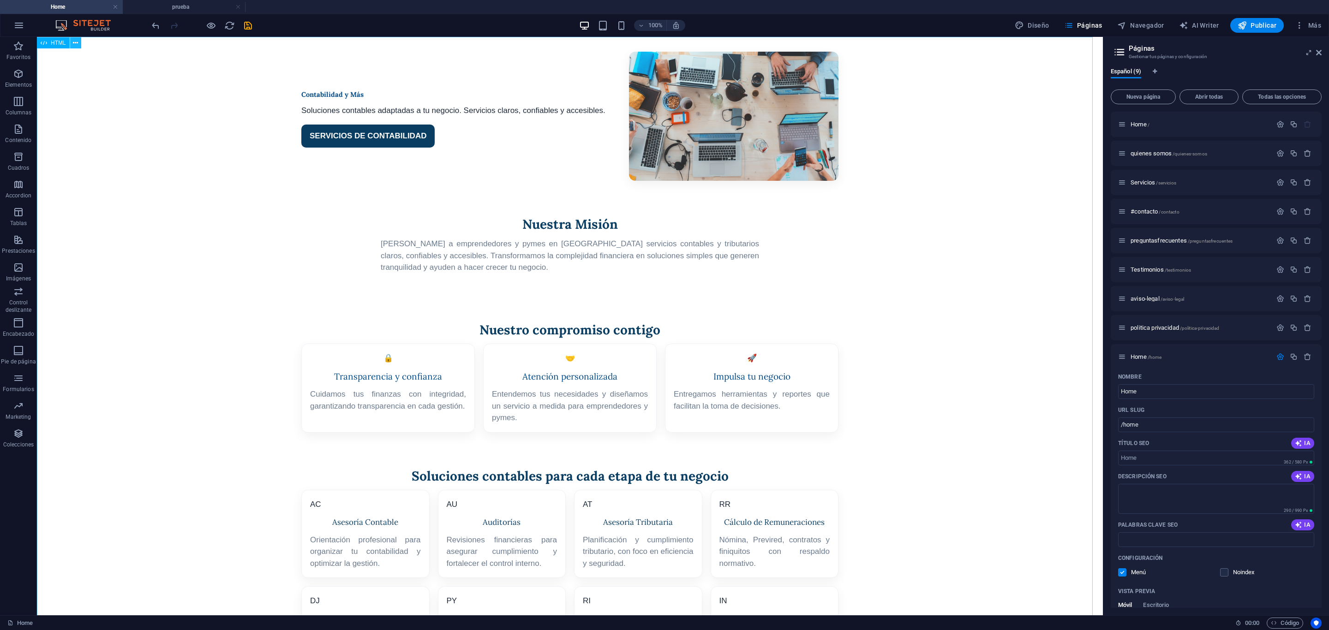
click at [78, 42] on button at bounding box center [75, 42] width 11 height 11
click at [78, 43] on button at bounding box center [75, 42] width 11 height 11
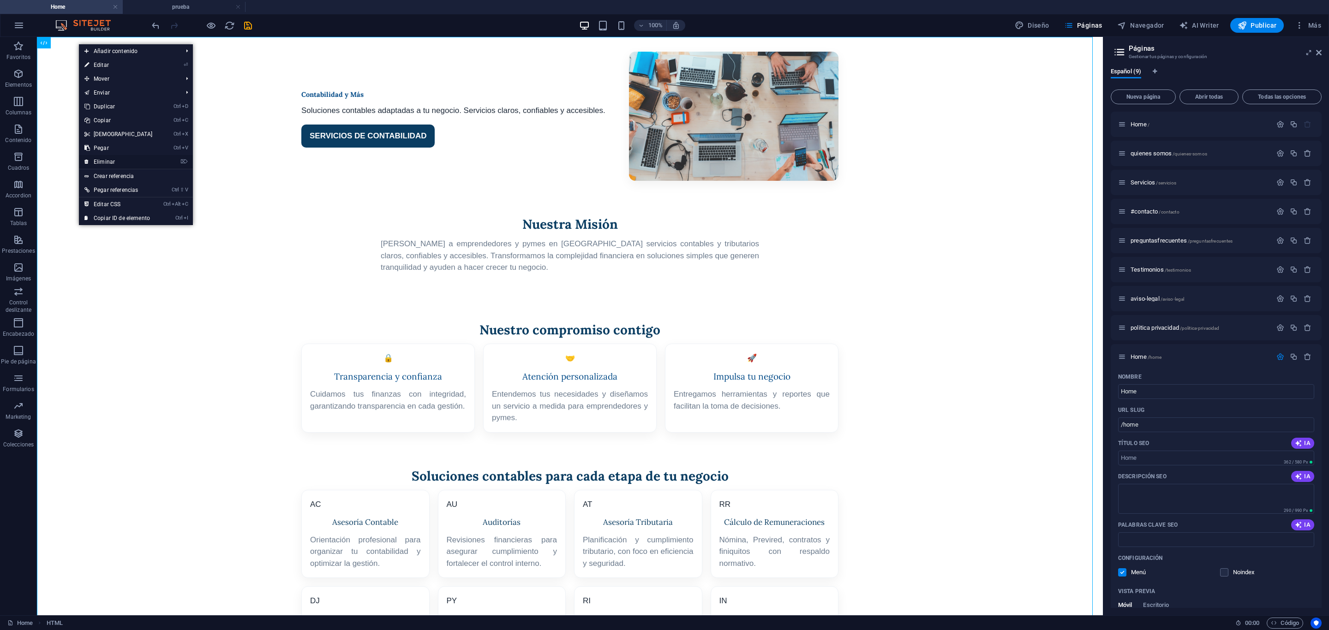
click at [121, 161] on link "⌦ Eliminar" at bounding box center [118, 162] width 79 height 14
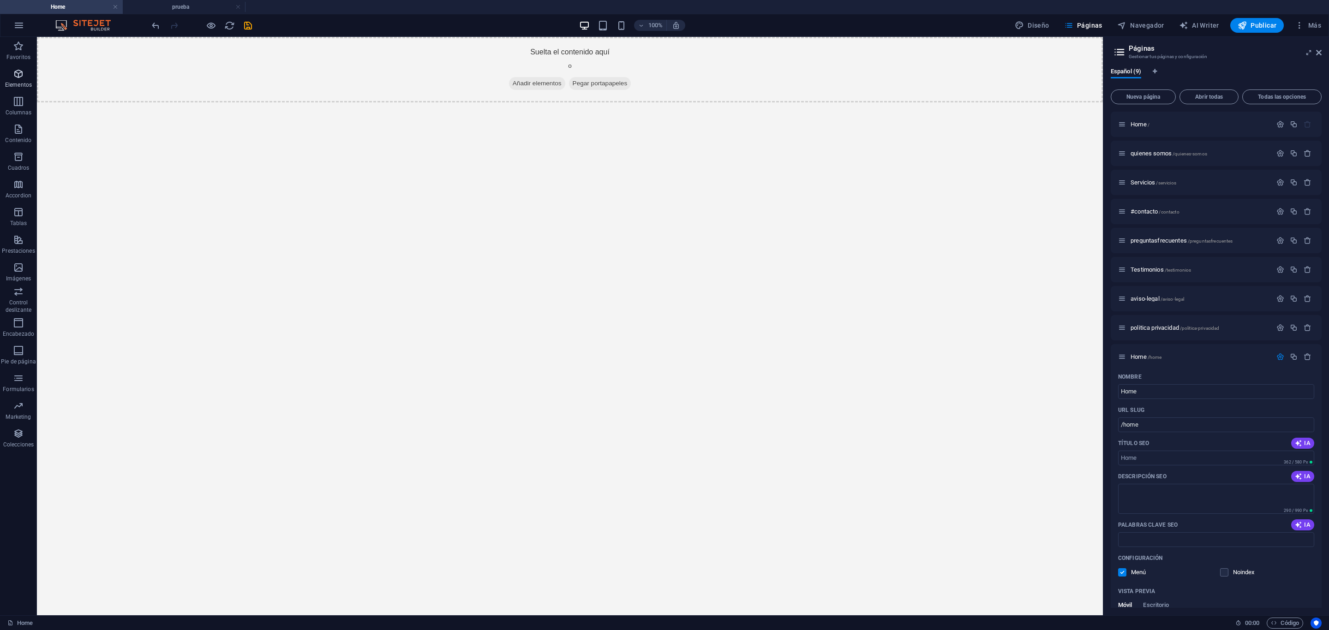
click at [20, 78] on icon "button" at bounding box center [18, 73] width 11 height 11
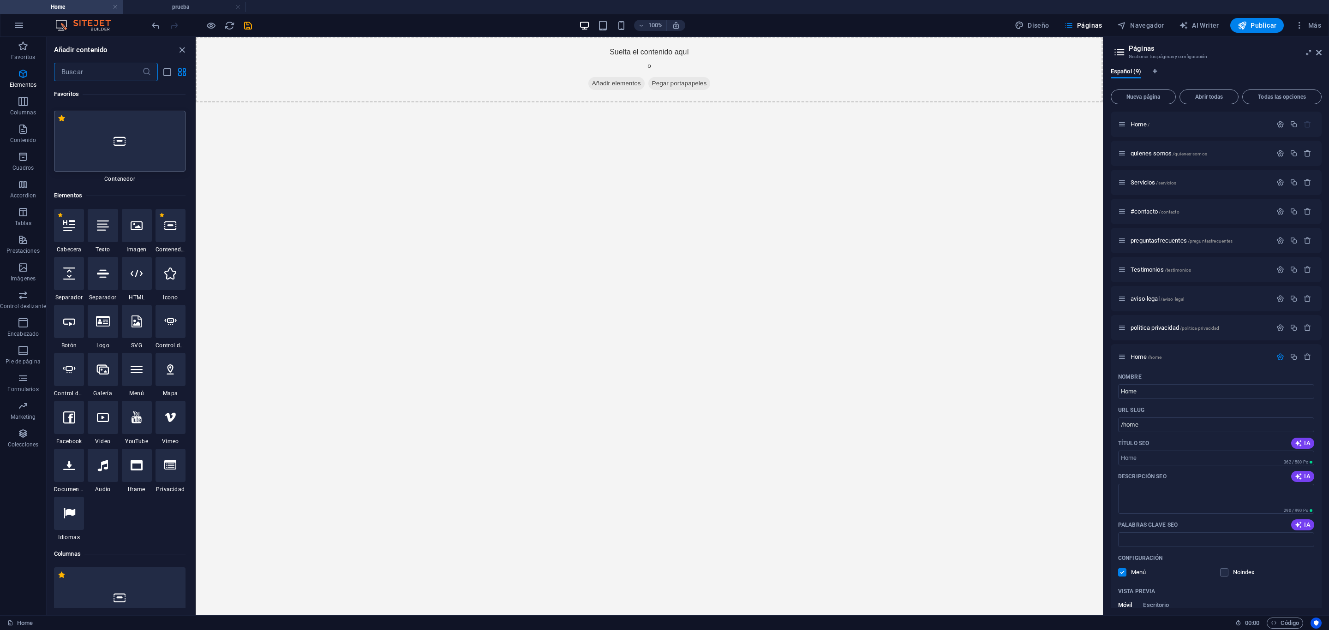
scroll to position [35, 0]
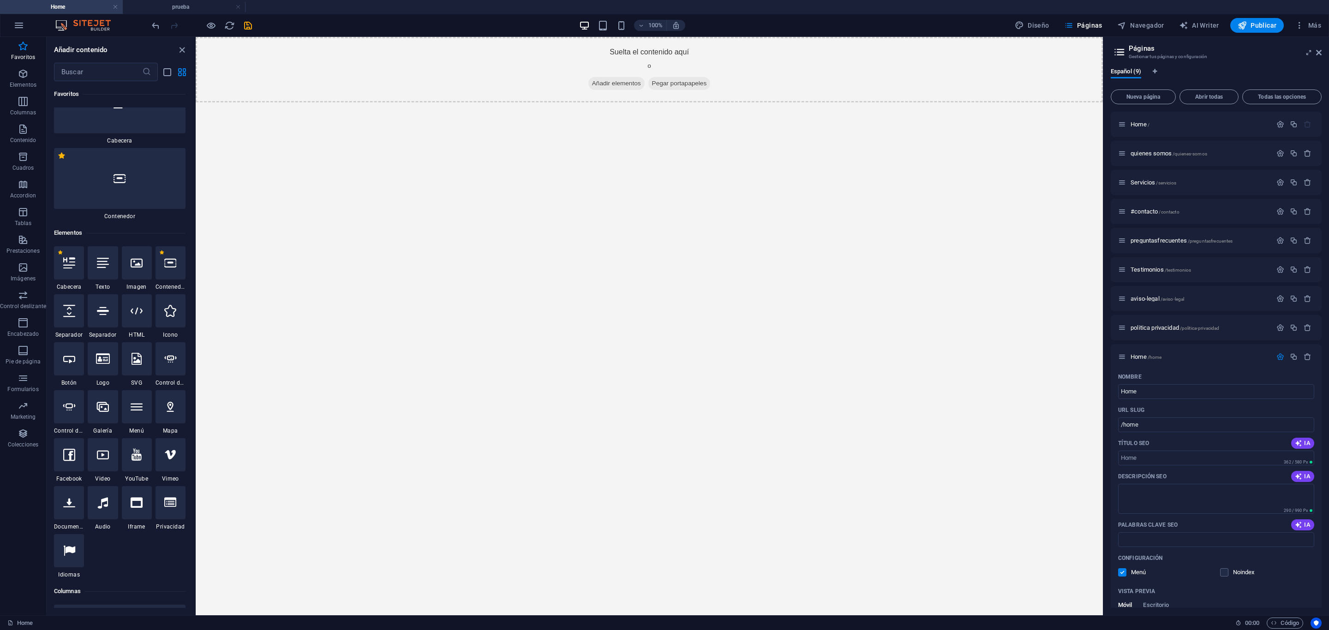
drag, startPoint x: 147, startPoint y: 309, endPoint x: 145, endPoint y: 317, distance: 9.0
click at [149, 309] on div at bounding box center [137, 310] width 30 height 33
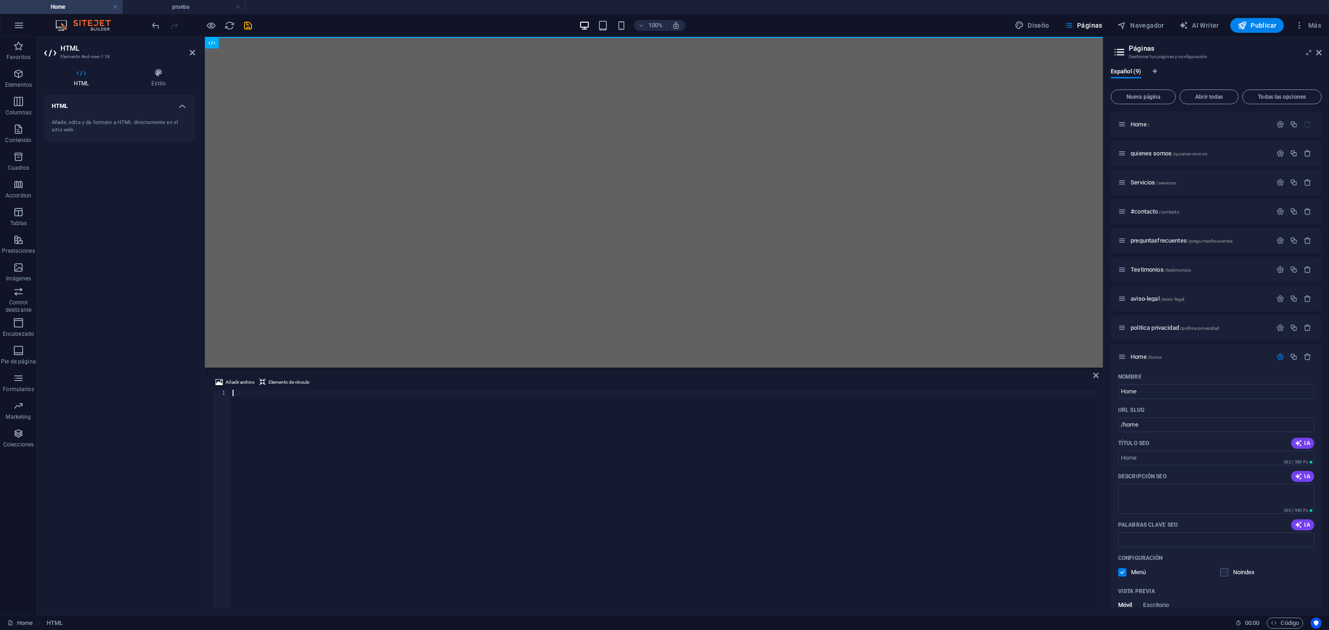
type textarea "</script>"
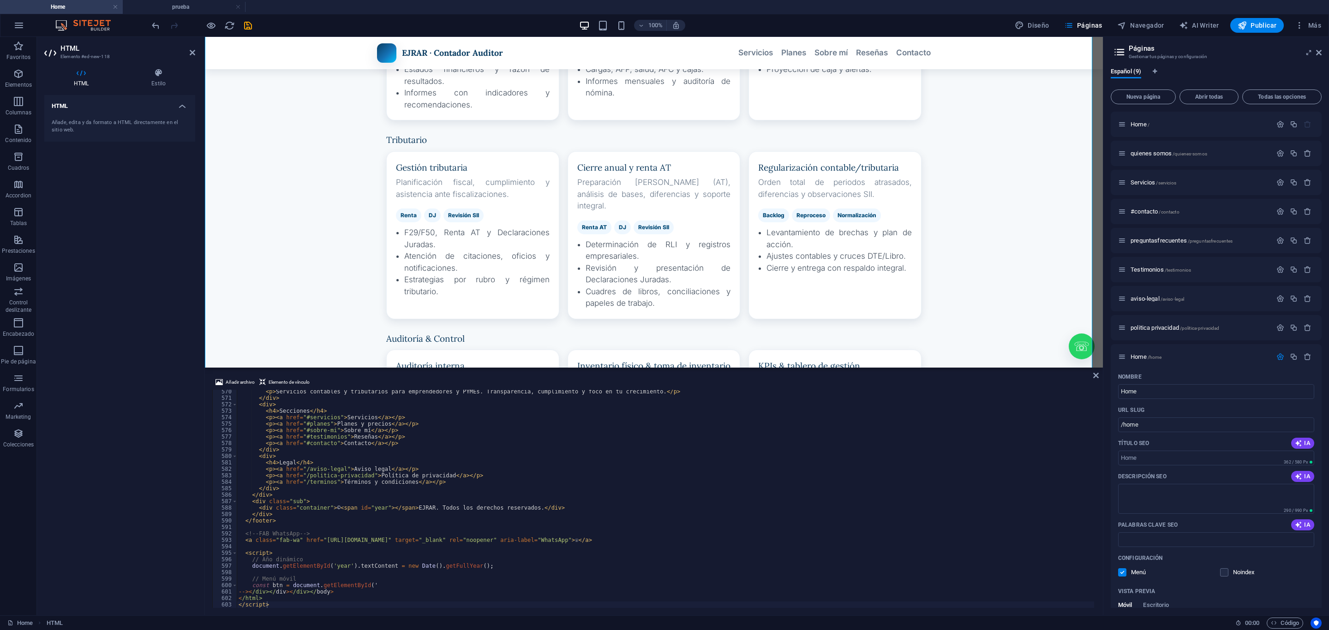
scroll to position [0, 0]
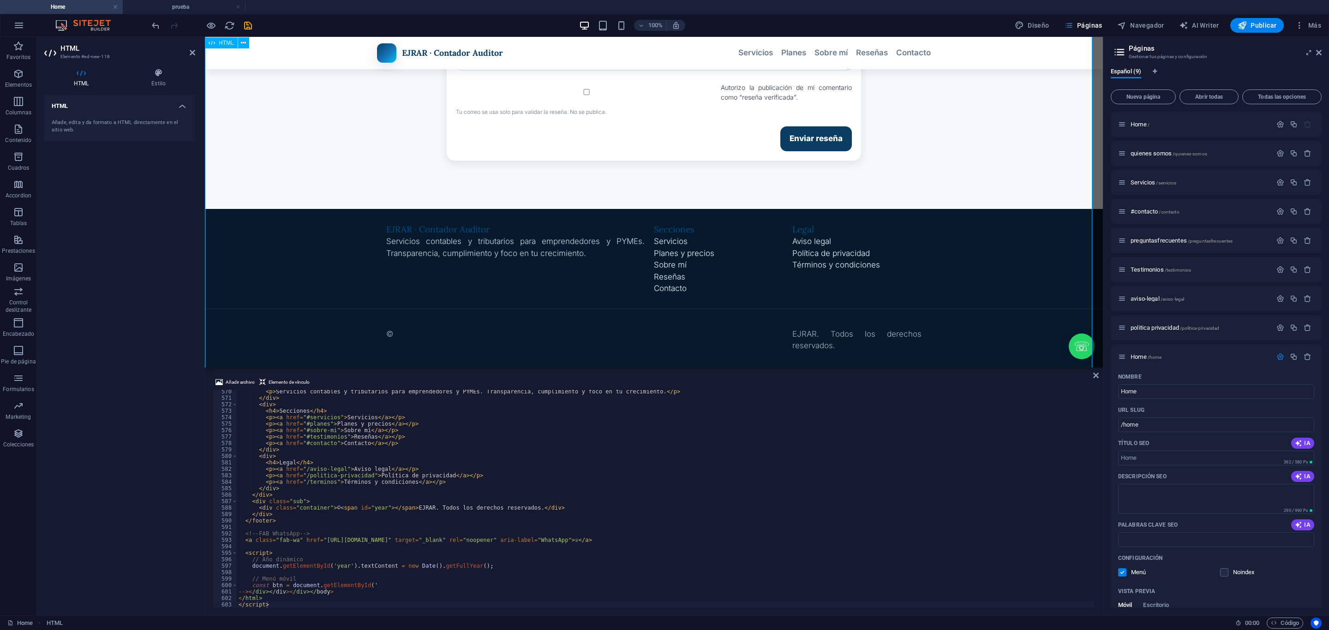
scroll to position [2463, 0]
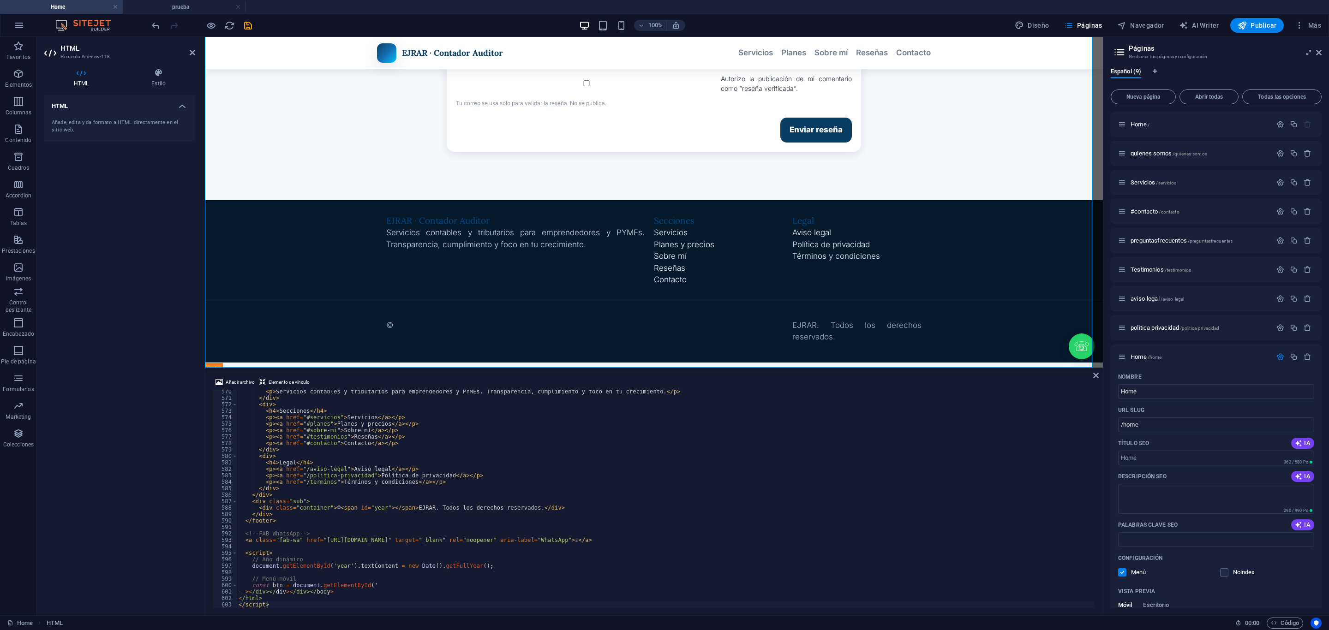
click at [1251, 16] on div "100% Diseño Páginas Navegador AI Writer Publicar Más" at bounding box center [664, 25] width 1328 height 22
click at [1251, 25] on span "Publicar" at bounding box center [1257, 25] width 39 height 9
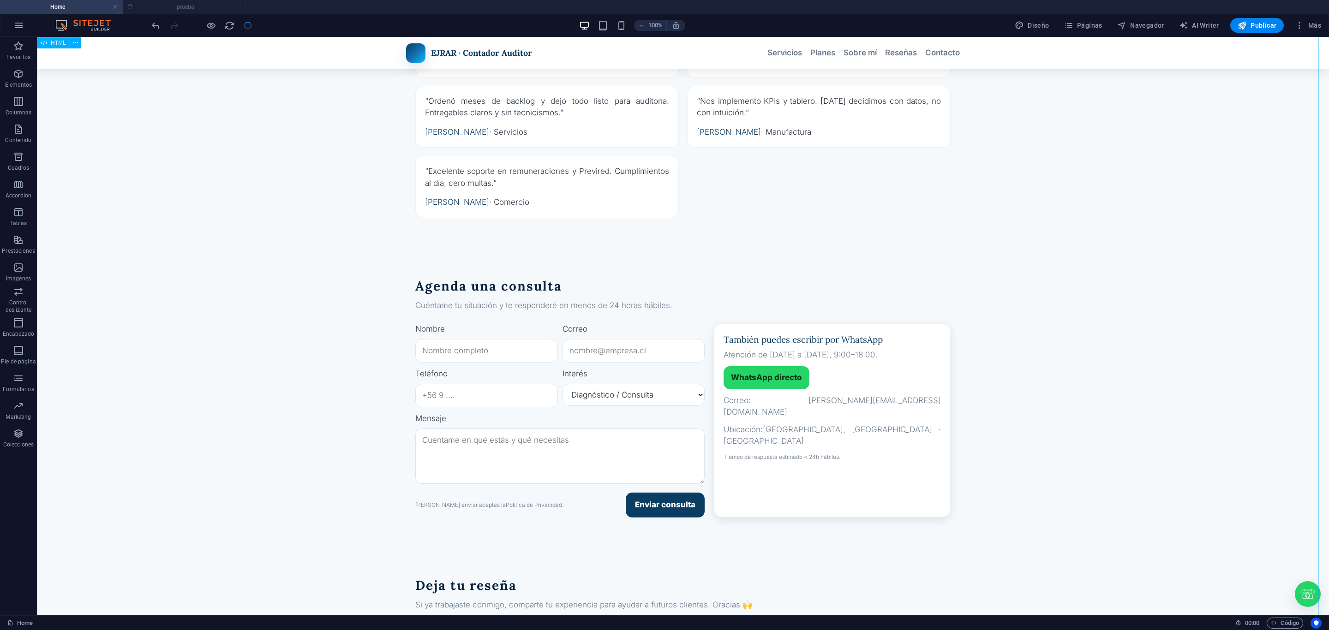
scroll to position [1731, 0]
drag, startPoint x: 979, startPoint y: 421, endPoint x: 958, endPoint y: 161, distance: 260.7
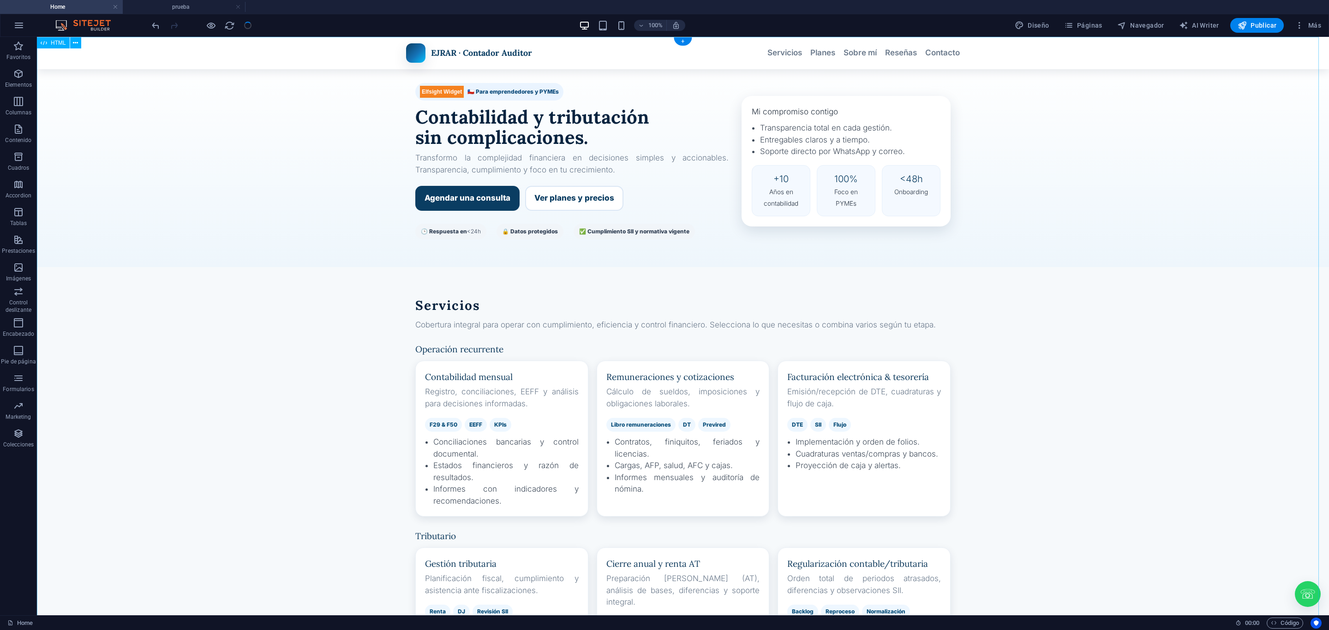
scroll to position [0, 0]
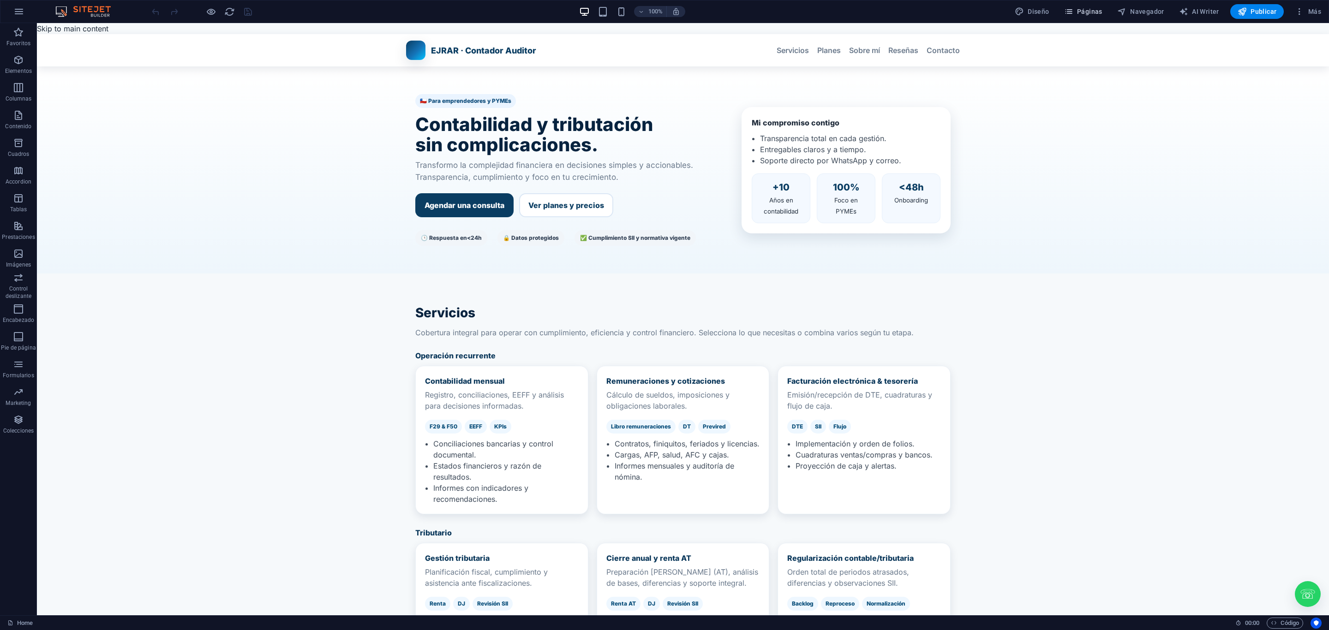
click at [1081, 6] on button "Páginas" at bounding box center [1083, 11] width 46 height 15
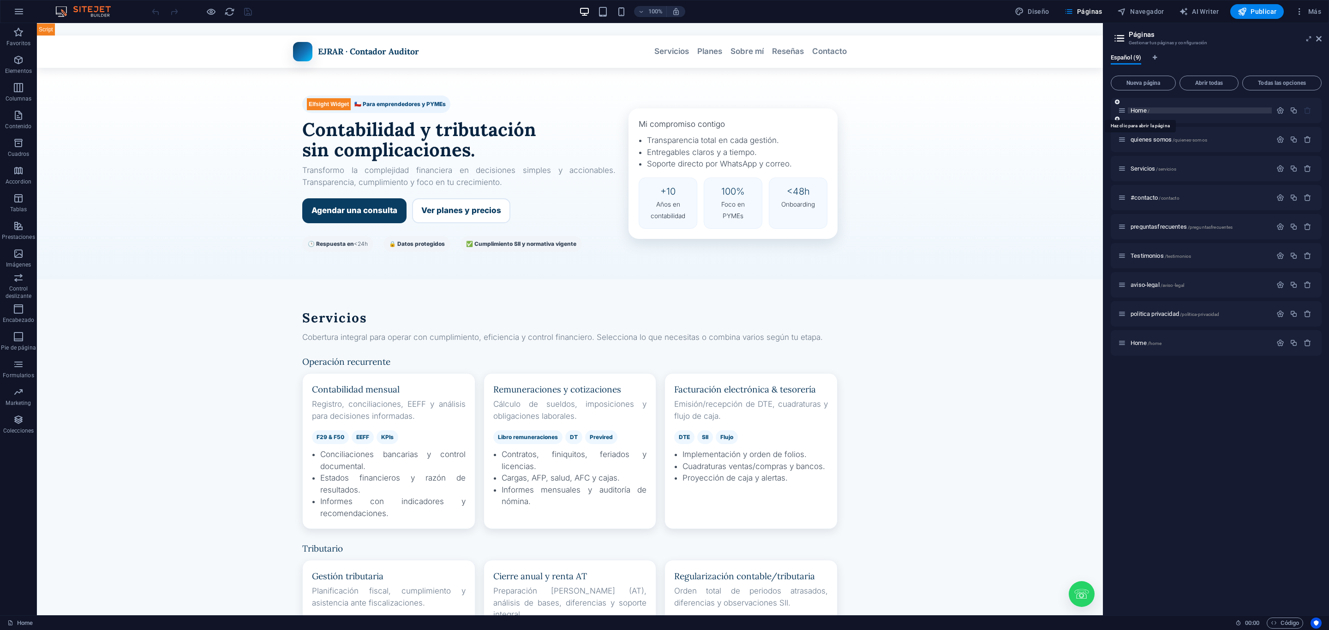
click at [1307, 339] on icon "button" at bounding box center [1308, 343] width 8 height 8
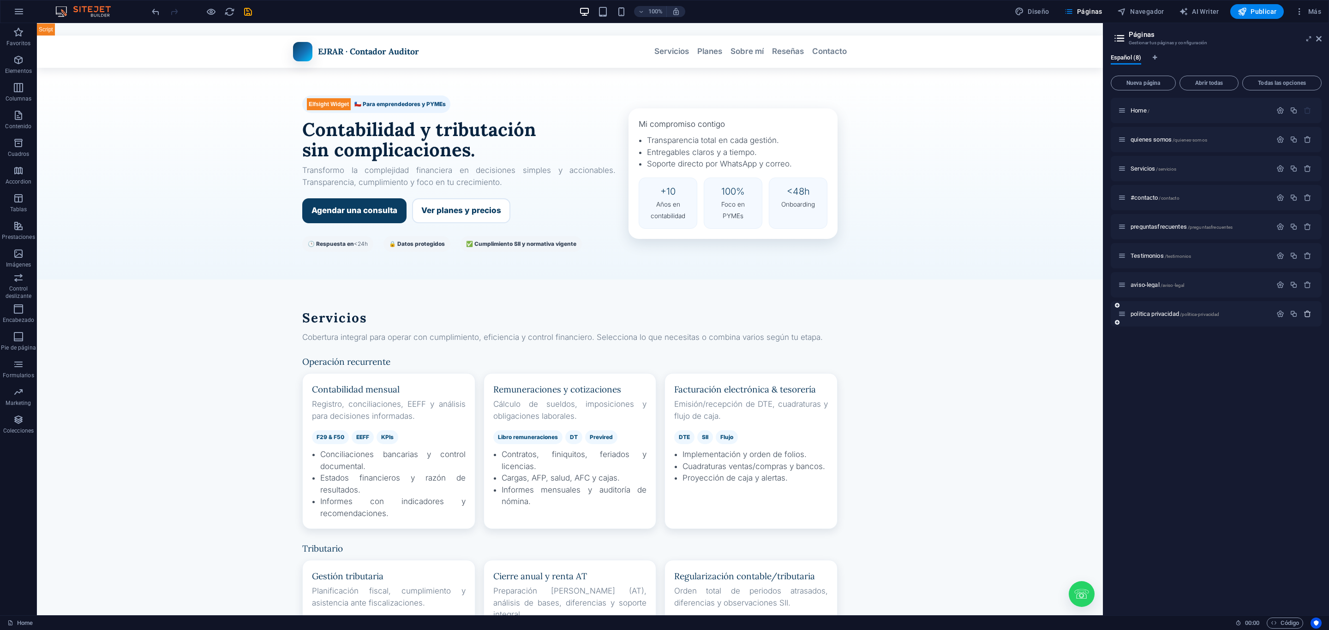
click at [1309, 316] on icon "button" at bounding box center [1308, 314] width 8 height 8
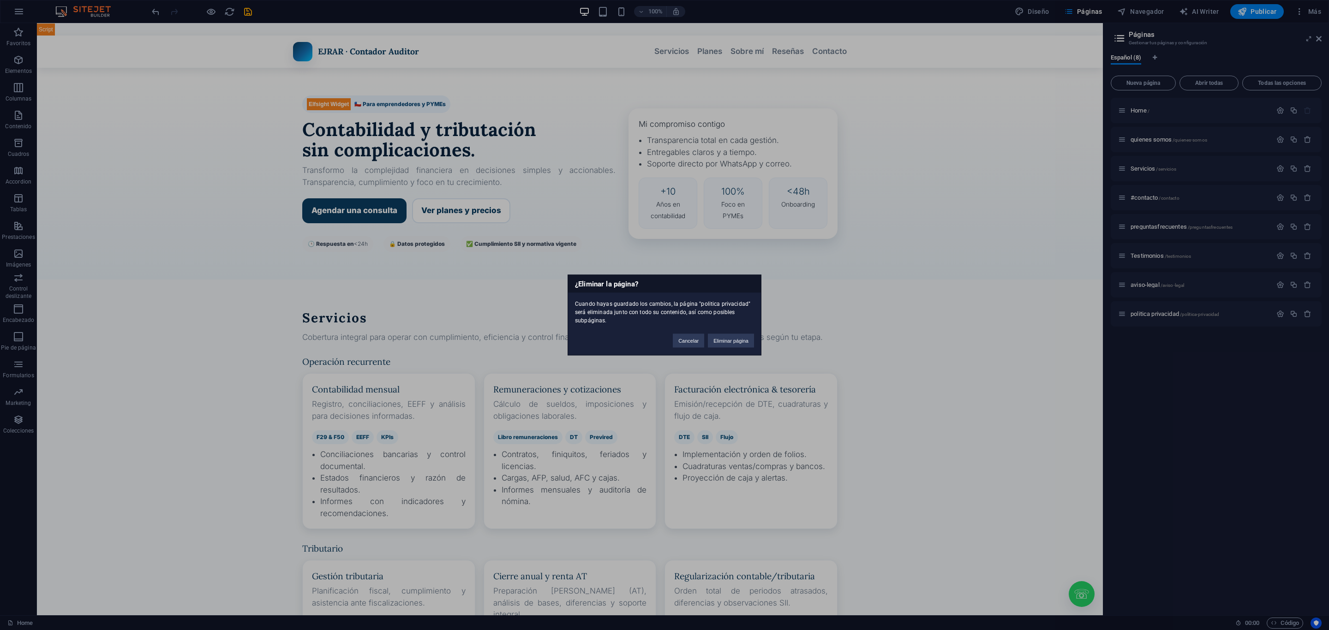
click at [681, 341] on button "Cancelar" at bounding box center [688, 341] width 31 height 14
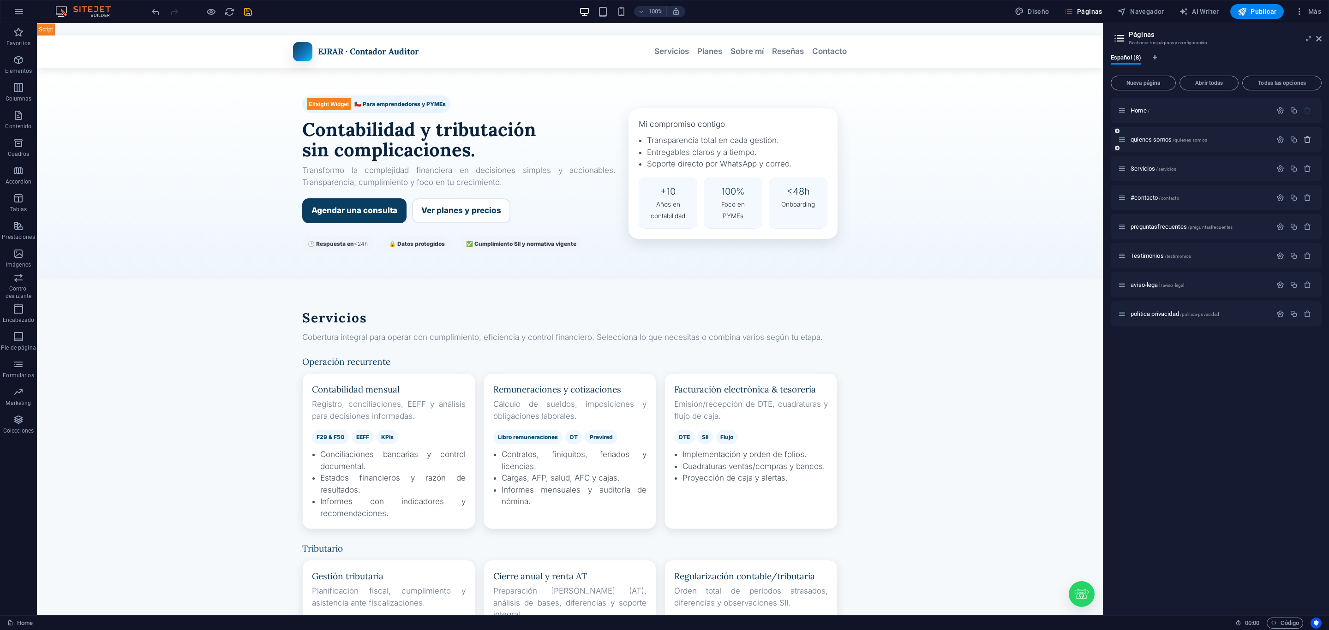
click at [1310, 140] on icon "button" at bounding box center [1308, 140] width 8 height 8
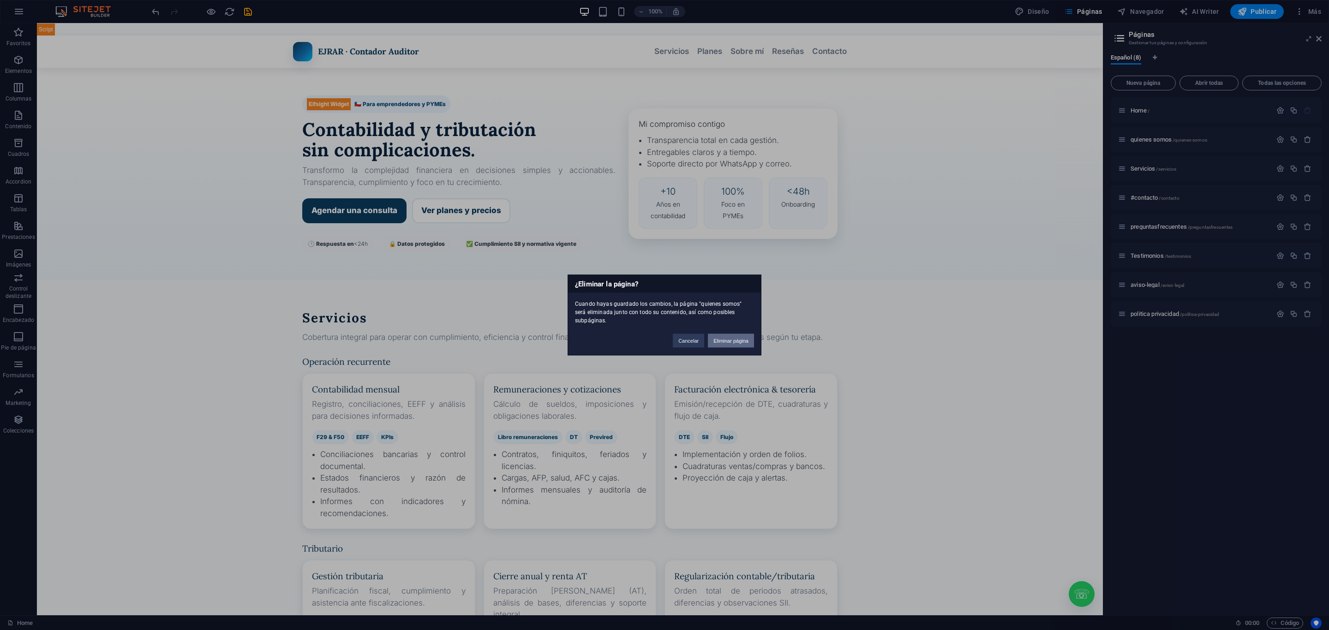
click at [0, 0] on button "Eliminar página" at bounding box center [0, 0] width 0 height 0
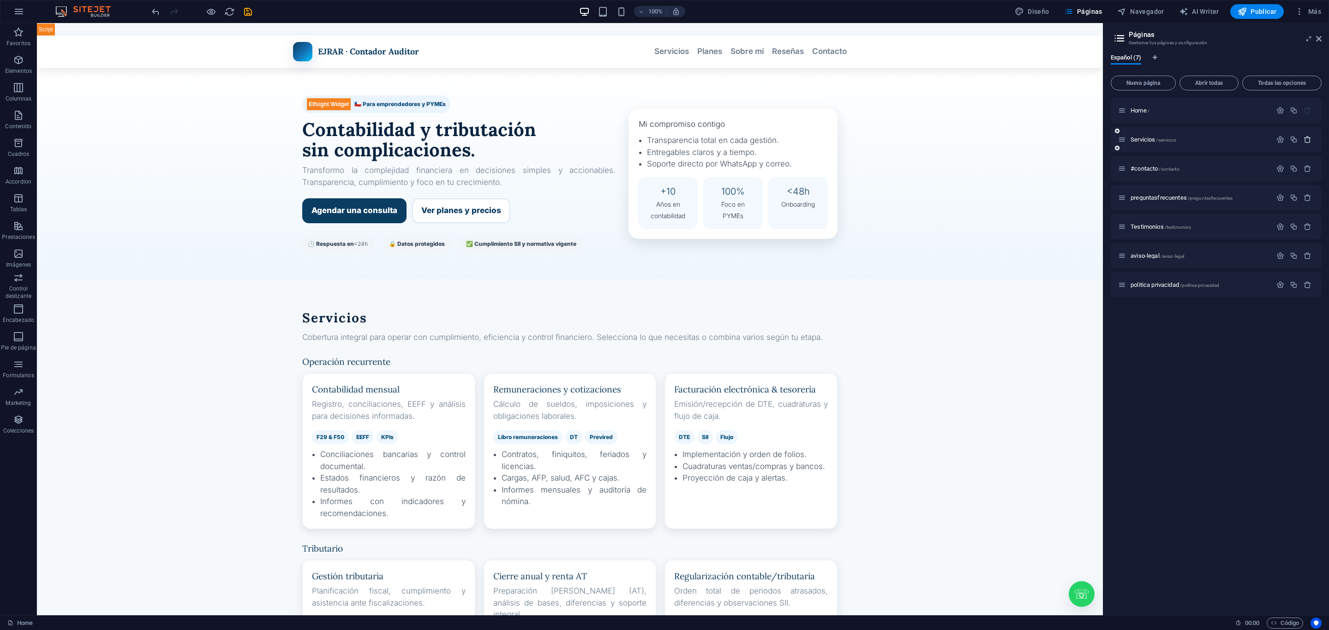
click at [1307, 136] on icon "button" at bounding box center [1308, 140] width 8 height 8
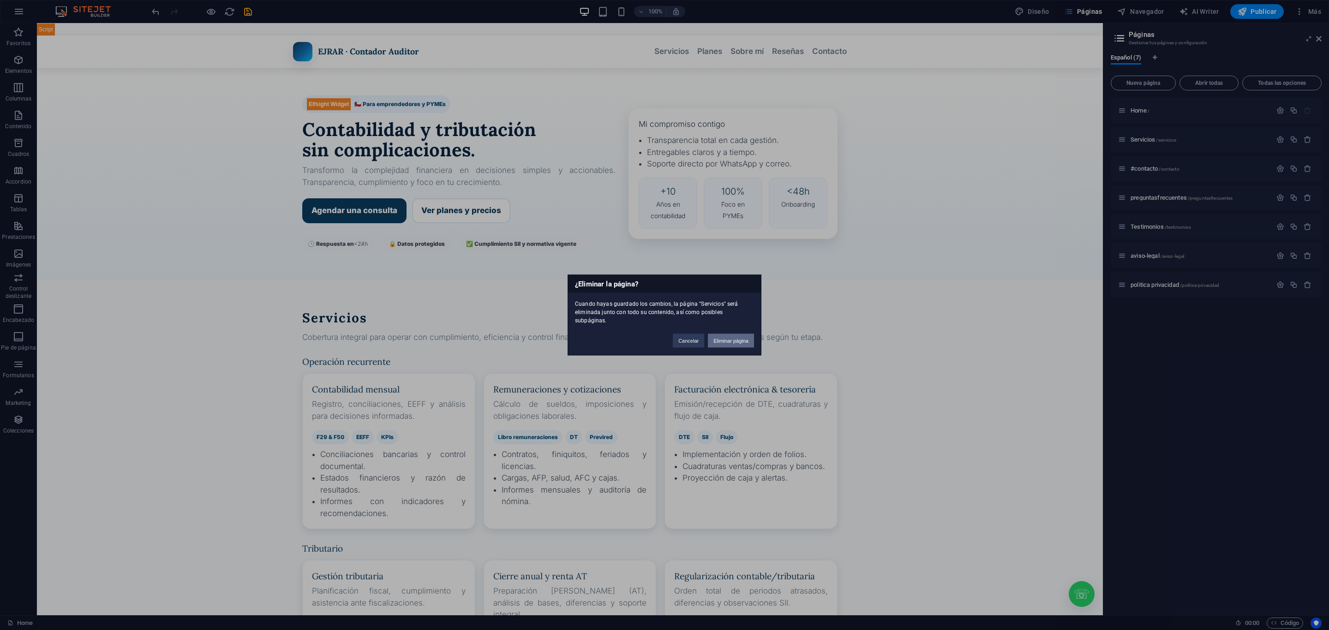
drag, startPoint x: 727, startPoint y: 336, endPoint x: 833, endPoint y: 267, distance: 127.0
click at [727, 336] on button "Eliminar página" at bounding box center [731, 341] width 46 height 14
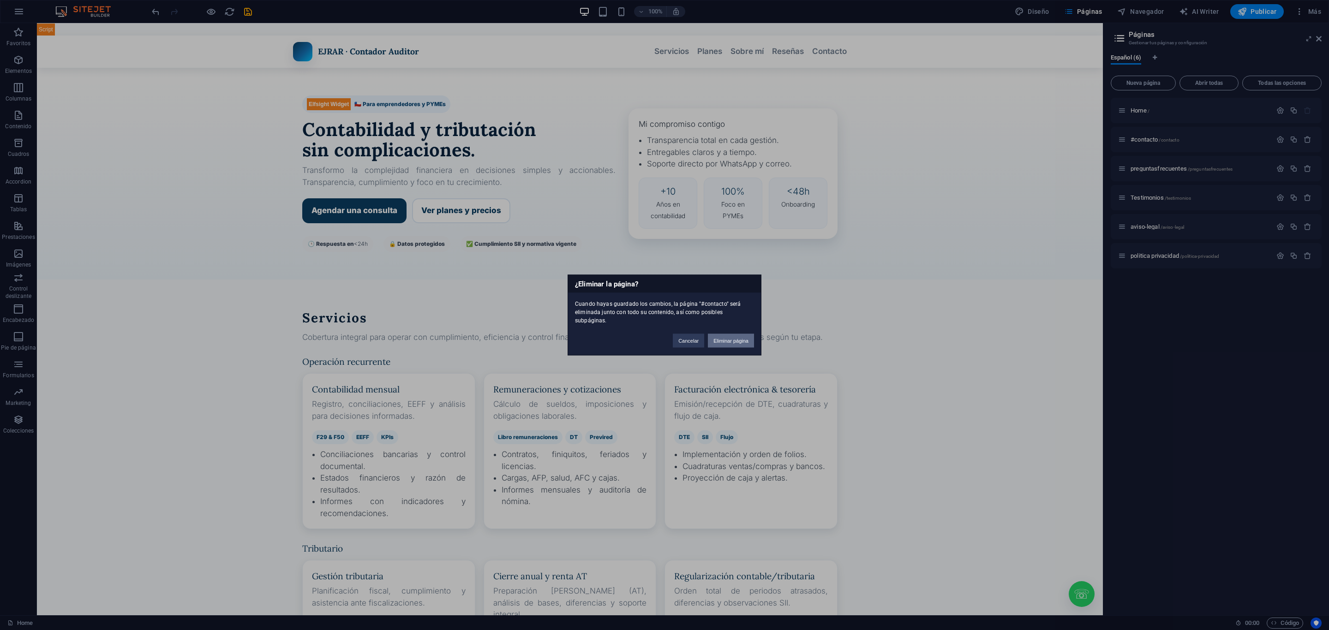
click at [733, 337] on button "Eliminar página" at bounding box center [731, 341] width 46 height 14
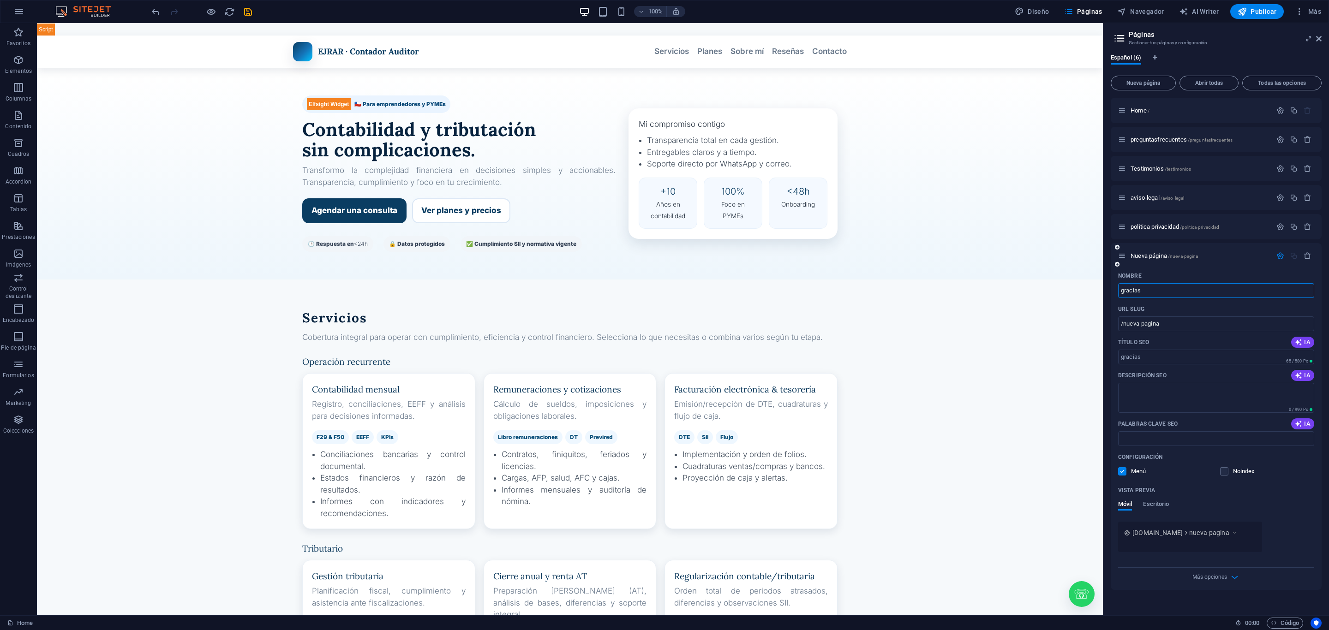
type input "gracias"
type input "/gracias"
type input "gracias"
click at [1327, 501] on div "Español (6) Nueva página Abrir todas Todas las opciones Home / preguntasfrecuen…" at bounding box center [1216, 331] width 226 height 568
click at [1177, 273] on div "Nombre" at bounding box center [1216, 276] width 196 height 15
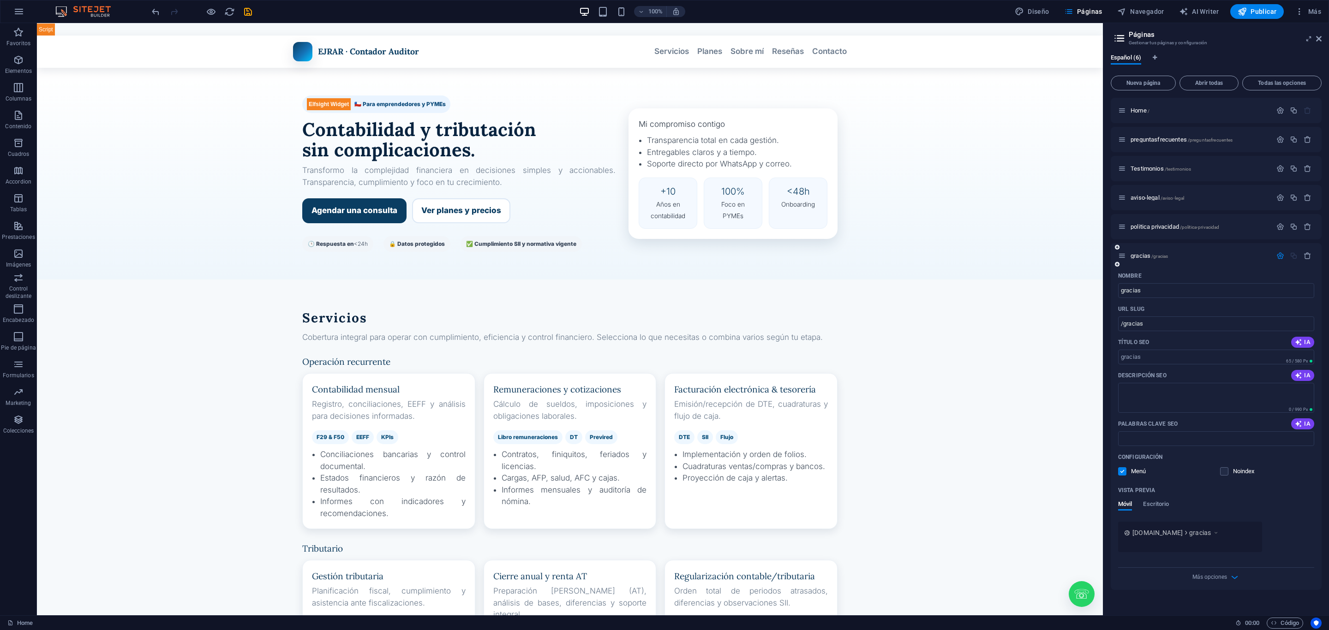
click at [1179, 267] on div "gracias /gracias" at bounding box center [1216, 255] width 211 height 25
click at [1149, 252] on div "gracias /gracias" at bounding box center [1195, 256] width 154 height 11
click at [0, 0] on span "gracias /gracias" at bounding box center [0, 0] width 0 height 0
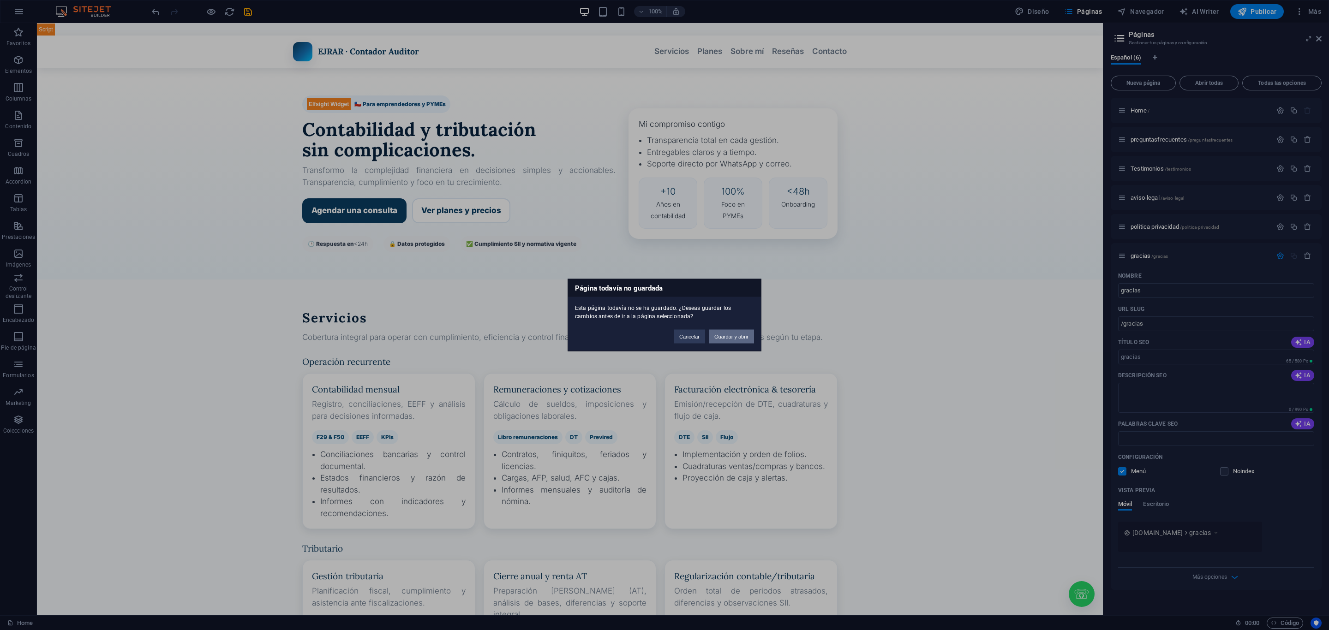
click at [727, 330] on button "Guardar y abrir" at bounding box center [731, 337] width 45 height 14
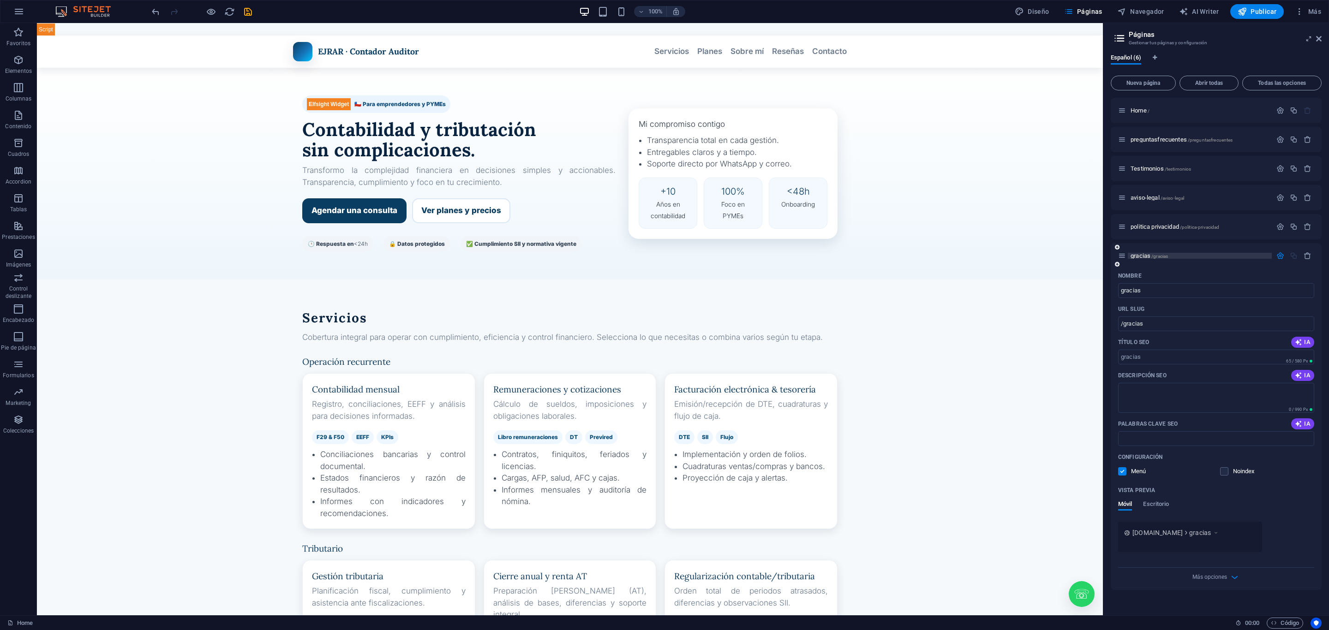
click at [0, 0] on span "gracias /gracias" at bounding box center [0, 0] width 0 height 0
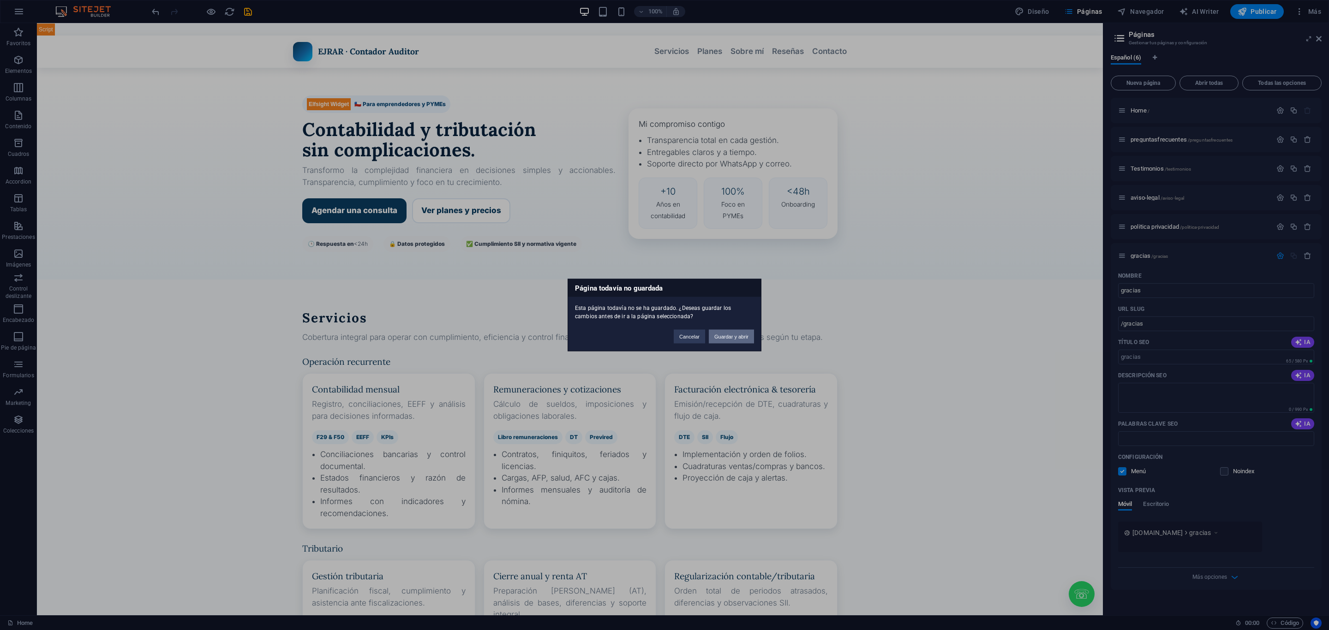
click at [728, 340] on button "Guardar y abrir" at bounding box center [731, 337] width 45 height 14
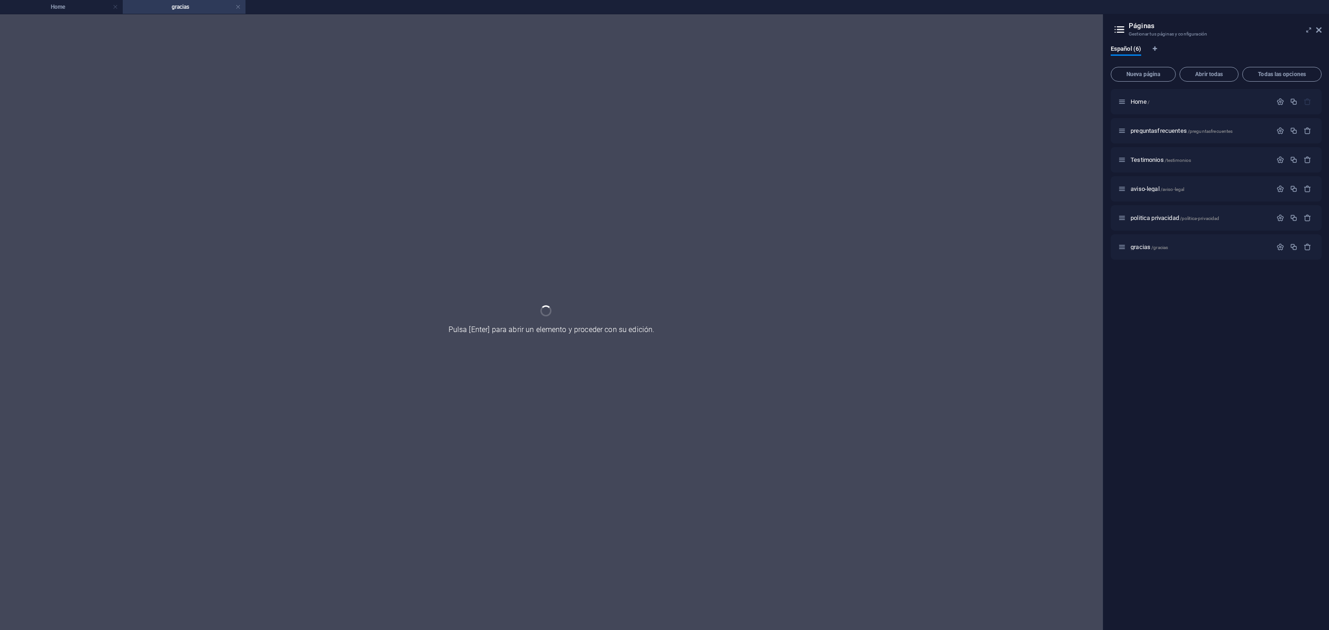
click at [529, 226] on div at bounding box center [551, 322] width 1103 height 616
click at [1139, 243] on div "gracias /gracias" at bounding box center [1195, 247] width 154 height 11
click at [1139, 244] on span "gracias /gracias" at bounding box center [1149, 247] width 37 height 7
click at [86, 6] on h4 "Home" at bounding box center [61, 7] width 123 height 10
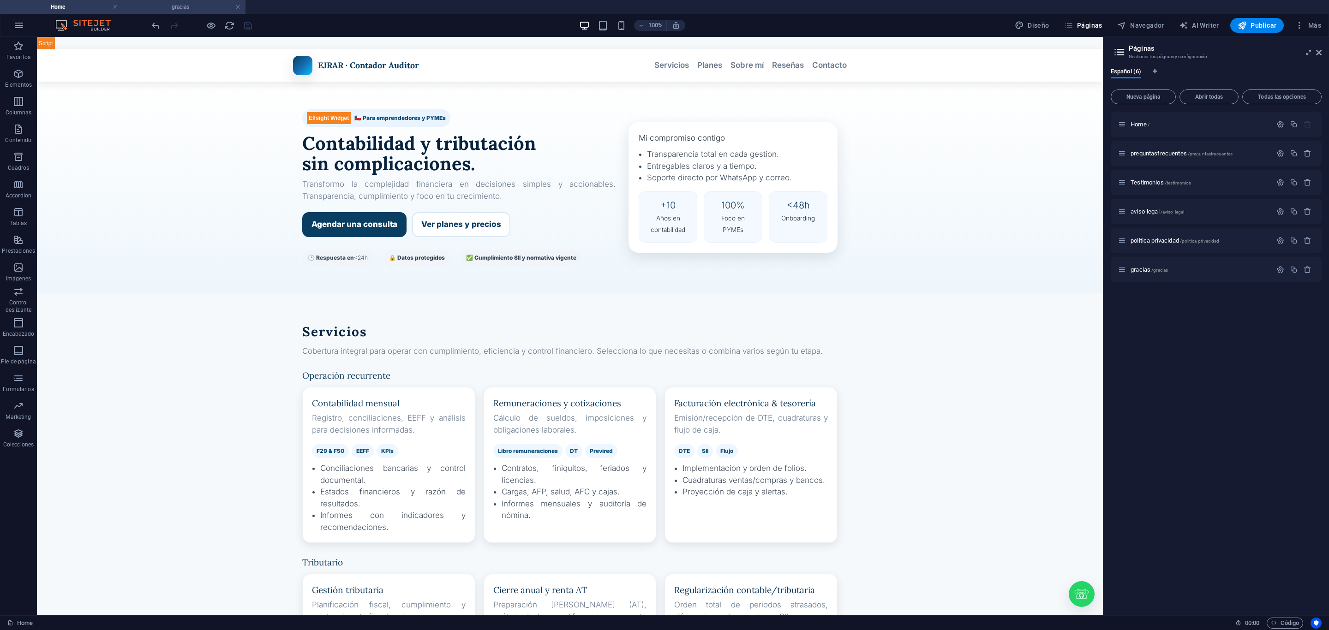
click at [147, 7] on h4 "gracias" at bounding box center [184, 7] width 123 height 10
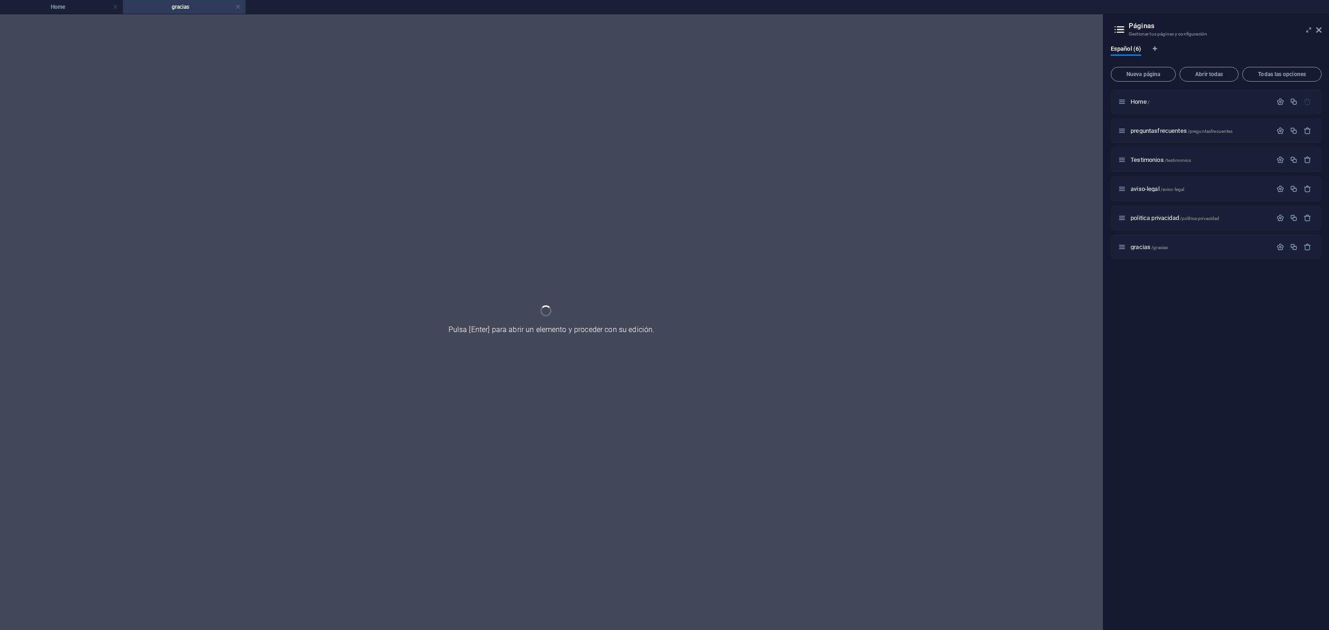
click at [408, 161] on div at bounding box center [551, 322] width 1103 height 616
click at [1145, 247] on span "gracias /gracias" at bounding box center [1149, 247] width 37 height 7
click at [1153, 218] on span "politica privacidad /politica-privacidad" at bounding box center [1175, 218] width 89 height 7
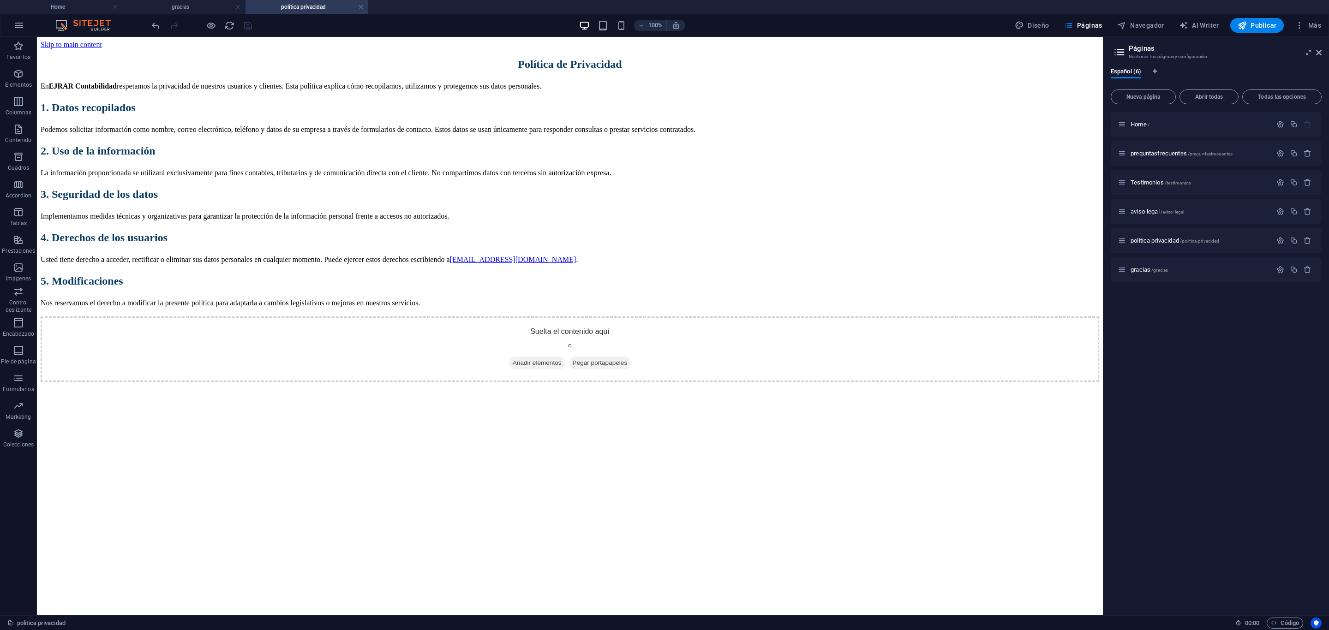
click at [335, 58] on div "Política de Privacidad En EJRAR Contabilidad respetamos la privacidad de nuestr…" at bounding box center [570, 183] width 1059 height 251
click at [197, 2] on h4 "gracias" at bounding box center [184, 7] width 123 height 10
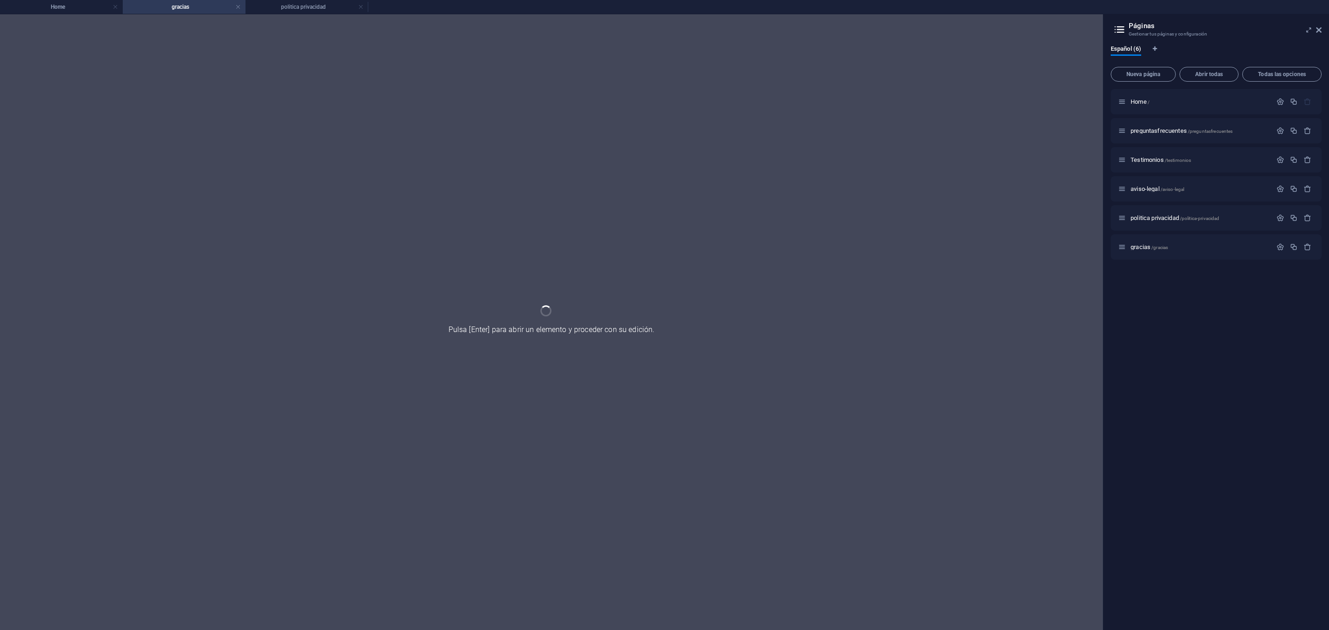
click at [363, 186] on div at bounding box center [551, 322] width 1103 height 616
click at [361, 185] on div at bounding box center [551, 322] width 1103 height 616
click at [547, 351] on div at bounding box center [551, 322] width 1103 height 616
click at [544, 339] on div at bounding box center [551, 322] width 1103 height 616
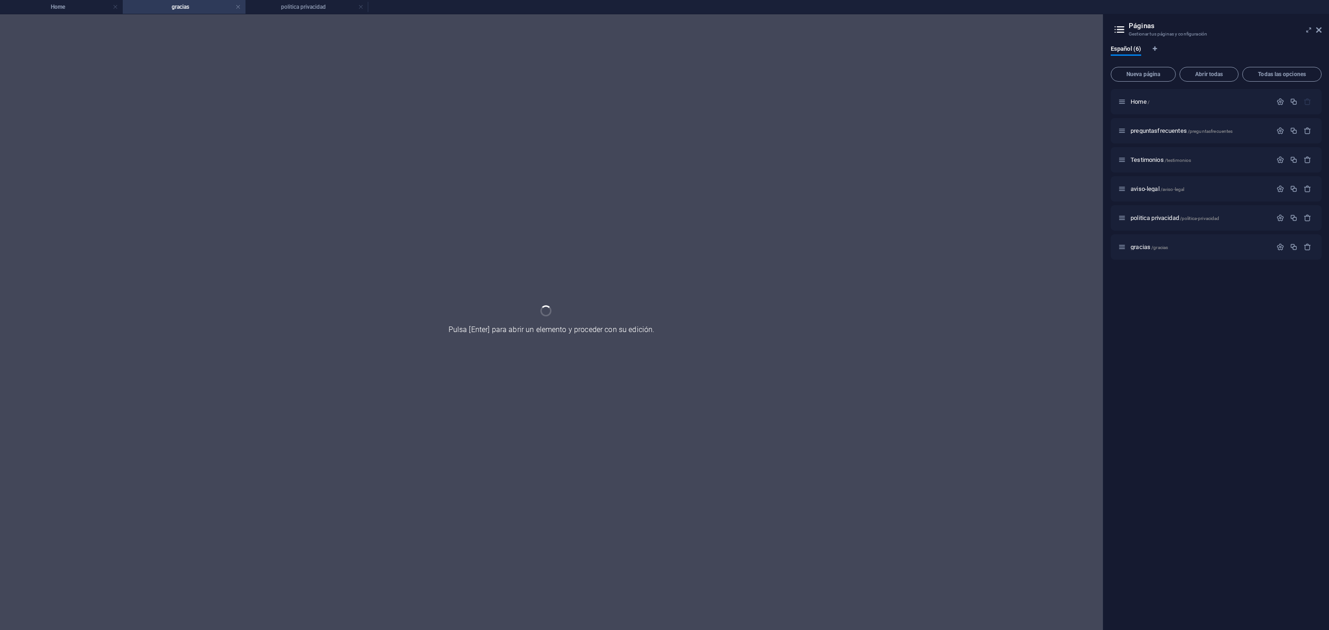
click at [470, 328] on div at bounding box center [551, 322] width 1103 height 616
drag, startPoint x: 470, startPoint y: 328, endPoint x: 496, endPoint y: 330, distance: 26.4
click at [475, 329] on div at bounding box center [551, 322] width 1103 height 616
click at [241, 9] on h4 "gracias" at bounding box center [184, 7] width 123 height 10
click at [240, 9] on link at bounding box center [238, 7] width 6 height 9
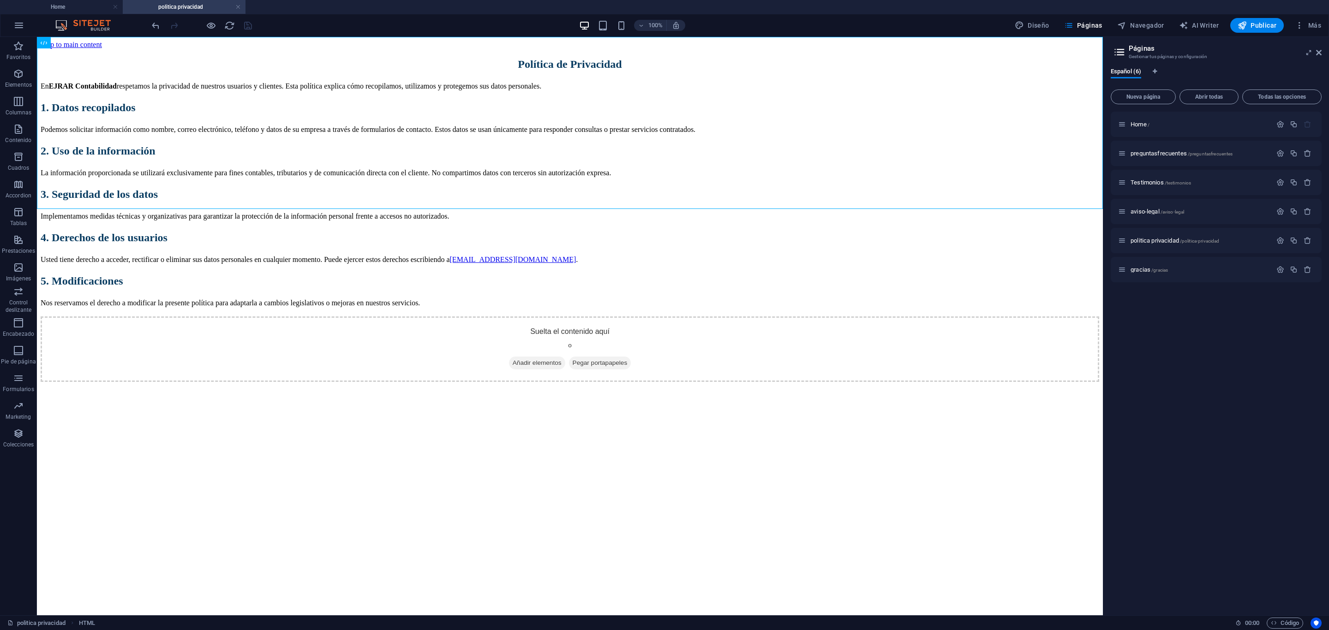
drag, startPoint x: 1280, startPoint y: 382, endPoint x: 1250, endPoint y: 349, distance: 45.1
click at [1280, 381] on div "Home / preguntasfrecuentes /preguntasfrecuentes Testimonios /testimonios aviso-…" at bounding box center [1216, 360] width 211 height 497
click at [1153, 247] on div "politica privacidad /politica-privacidad" at bounding box center [1216, 240] width 211 height 25
click at [1153, 244] on div "politica privacidad /politica-privacidad" at bounding box center [1195, 240] width 154 height 11
click at [1153, 239] on span "politica privacidad /politica-privacidad" at bounding box center [1175, 240] width 89 height 7
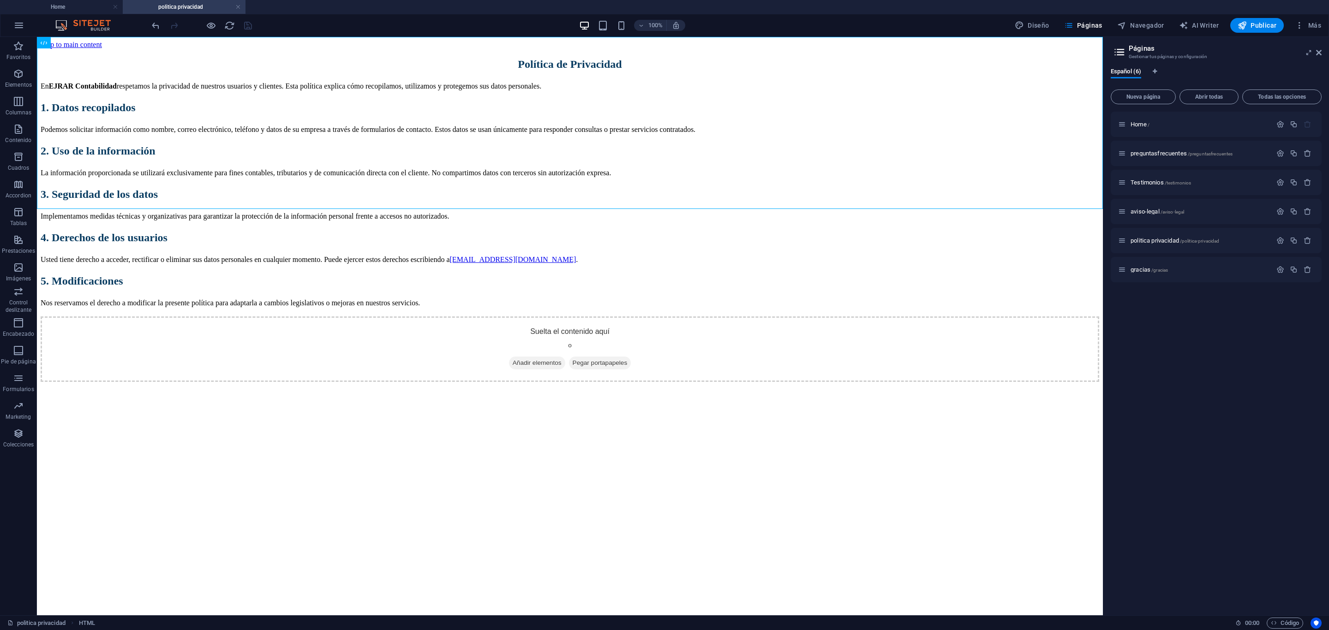
drag, startPoint x: 1188, startPoint y: 344, endPoint x: 1163, endPoint y: 309, distance: 42.8
click at [1188, 343] on div "Home / preguntasfrecuentes /preguntasfrecuentes Testimonios /testimonios aviso-…" at bounding box center [1216, 360] width 211 height 497
click at [0, 0] on span "aviso-legal /aviso-legal" at bounding box center [0, 0] width 0 height 0
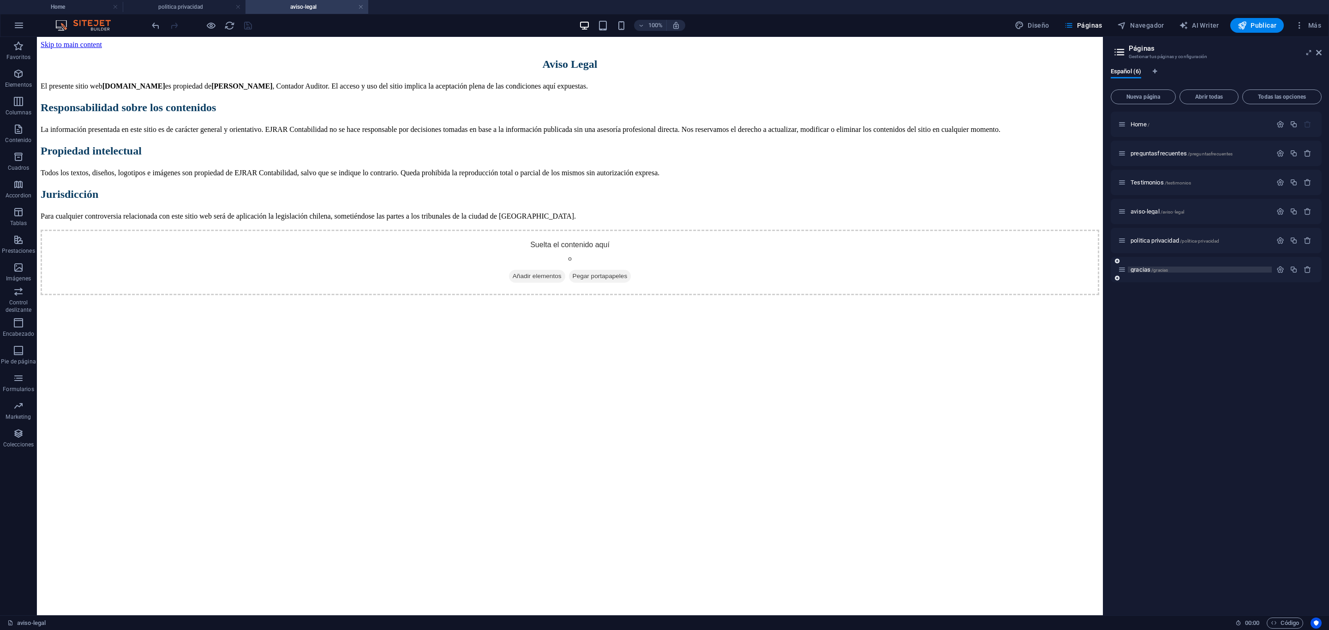
click at [1154, 271] on span "/gracias" at bounding box center [1159, 270] width 17 height 5
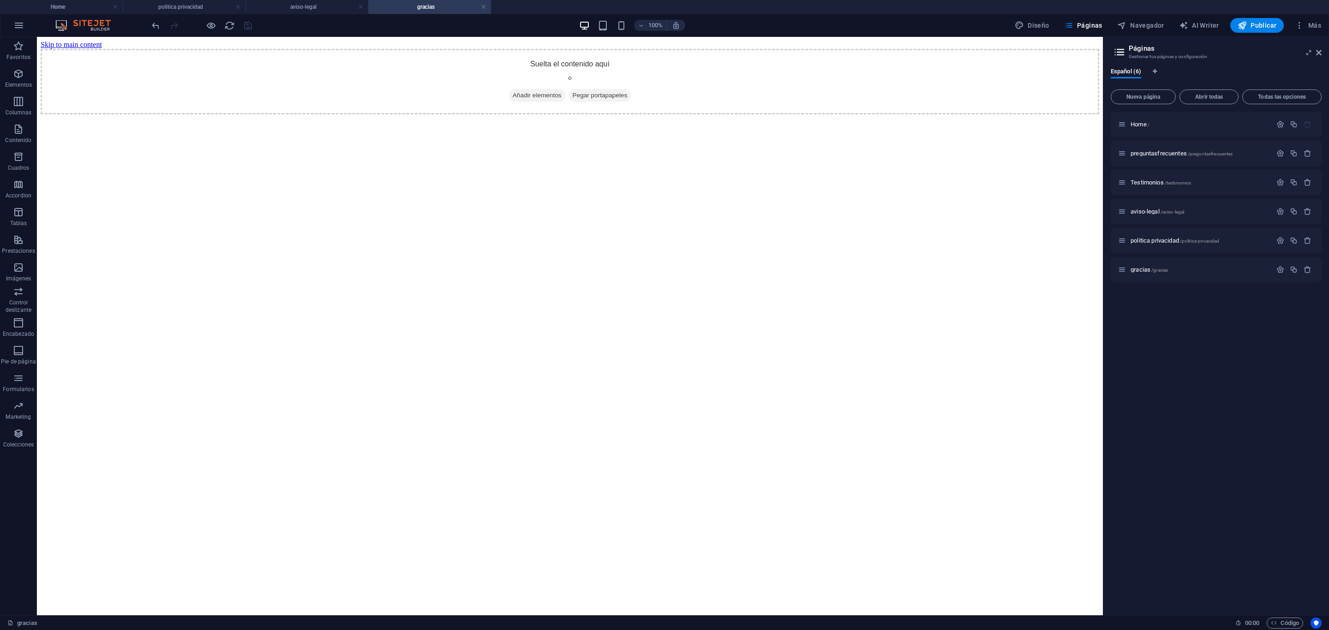
click at [615, 118] on html "Skip to main content Suelta el contenido aquí o Añadir elementos Pegar portapap…" at bounding box center [570, 77] width 1066 height 81
click at [84, 43] on button at bounding box center [89, 42] width 11 height 11
click at [574, 173] on div "+ Añadir sección" at bounding box center [569, 176] width 59 height 16
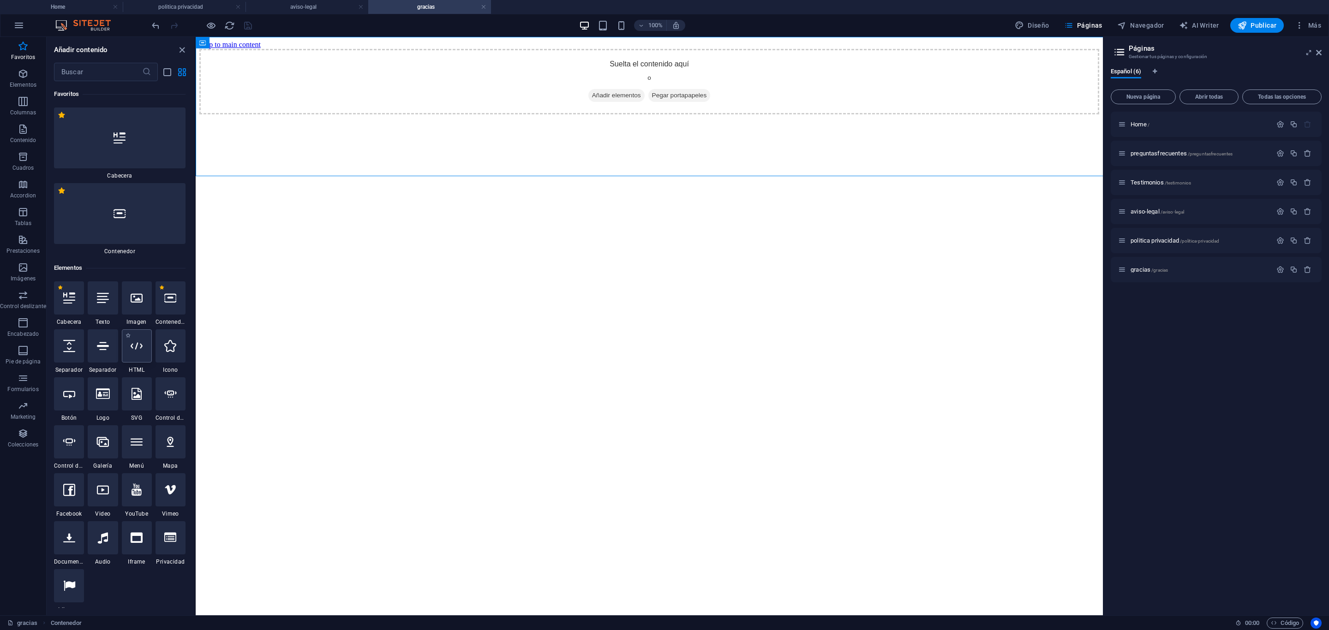
click at [133, 345] on icon at bounding box center [137, 346] width 12 height 12
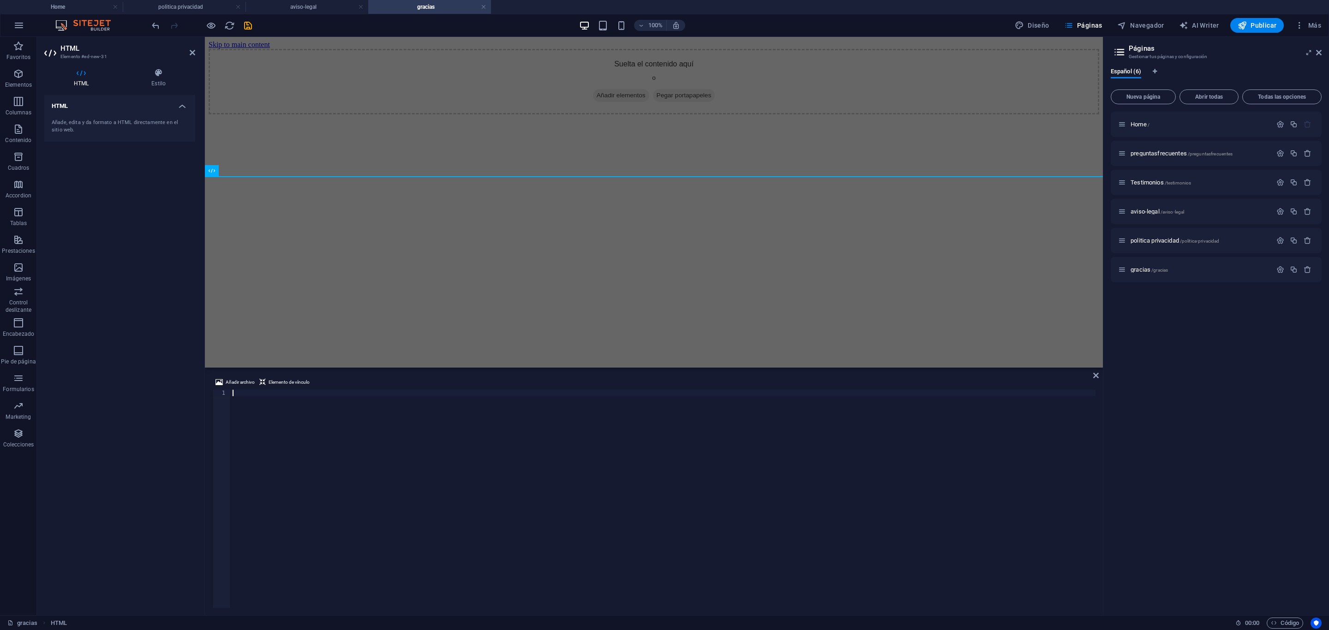
click at [333, 400] on div at bounding box center [663, 505] width 865 height 231
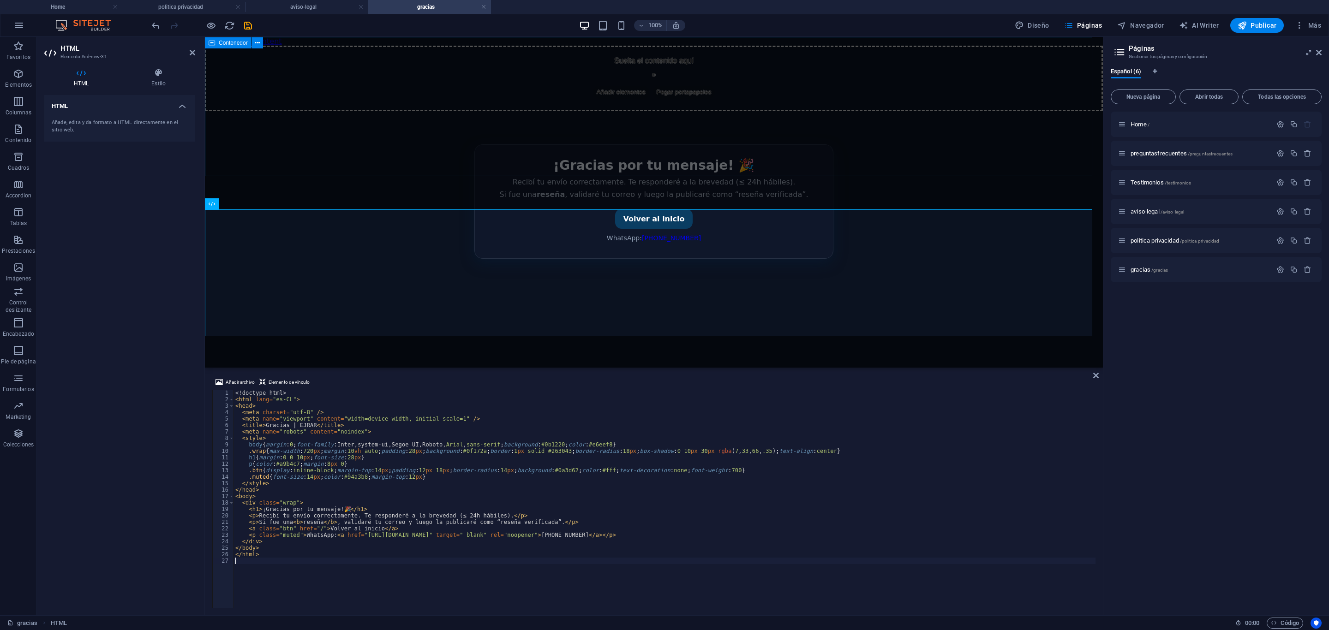
click at [642, 68] on div "Suelta el contenido aquí o Añadir elementos Pegar portapapeles" at bounding box center [654, 79] width 898 height 66
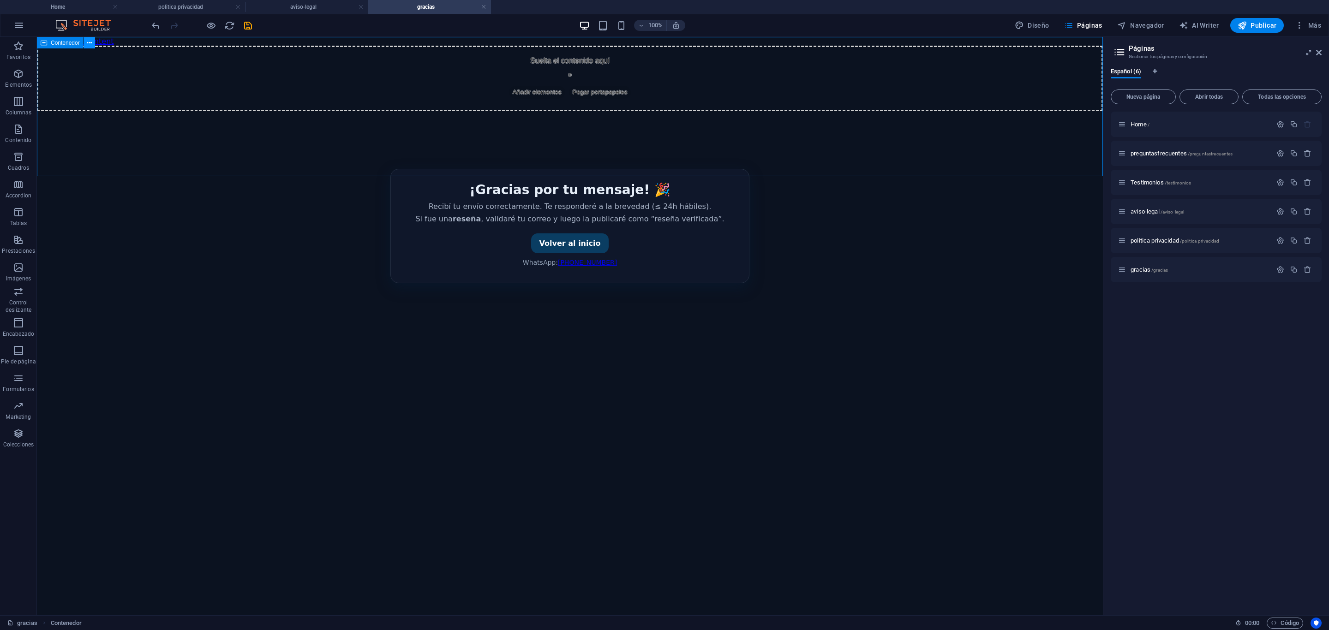
click at [86, 47] on button at bounding box center [89, 42] width 11 height 11
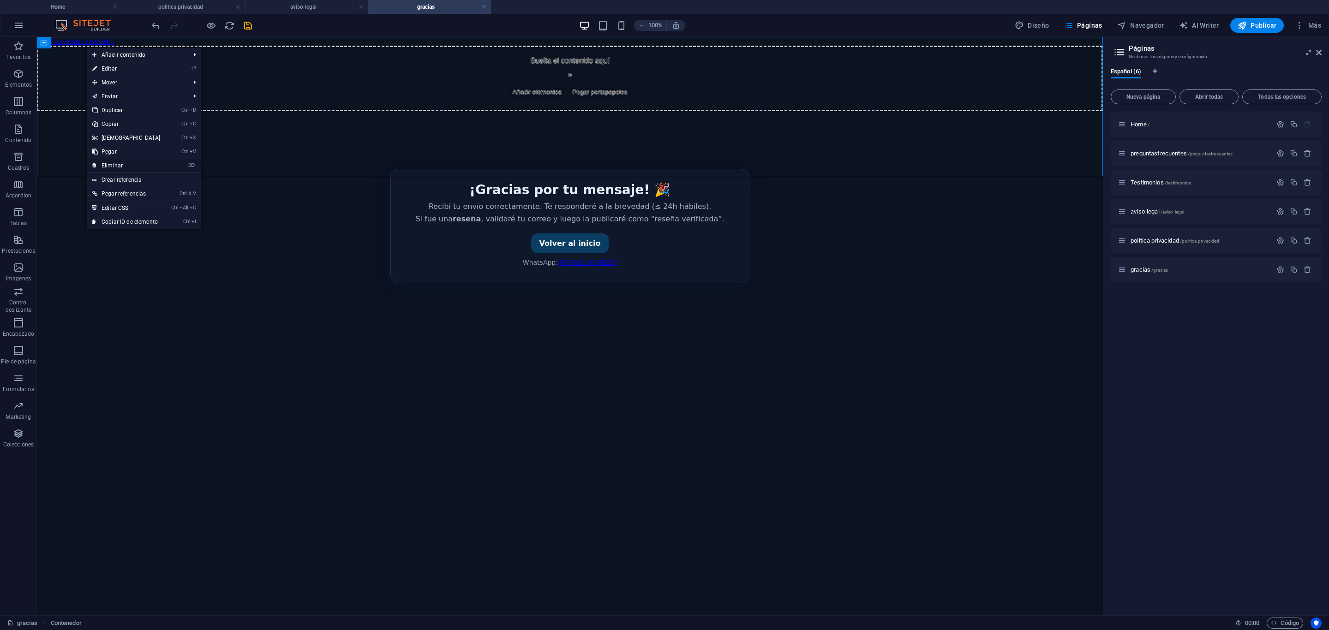
click at [172, 165] on li "⌦ Eliminar" at bounding box center [144, 166] width 114 height 14
click at [107, 161] on link "⌦ Eliminar" at bounding box center [126, 166] width 79 height 14
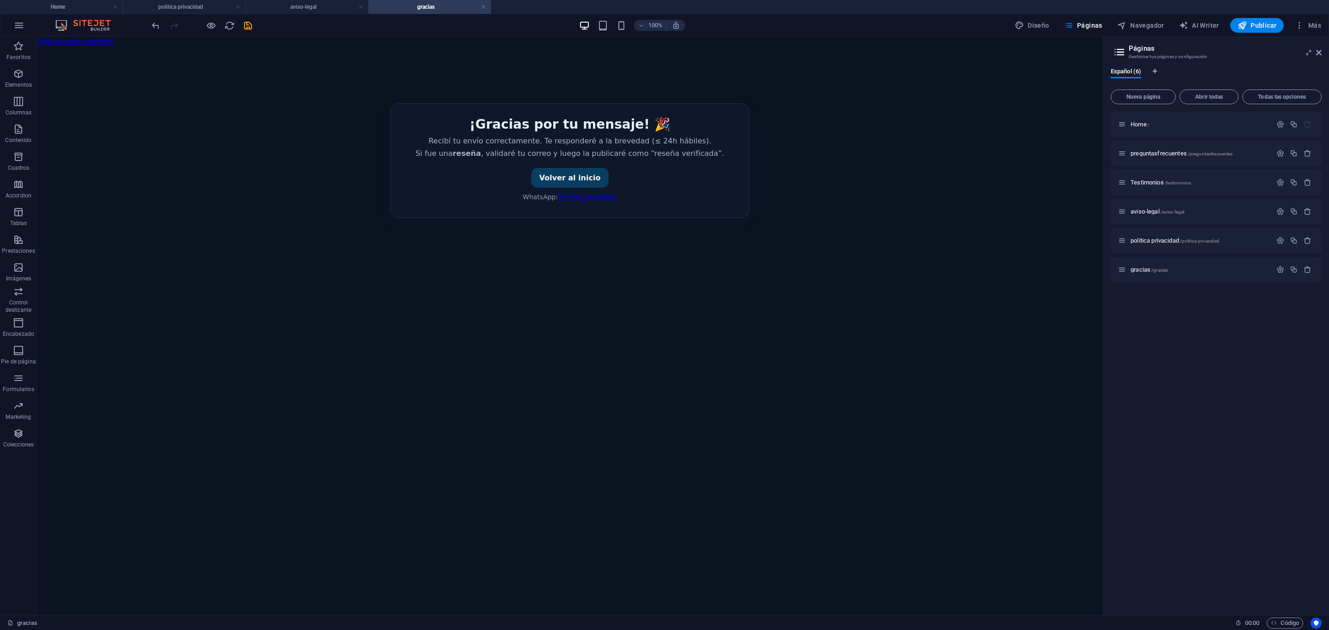
click at [387, 276] on html "Skip to main content Gracias | EJRAR ¡Gracias por tu mensaje! 🎉 Recibí tu envío…" at bounding box center [570, 156] width 1066 height 239
click at [1255, 24] on span "Publicar" at bounding box center [1257, 25] width 39 height 9
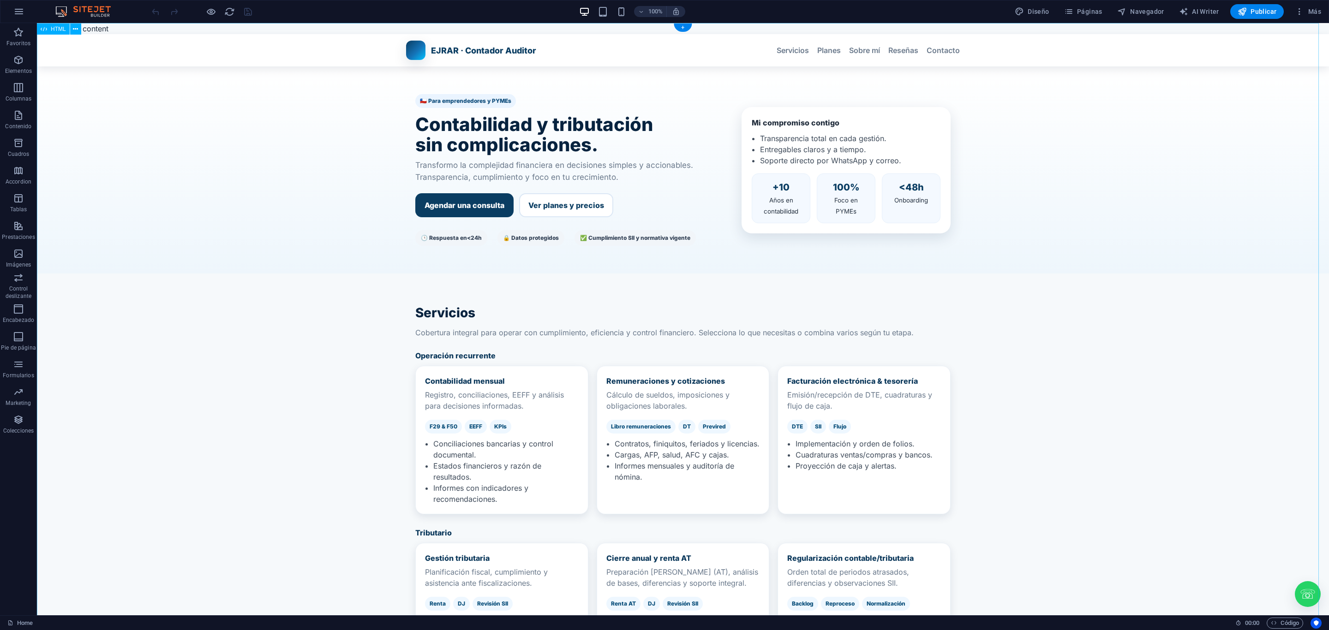
drag, startPoint x: 1117, startPoint y: 127, endPoint x: 1034, endPoint y: 483, distance: 365.3
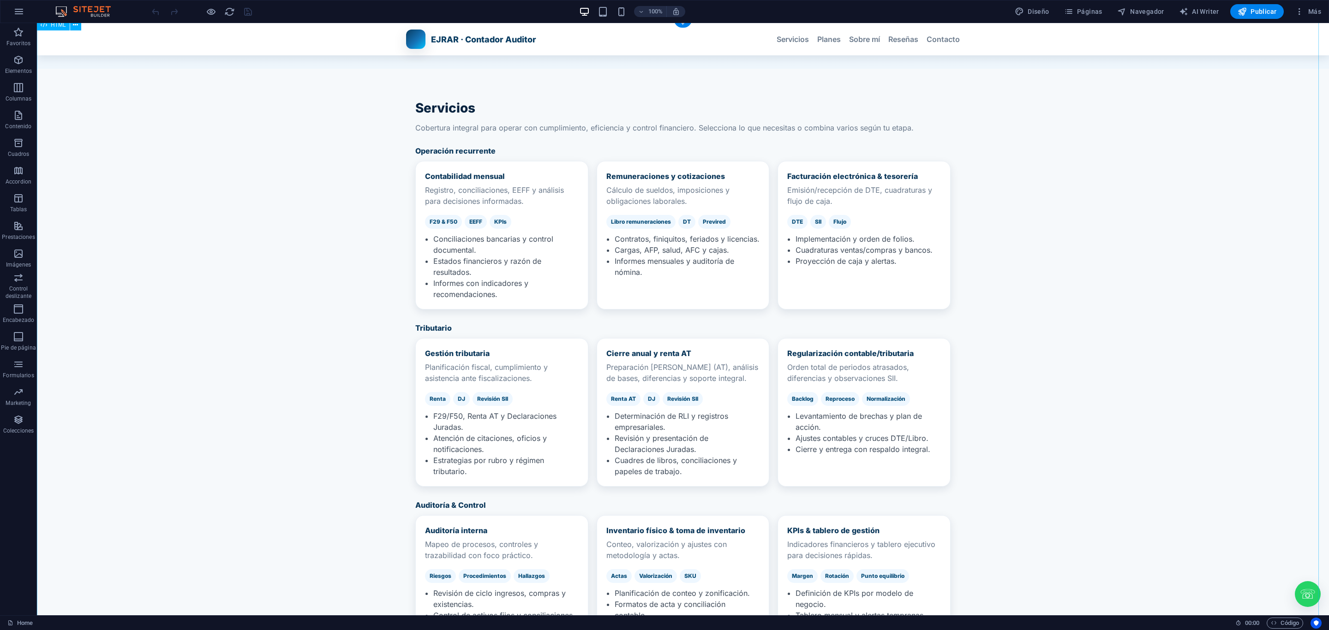
scroll to position [277, 0]
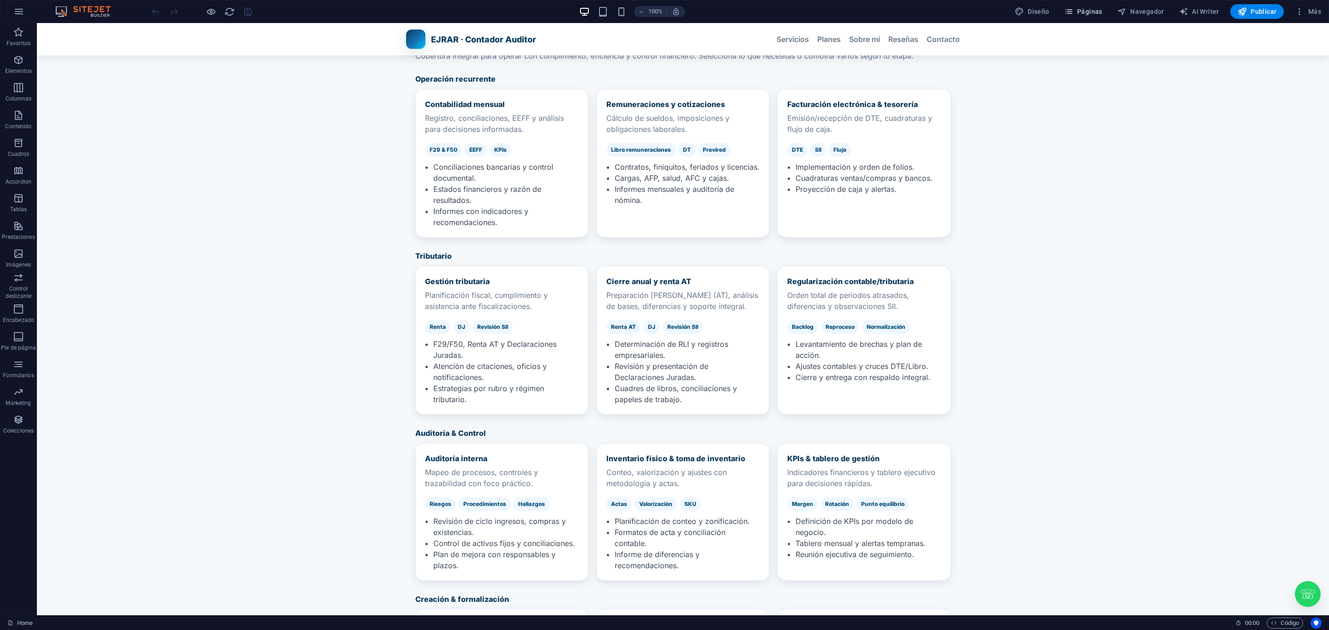
click at [1086, 8] on span "Páginas" at bounding box center [1083, 11] width 38 height 9
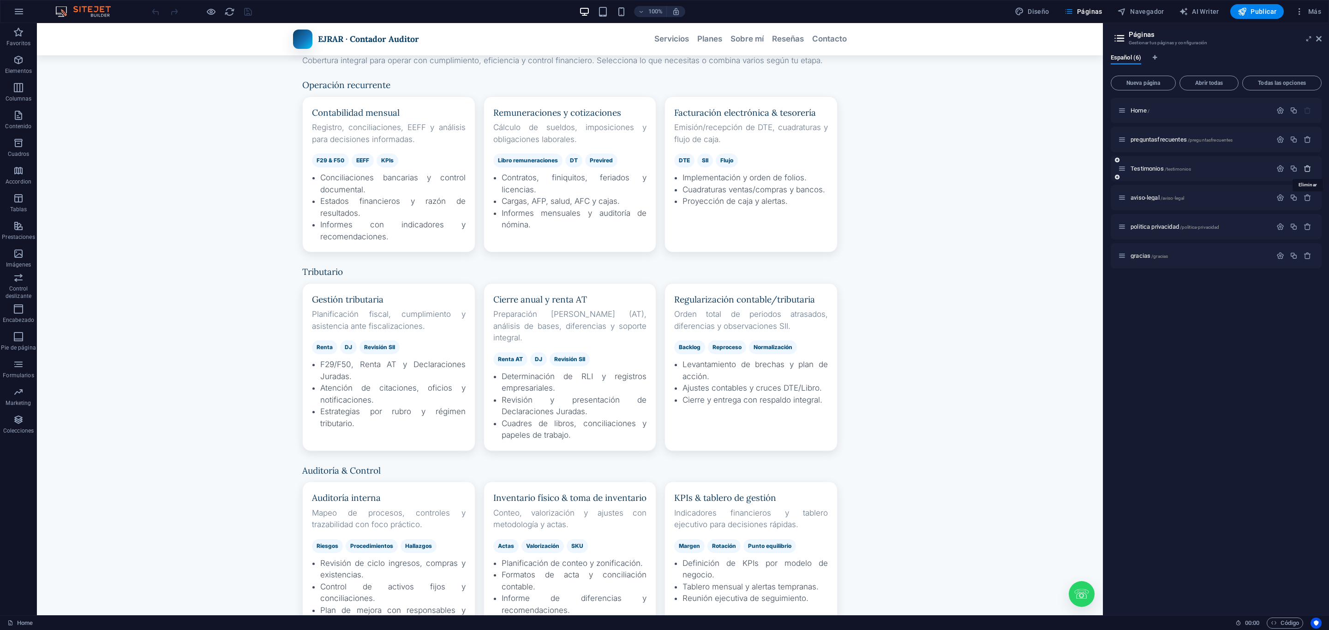
click at [1305, 169] on icon "button" at bounding box center [1308, 169] width 8 height 8
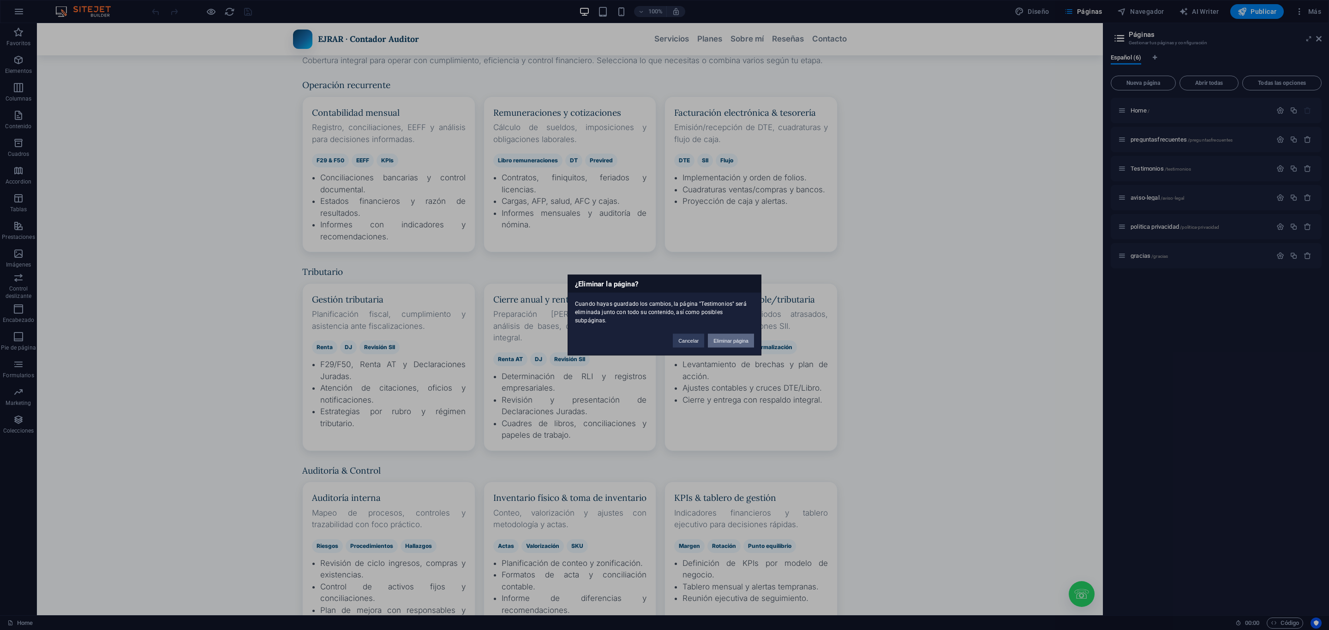
drag, startPoint x: 716, startPoint y: 341, endPoint x: 676, endPoint y: 316, distance: 46.2
click at [716, 341] on button "Eliminar página" at bounding box center [731, 341] width 46 height 14
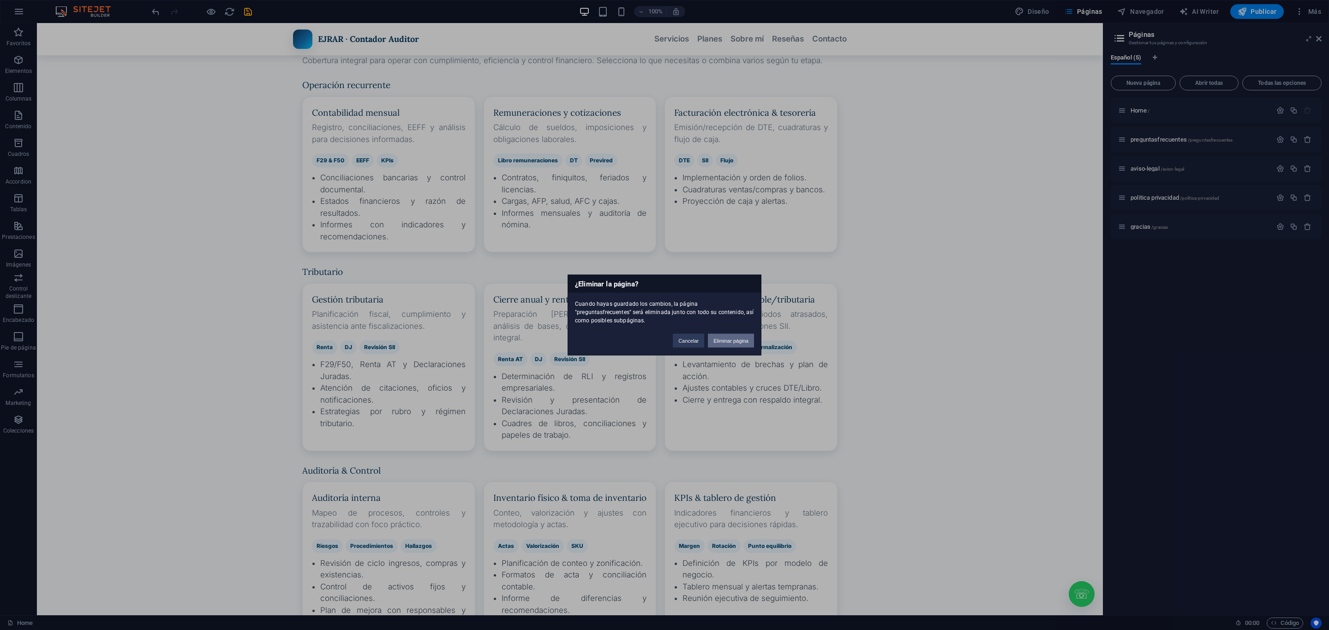
click at [741, 334] on button "Eliminar página" at bounding box center [731, 341] width 46 height 14
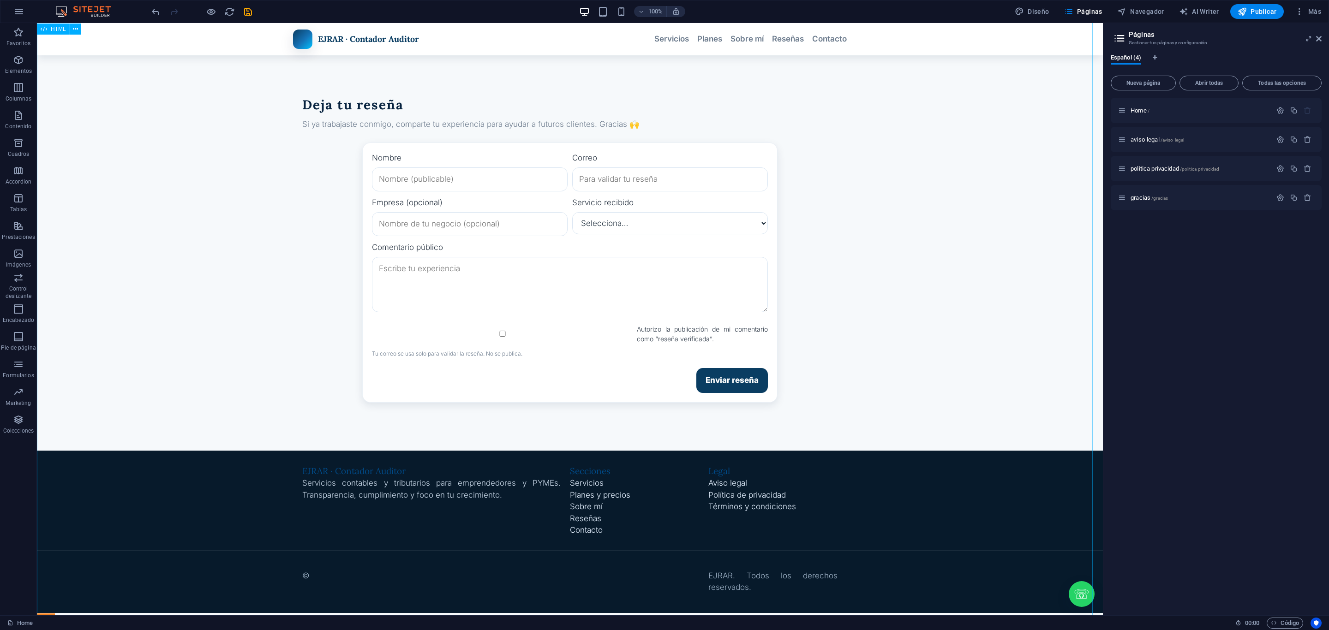
scroll to position [2202, 0]
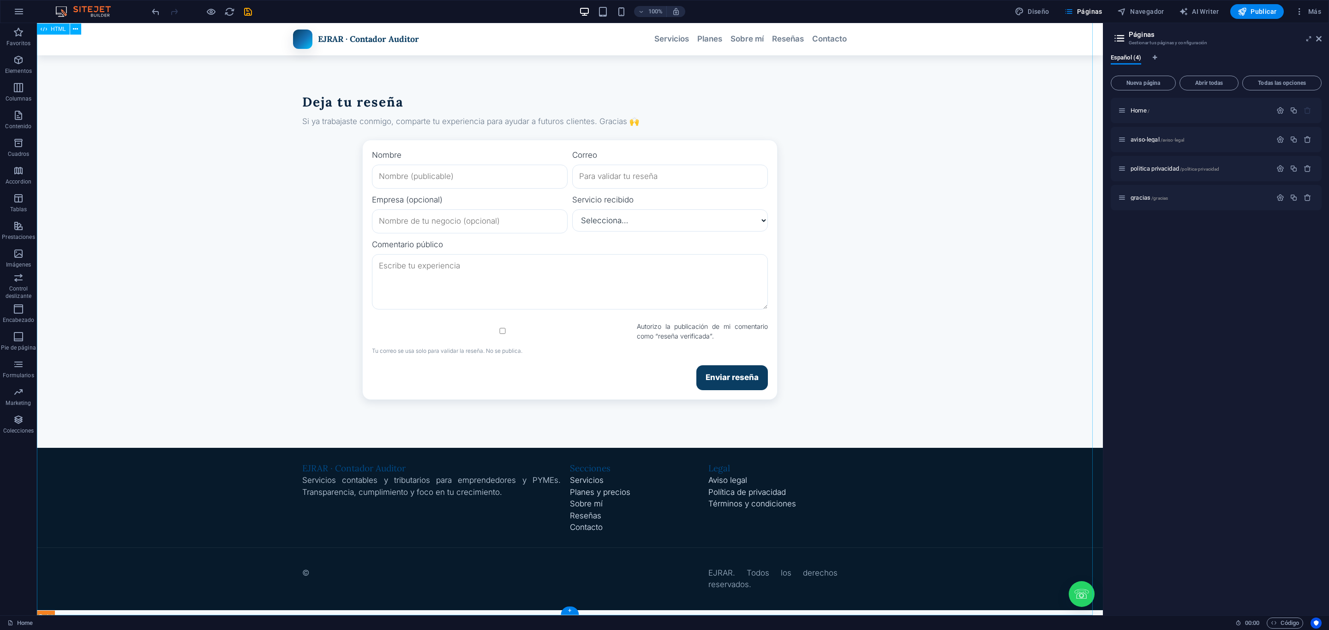
drag, startPoint x: 850, startPoint y: 178, endPoint x: 808, endPoint y: 95, distance: 92.9
drag, startPoint x: 857, startPoint y: 299, endPoint x: 886, endPoint y: 240, distance: 66.4
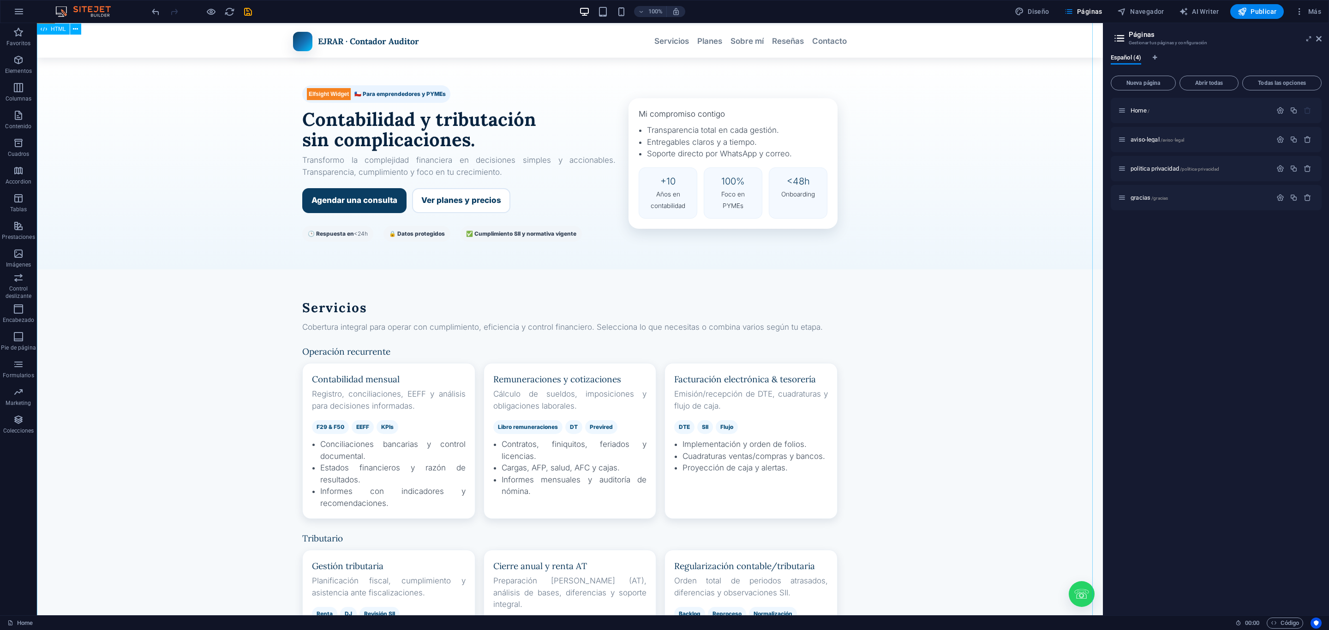
scroll to position [0, 0]
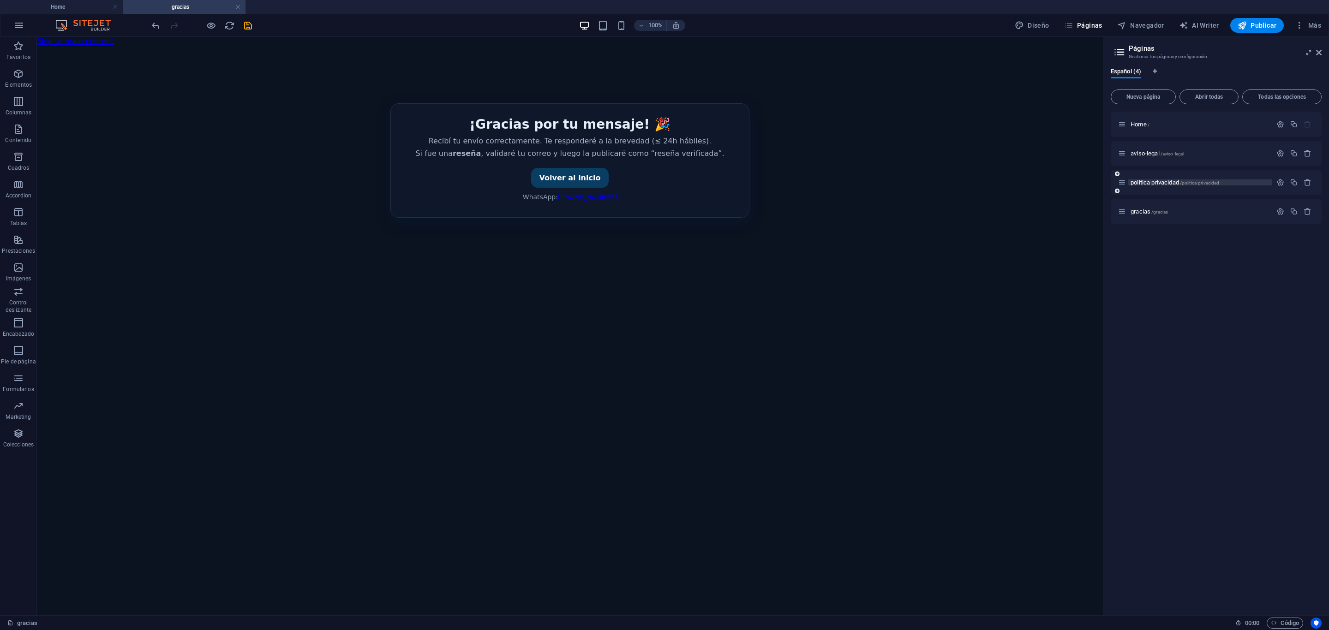
click at [0, 0] on span "politica privacidad /politica-privacidad" at bounding box center [0, 0] width 0 height 0
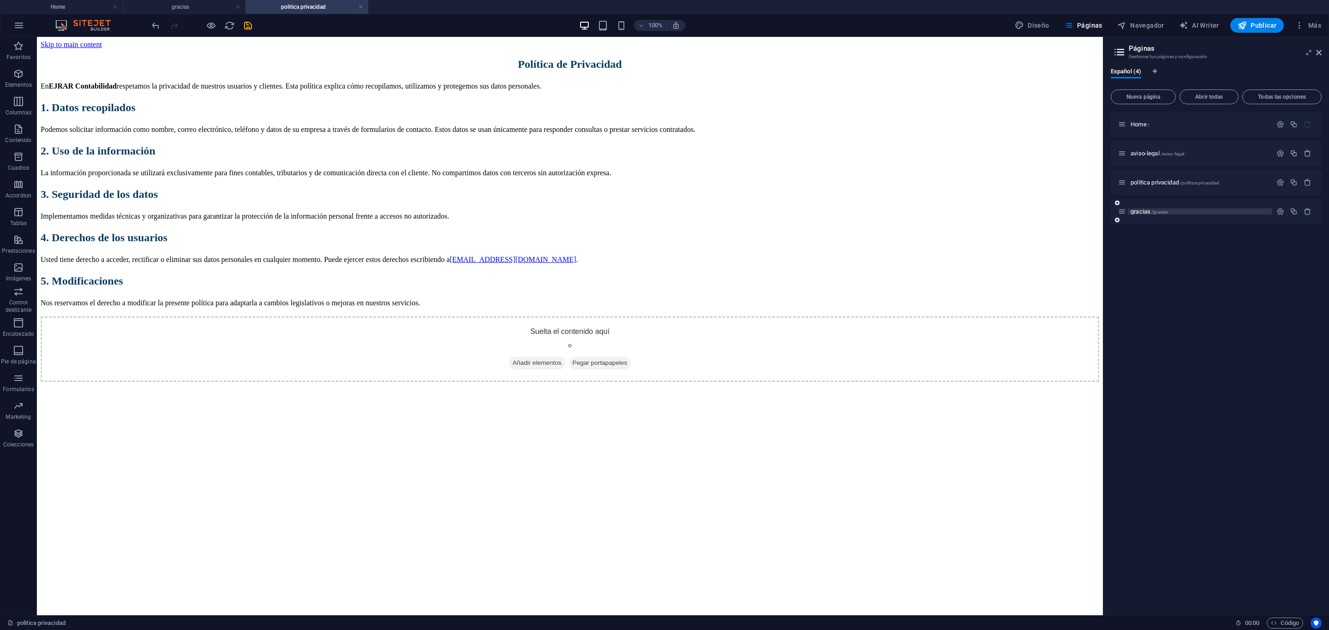
click at [0, 0] on span "gracias /gracias" at bounding box center [0, 0] width 0 height 0
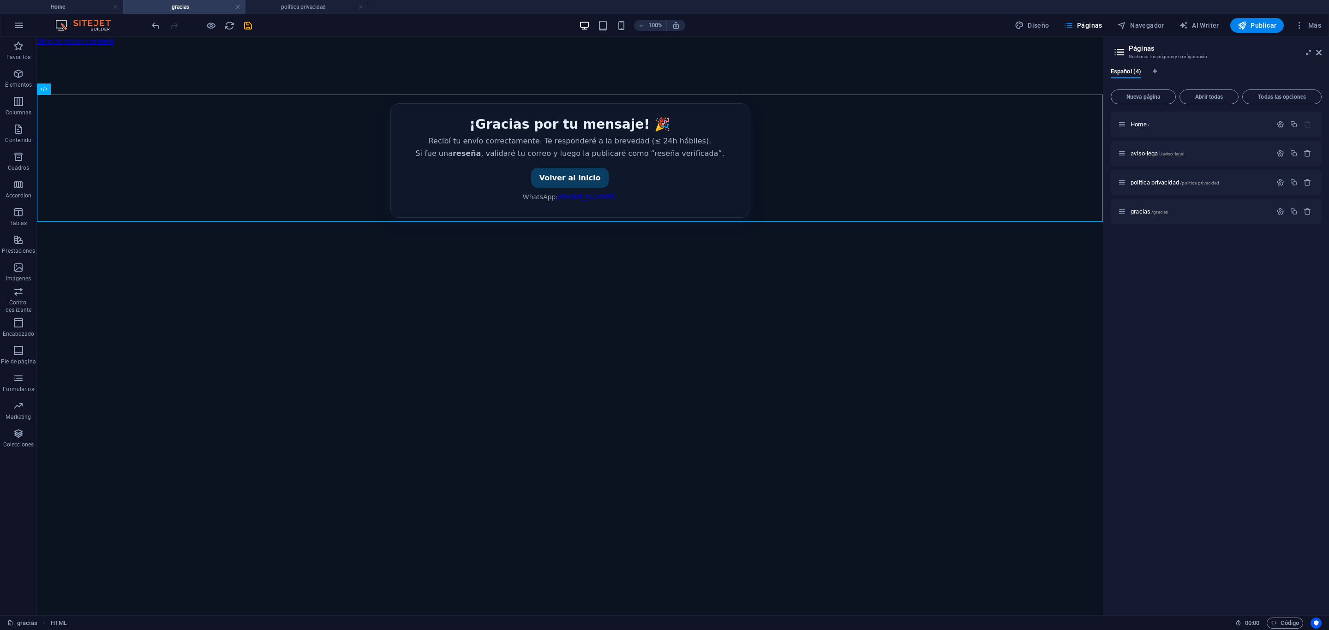
drag, startPoint x: 653, startPoint y: 168, endPoint x: 665, endPoint y: 231, distance: 64.7
click at [659, 263] on html "Skip to main content Gracias | EJRAR ¡Gracias por tu mensaje! 🎉 Recibí tu envío…" at bounding box center [570, 156] width 1066 height 239
click at [0, 0] on div "100% Diseño Páginas Navegador AI Writer Publicar Más" at bounding box center [0, 0] width 0 height 0
click at [1260, 25] on span "Publicar" at bounding box center [1257, 25] width 39 height 9
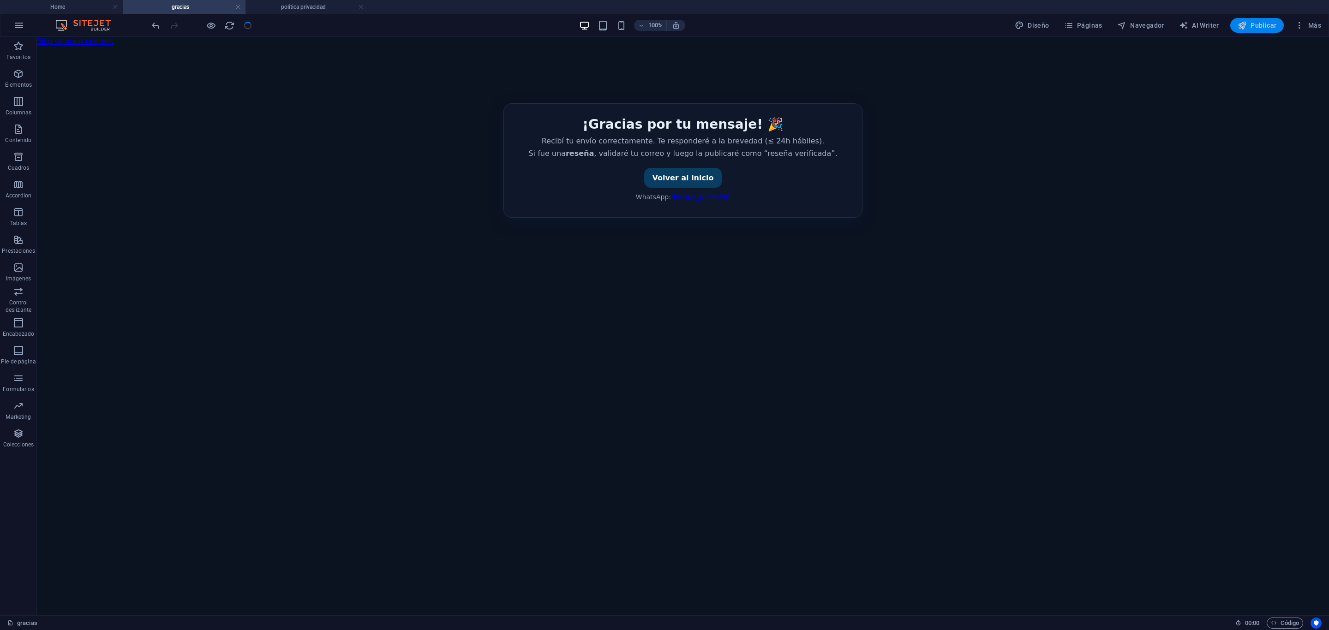
click at [1257, 23] on span "Publicar" at bounding box center [1257, 25] width 39 height 9
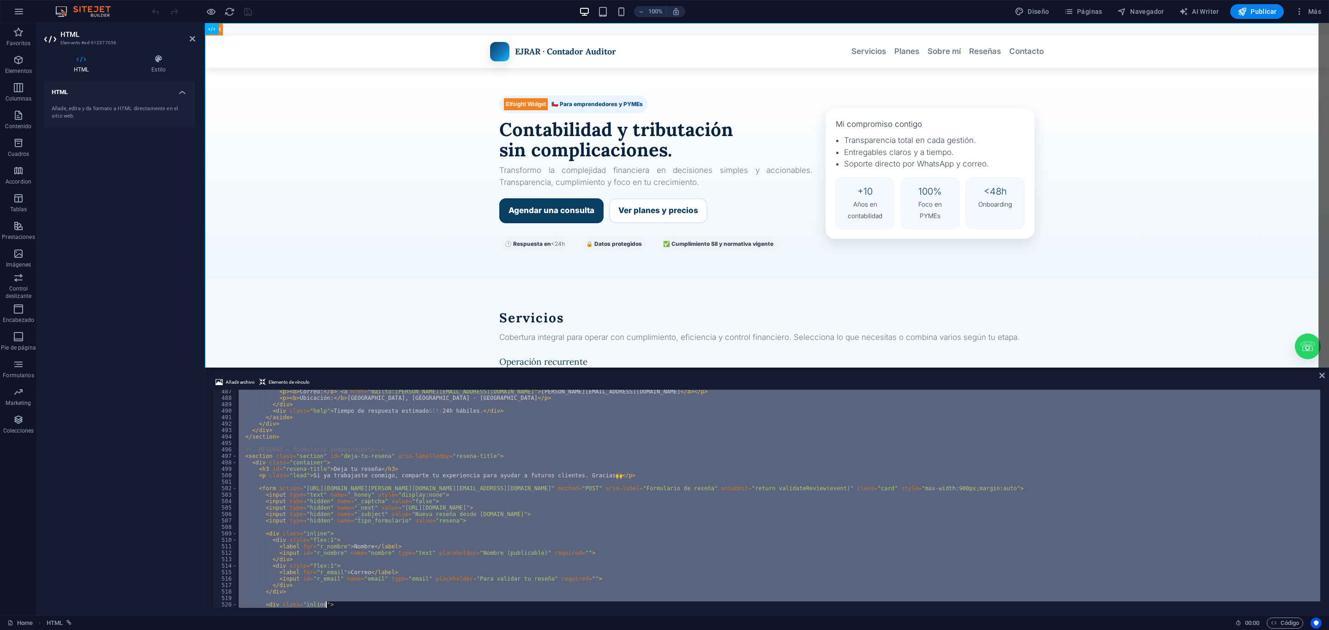
scroll to position [3690, 0]
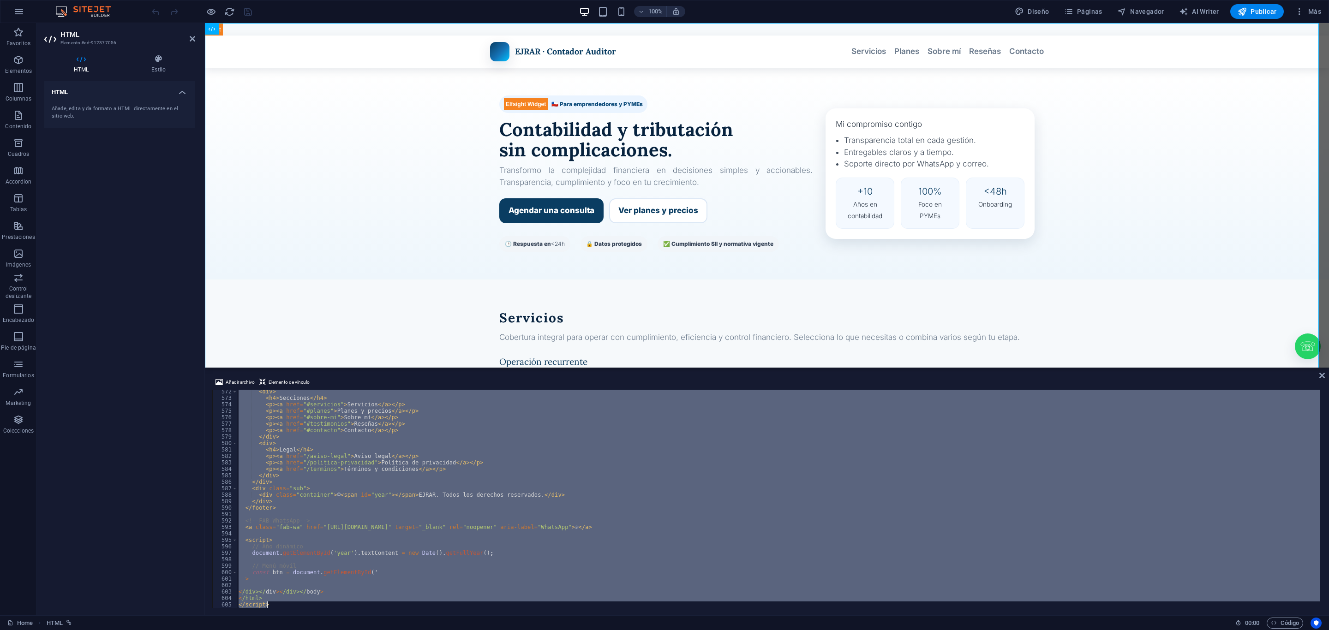
drag, startPoint x: 237, startPoint y: 394, endPoint x: 455, endPoint y: 658, distance: 342.8
click at [455, 630] on html "[PERSON_NAME]-Contador Auditor Home Favoritos Elementos Columnas Contenido Cuad…" at bounding box center [664, 315] width 1329 height 630
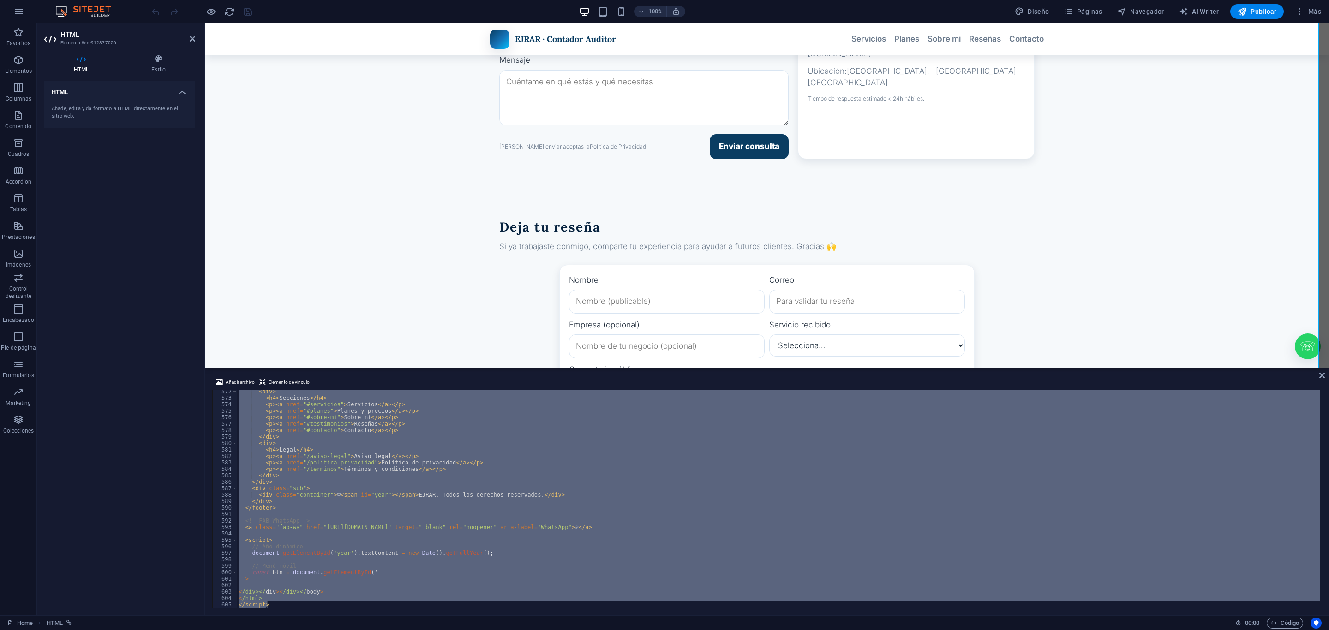
type textarea "</html>"
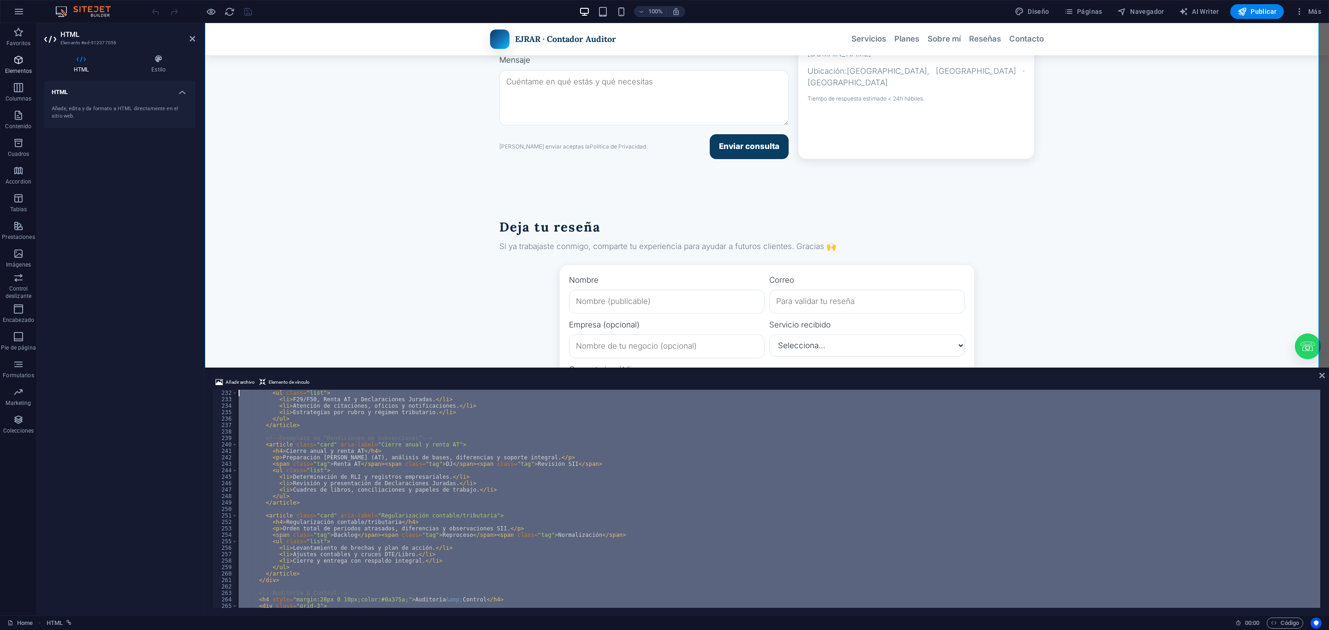
scroll to position [0, 0]
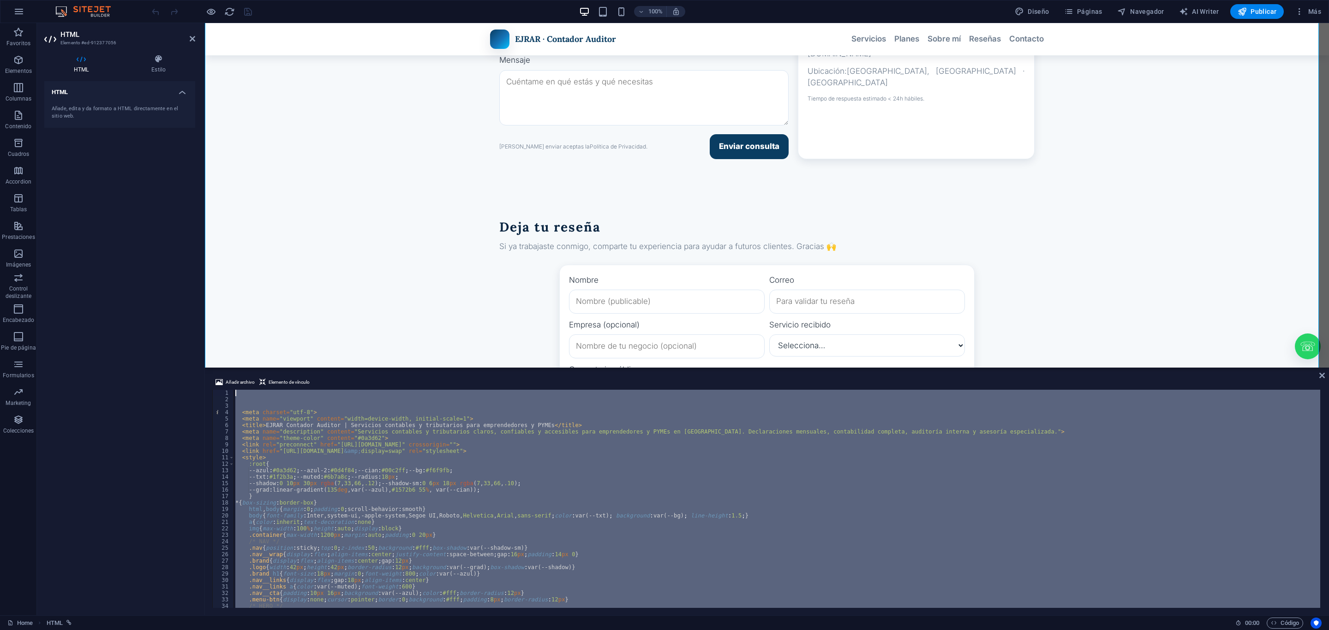
drag, startPoint x: 272, startPoint y: 604, endPoint x: 53, endPoint y: 75, distance: 572.3
click at [35, 75] on section "Favoritos Elementos Columnas Contenido Cuadros Accordion Tablas Prestaciones Im…" at bounding box center [664, 319] width 1329 height 592
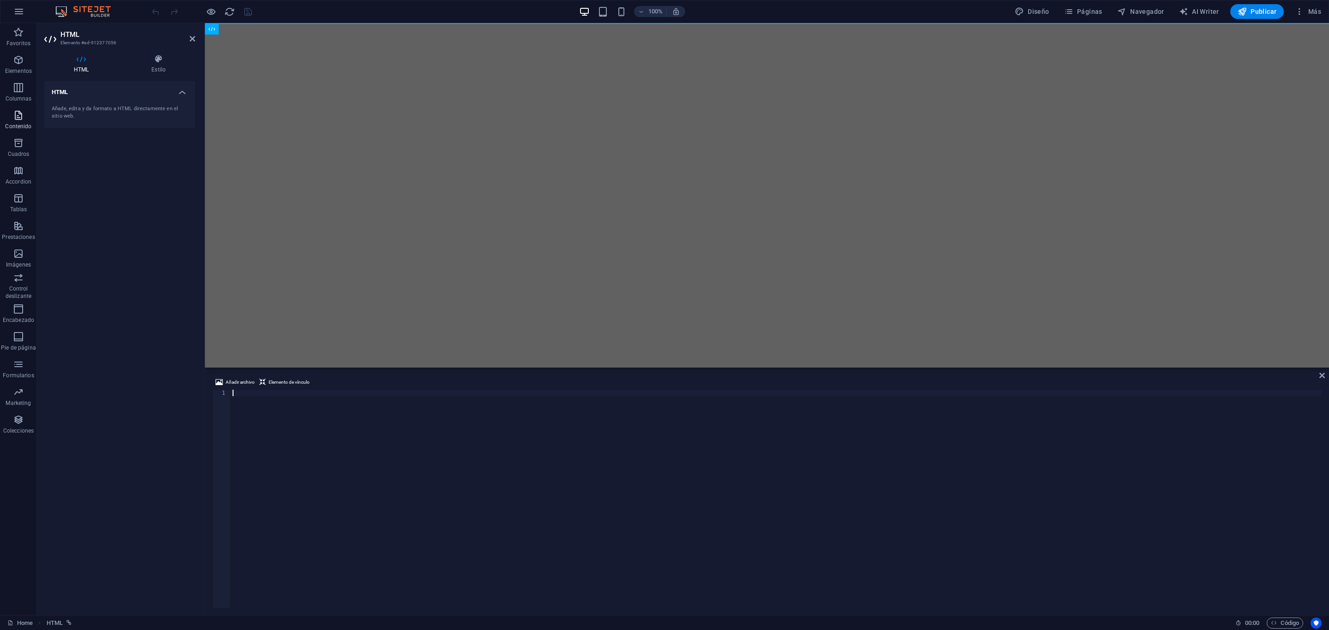
scroll to position [4801, 0]
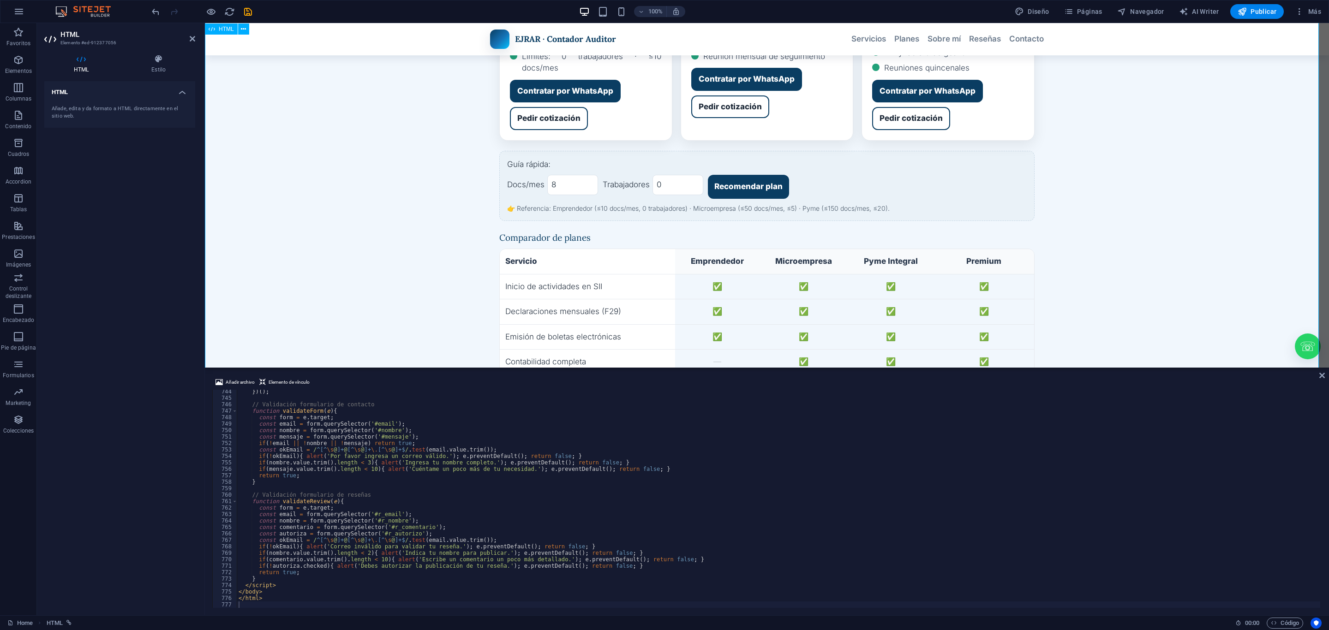
scroll to position [1384, 0]
click at [571, 175] on input "8" at bounding box center [572, 185] width 51 height 20
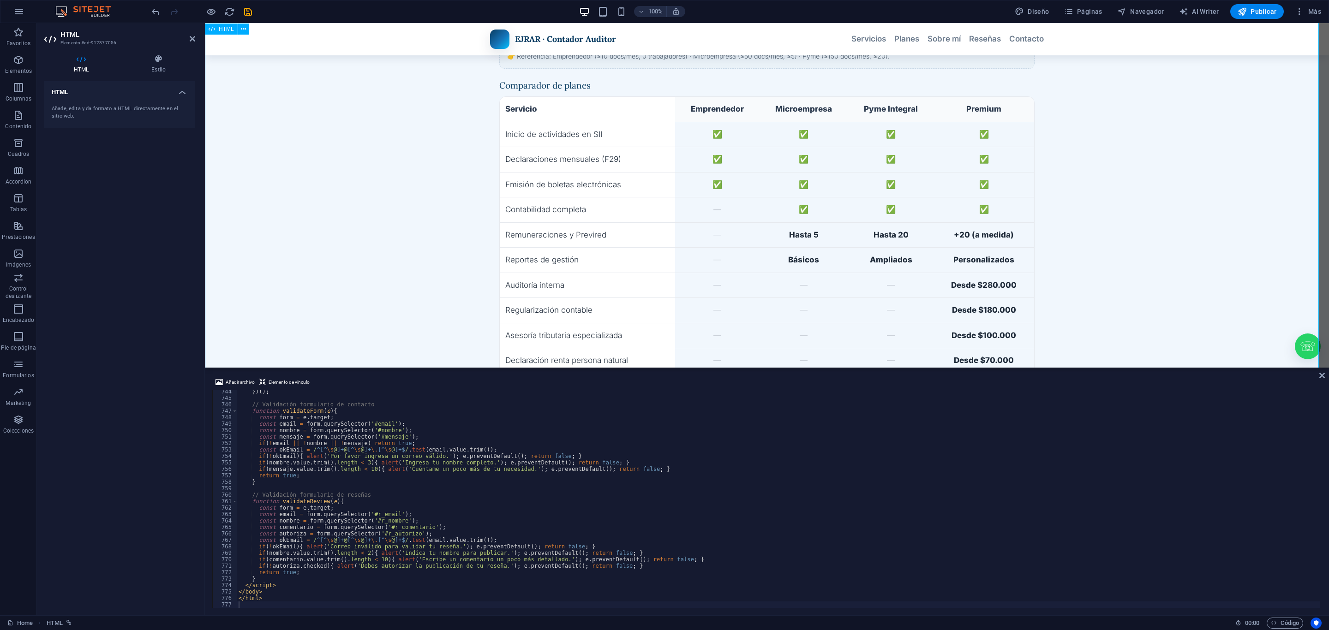
scroll to position [1523, 0]
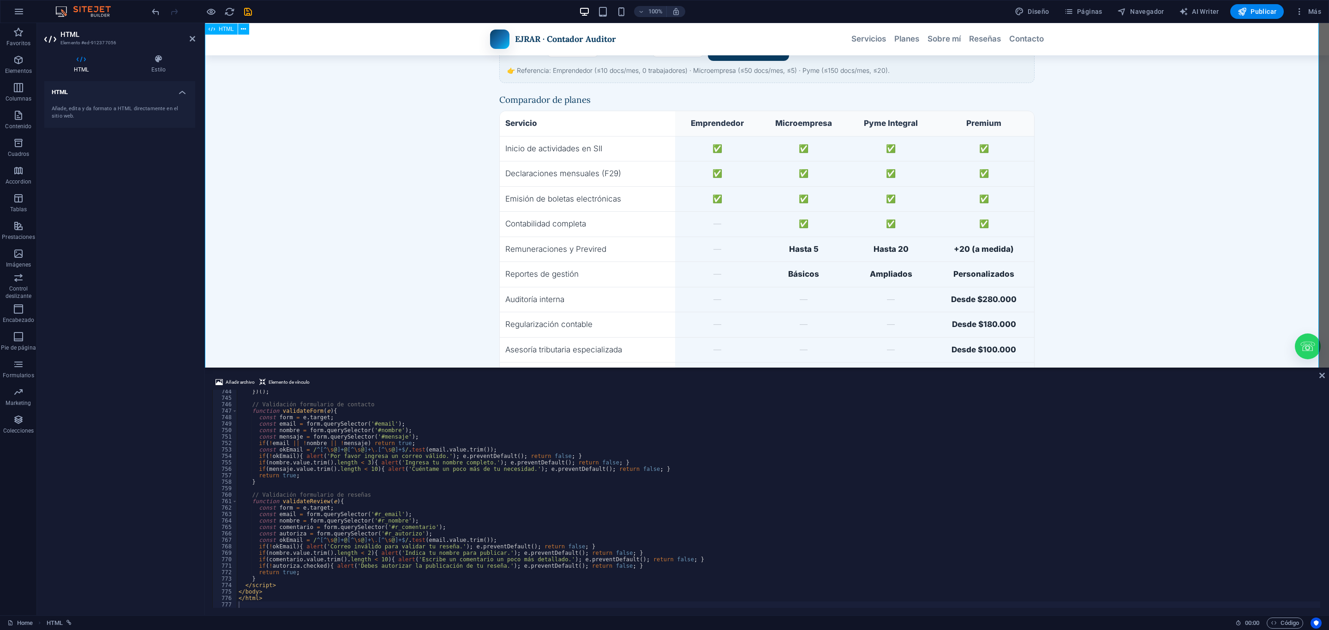
click at [769, 291] on div "EJRAR Contador Auditor | Servicios contables y tributarios para emprendedores y…" at bounding box center [767, 176] width 1124 height 3352
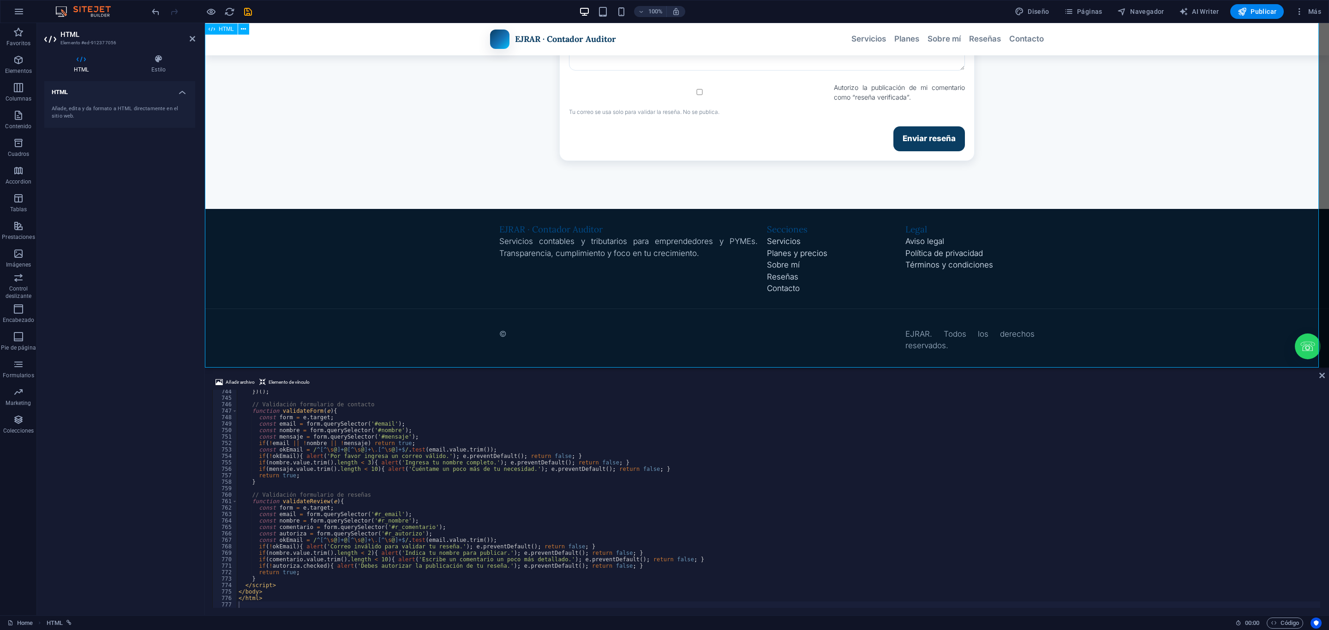
scroll to position [3005, 0]
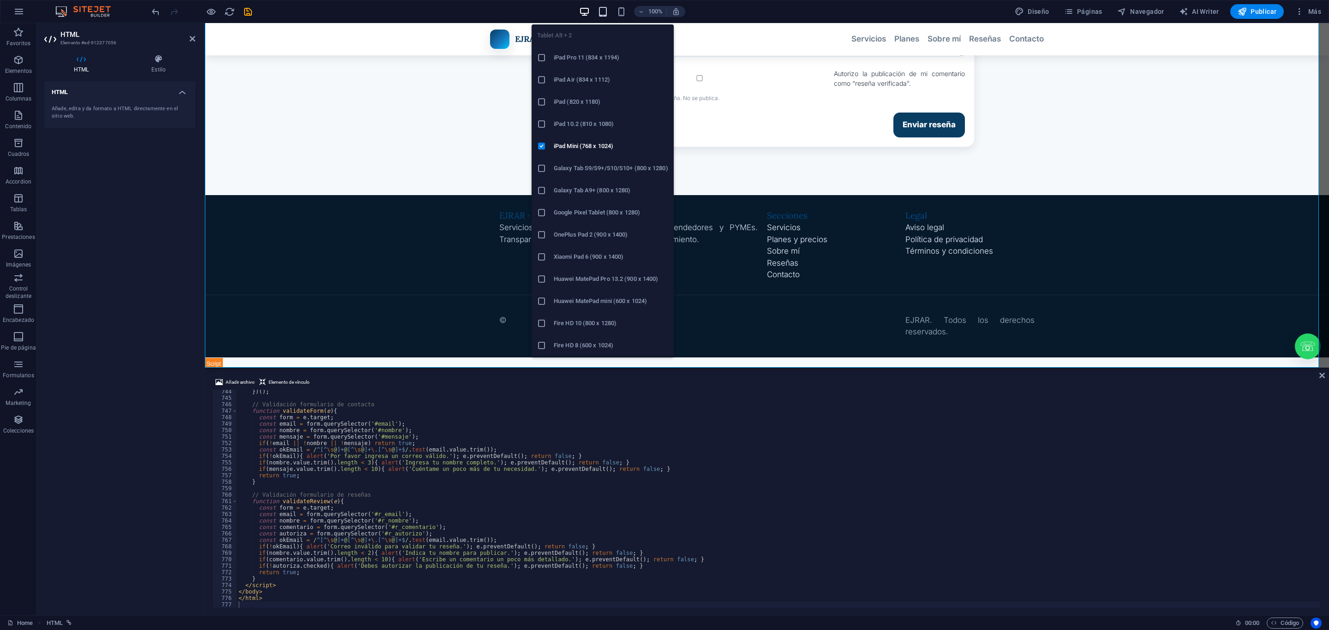
click at [607, 10] on icon "button" at bounding box center [603, 11] width 11 height 11
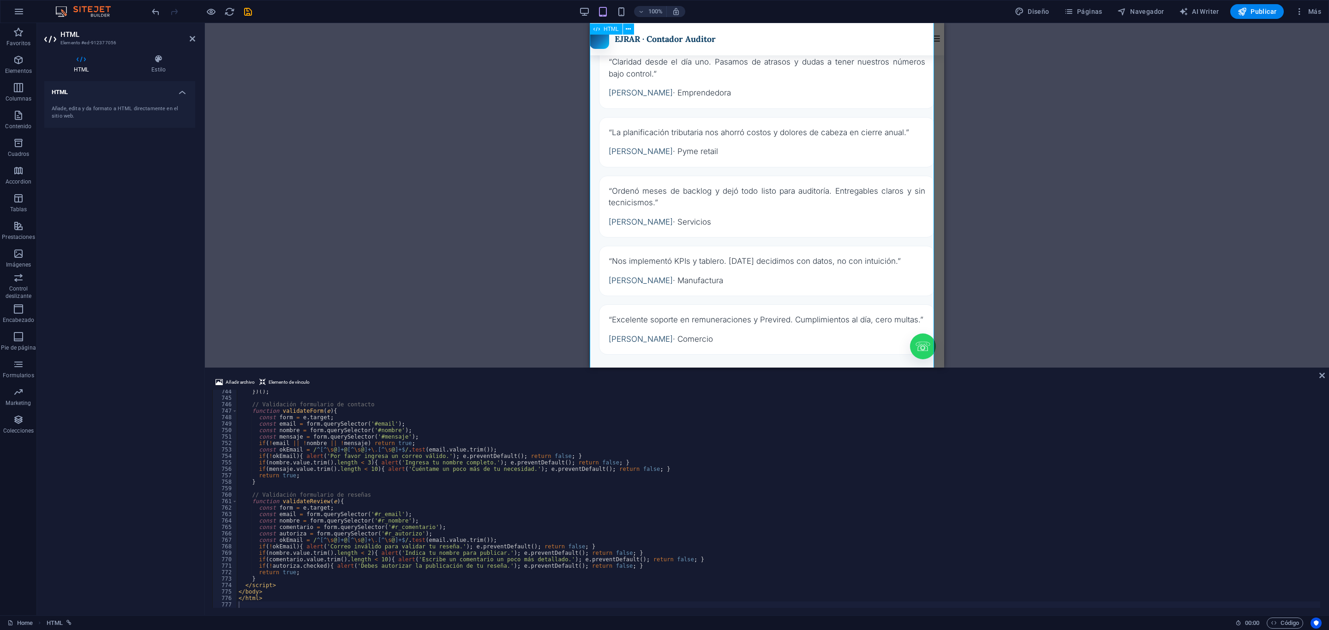
scroll to position [3410, 0]
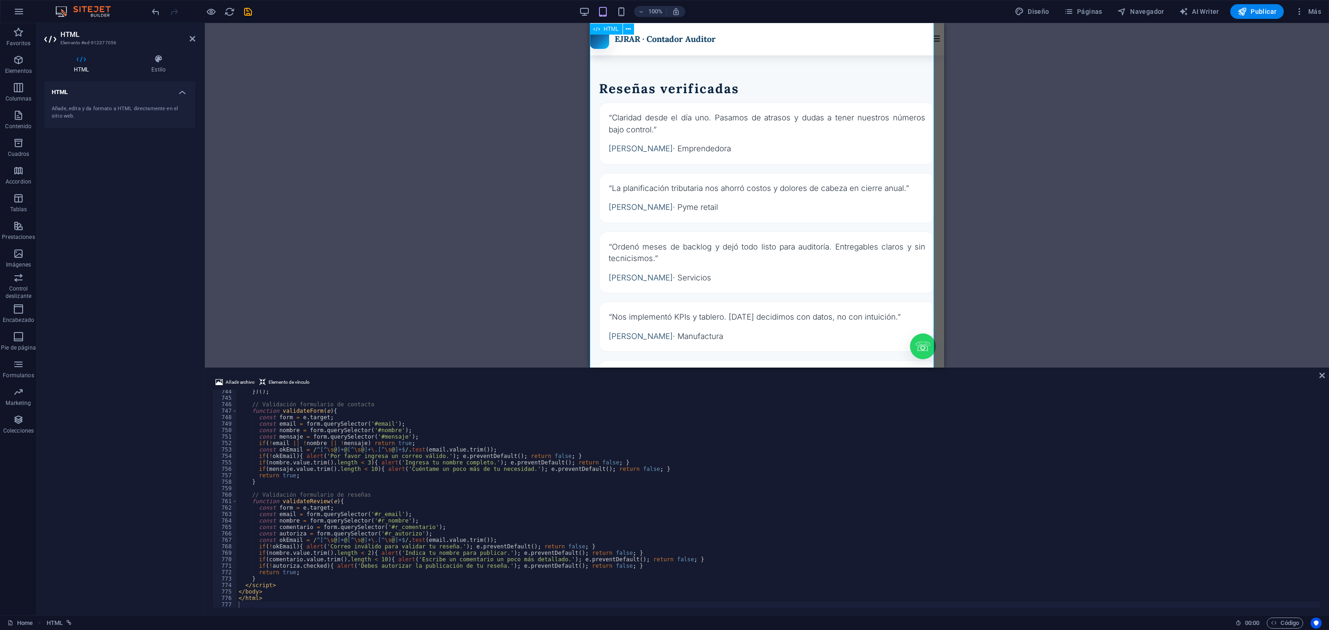
drag, startPoint x: 901, startPoint y: 211, endPoint x: 891, endPoint y: 123, distance: 88.2
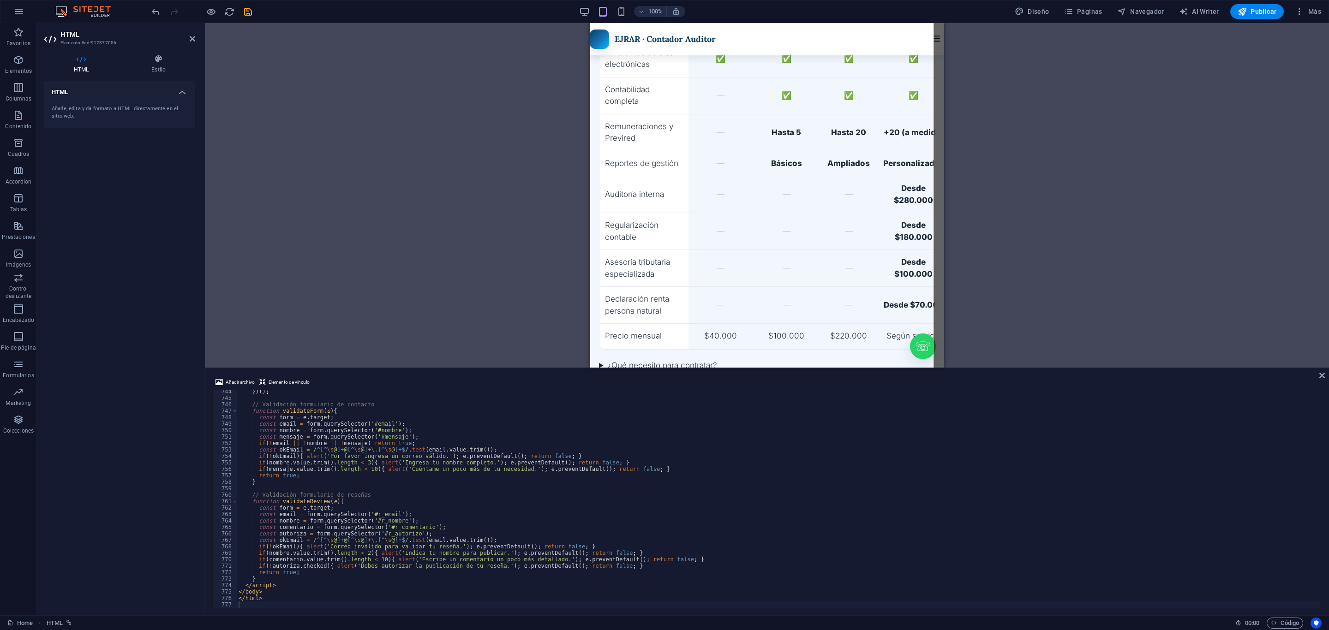
scroll to position [2881, 0]
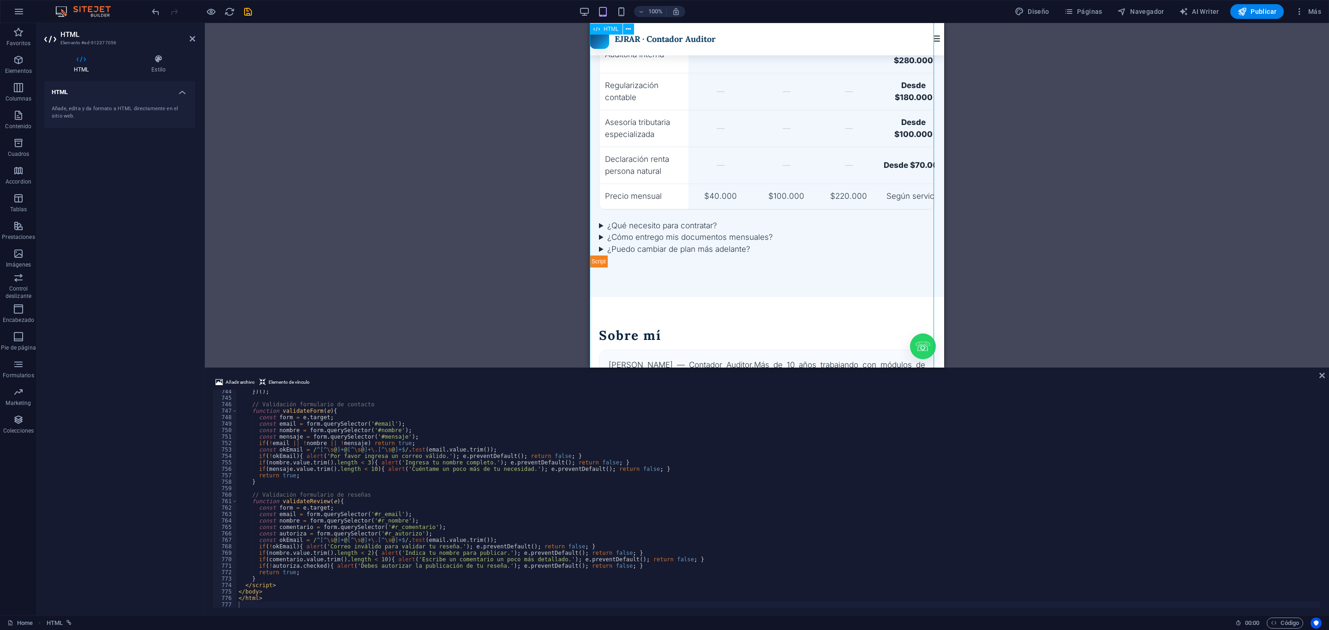
drag, startPoint x: 783, startPoint y: 222, endPoint x: 833, endPoint y: 221, distance: 50.8
drag, startPoint x: 829, startPoint y: 223, endPoint x: 861, endPoint y: 220, distance: 32.5
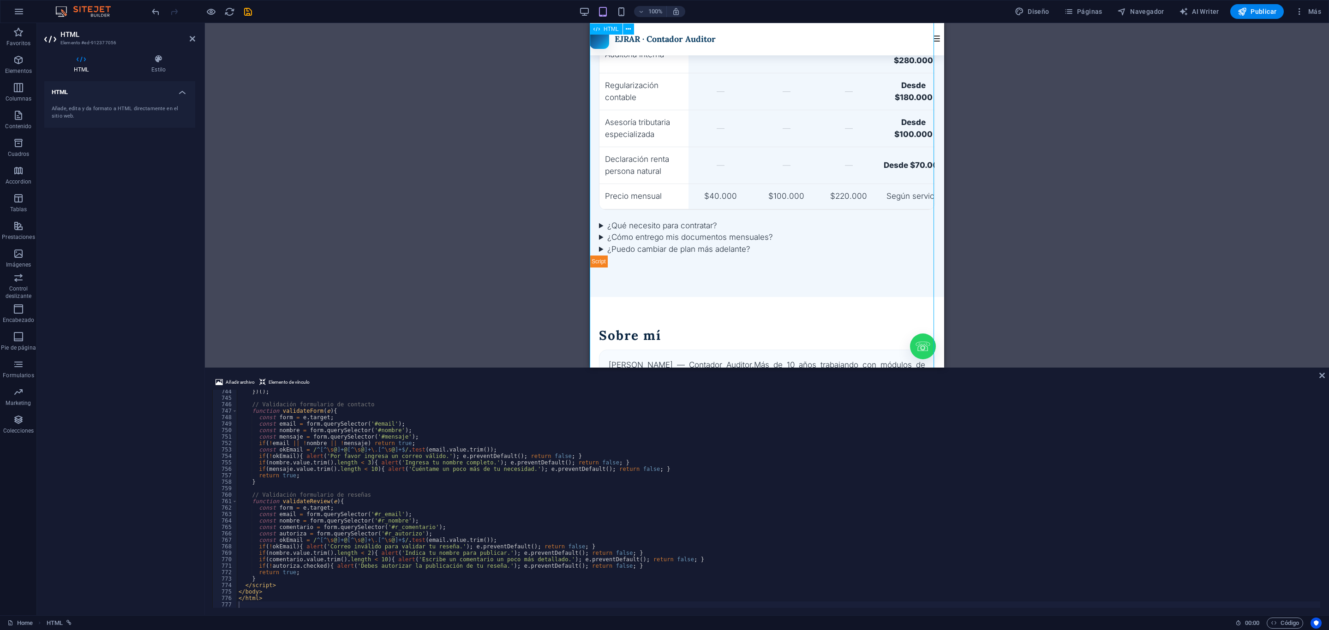
drag, startPoint x: 860, startPoint y: 219, endPoint x: 937, endPoint y: 222, distance: 77.1
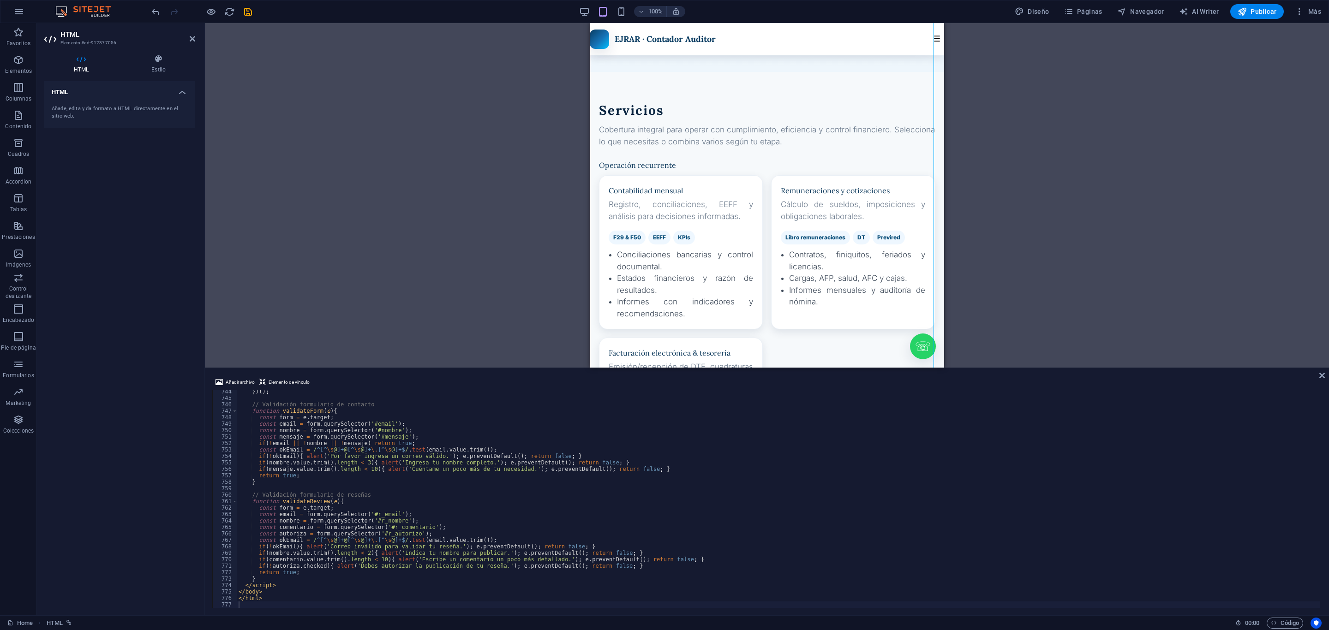
scroll to position [0, 0]
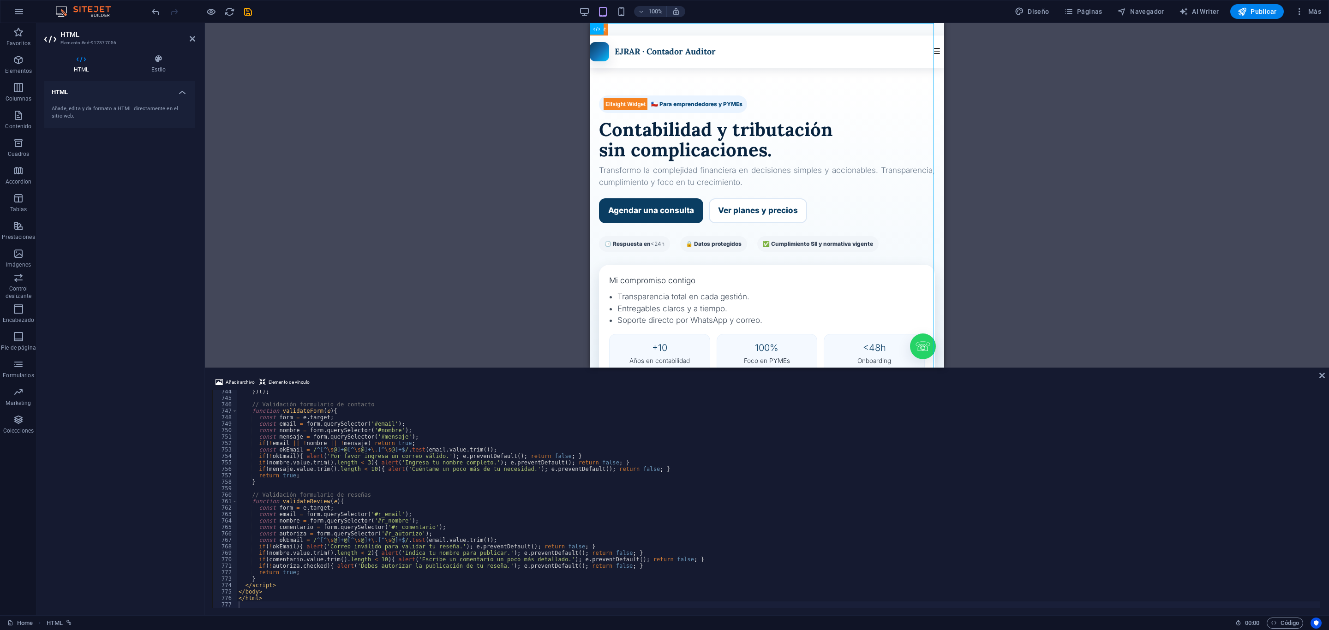
drag, startPoint x: 937, startPoint y: 222, endPoint x: 1373, endPoint y: 38, distance: 473.2
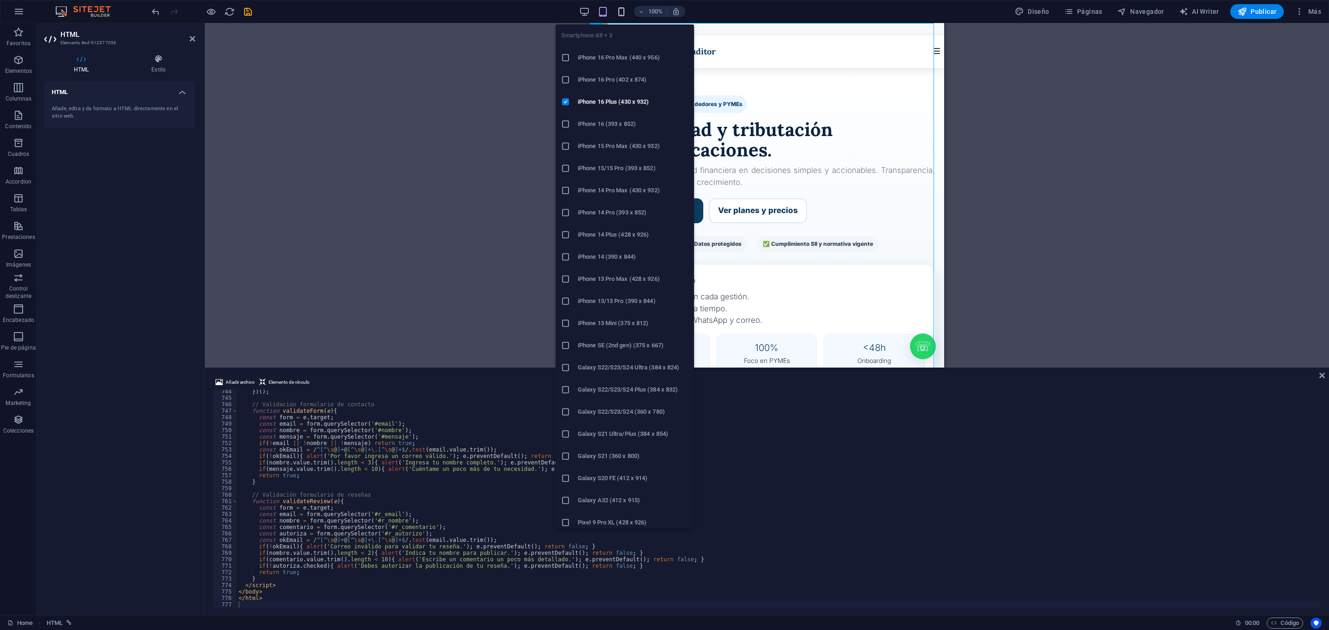
click at [622, 10] on icon "button" at bounding box center [621, 11] width 11 height 11
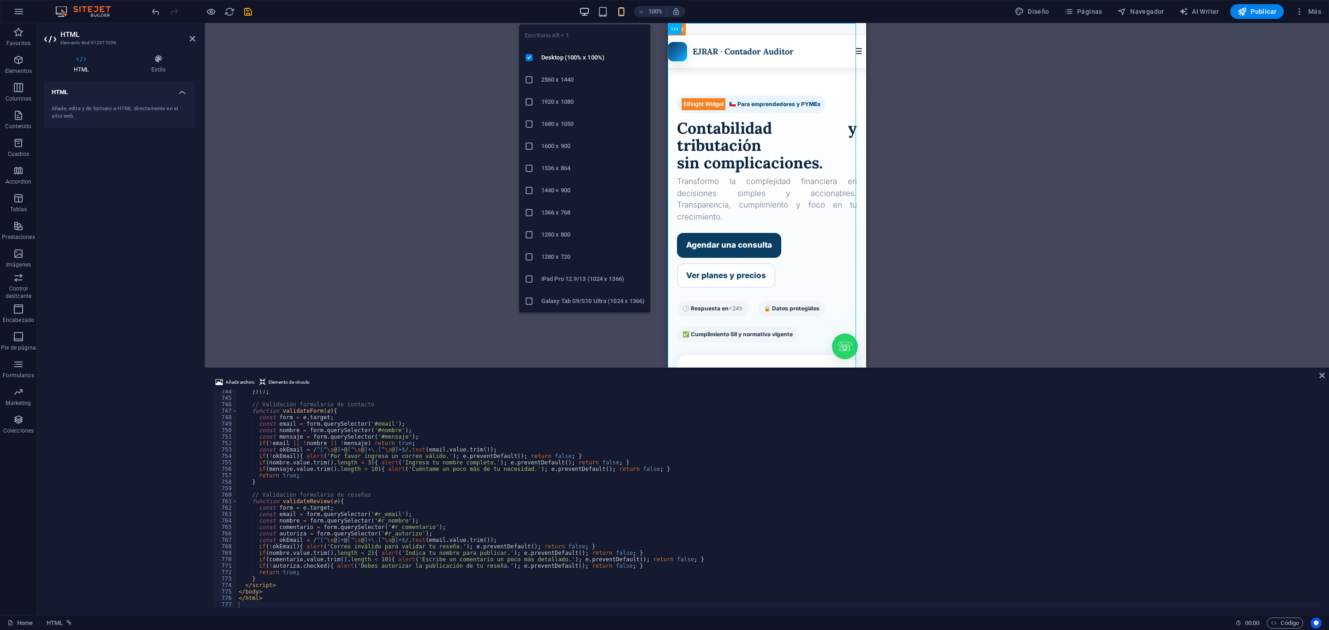
click at [580, 14] on icon "button" at bounding box center [584, 11] width 11 height 11
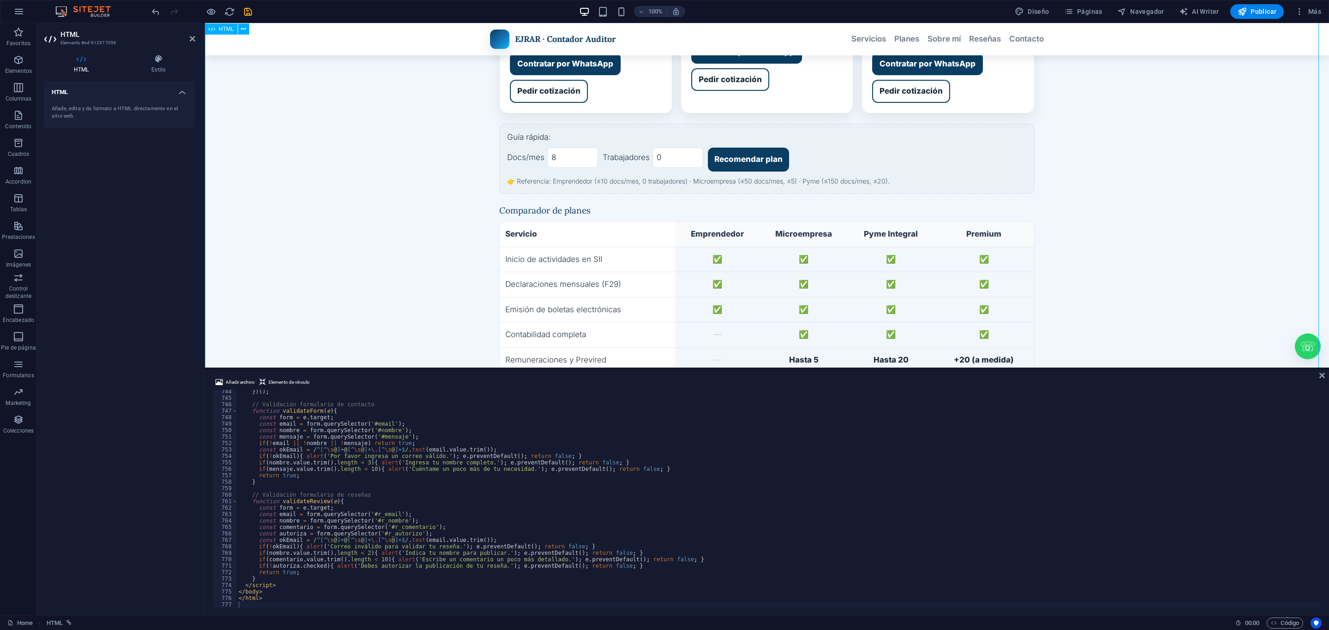
scroll to position [1384, 0]
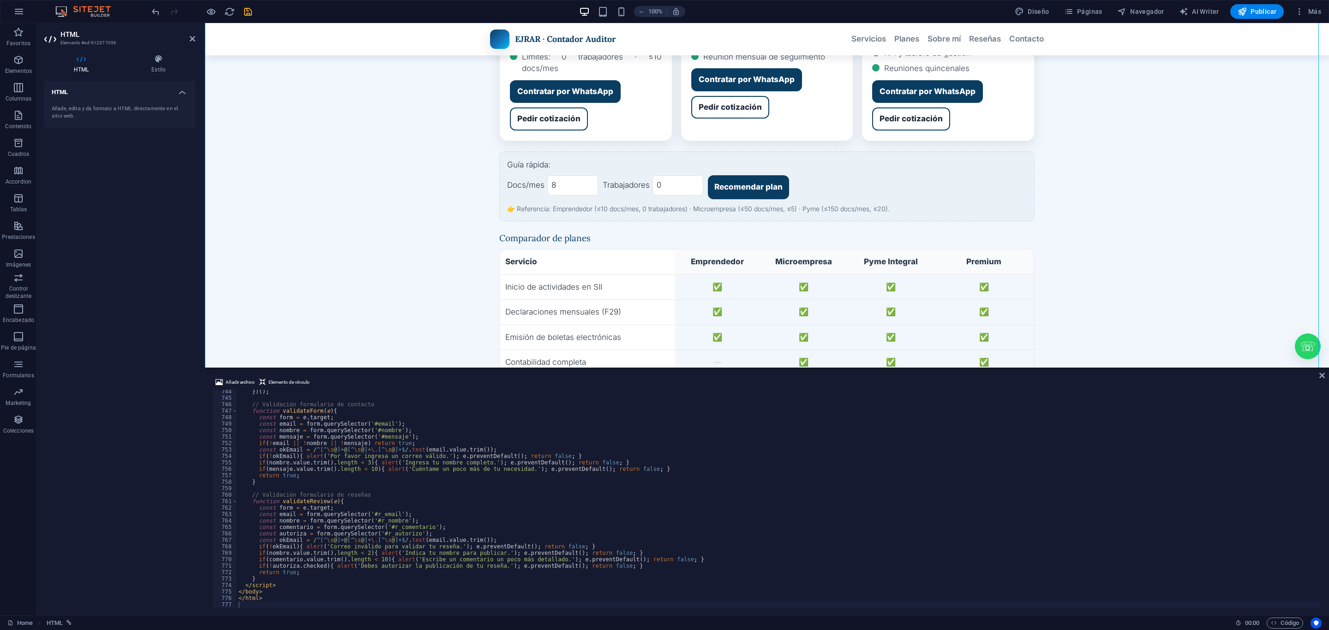
click at [1266, 1] on div "100% Diseño Páginas Navegador AI Writer Publicar Más" at bounding box center [664, 11] width 1328 height 22
click at [1265, 6] on button "Publicar" at bounding box center [1257, 11] width 54 height 15
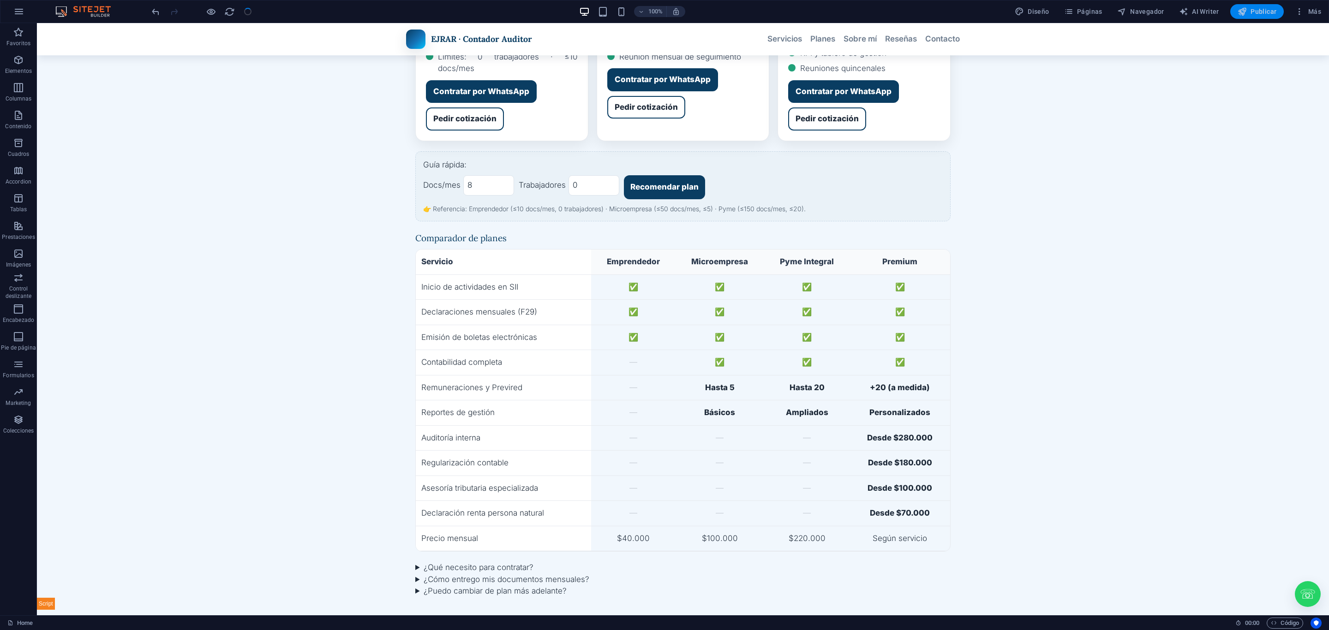
click at [1256, 10] on span "Publicar" at bounding box center [1257, 11] width 39 height 9
click at [1259, 7] on span "Publicar" at bounding box center [1257, 11] width 39 height 9
drag, startPoint x: 1074, startPoint y: 425, endPoint x: 896, endPoint y: 143, distance: 334.1
